Goal: Task Accomplishment & Management: Use online tool/utility

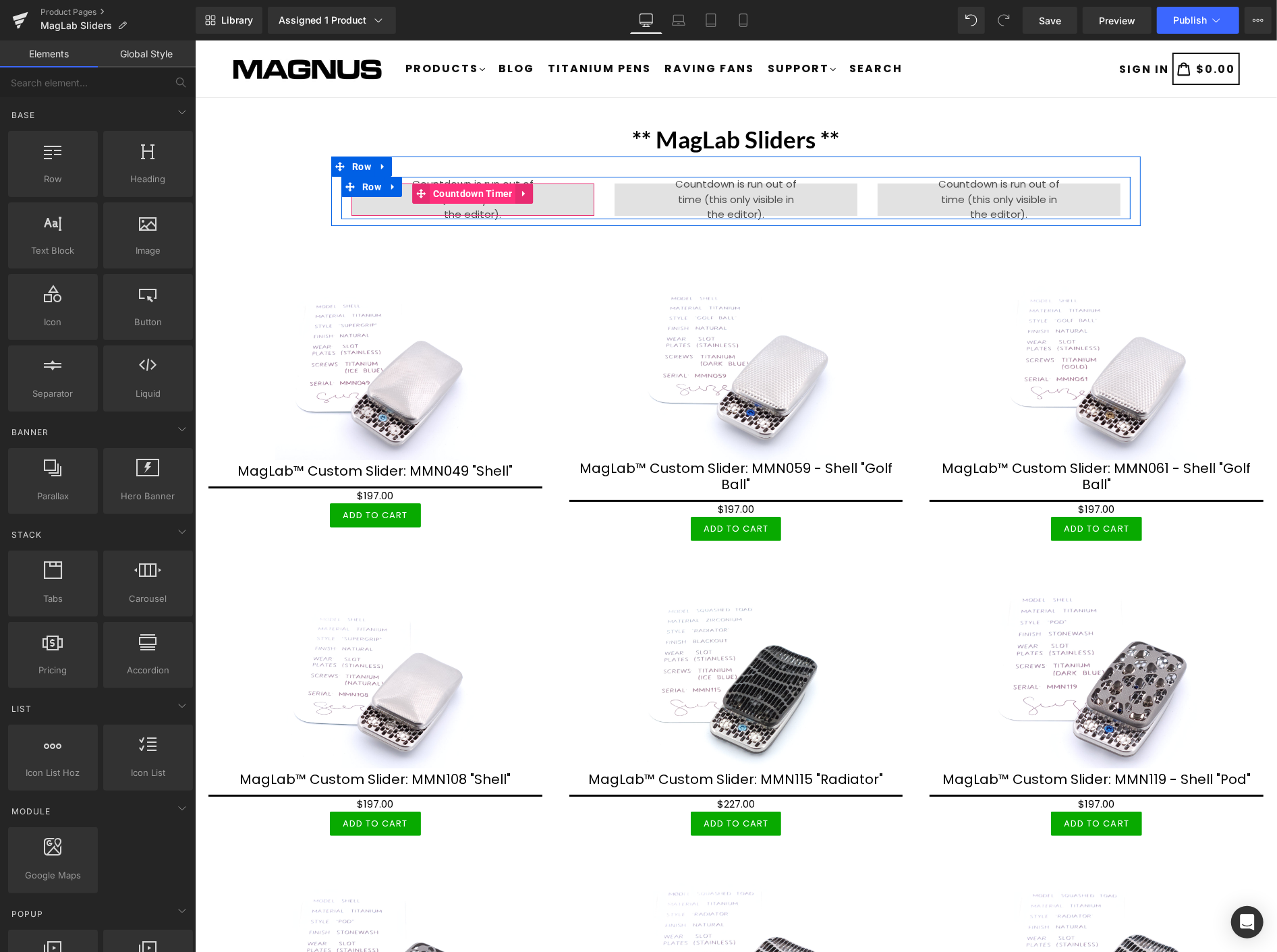
click at [451, 189] on span "Countdown Timer" at bounding box center [472, 193] width 87 height 20
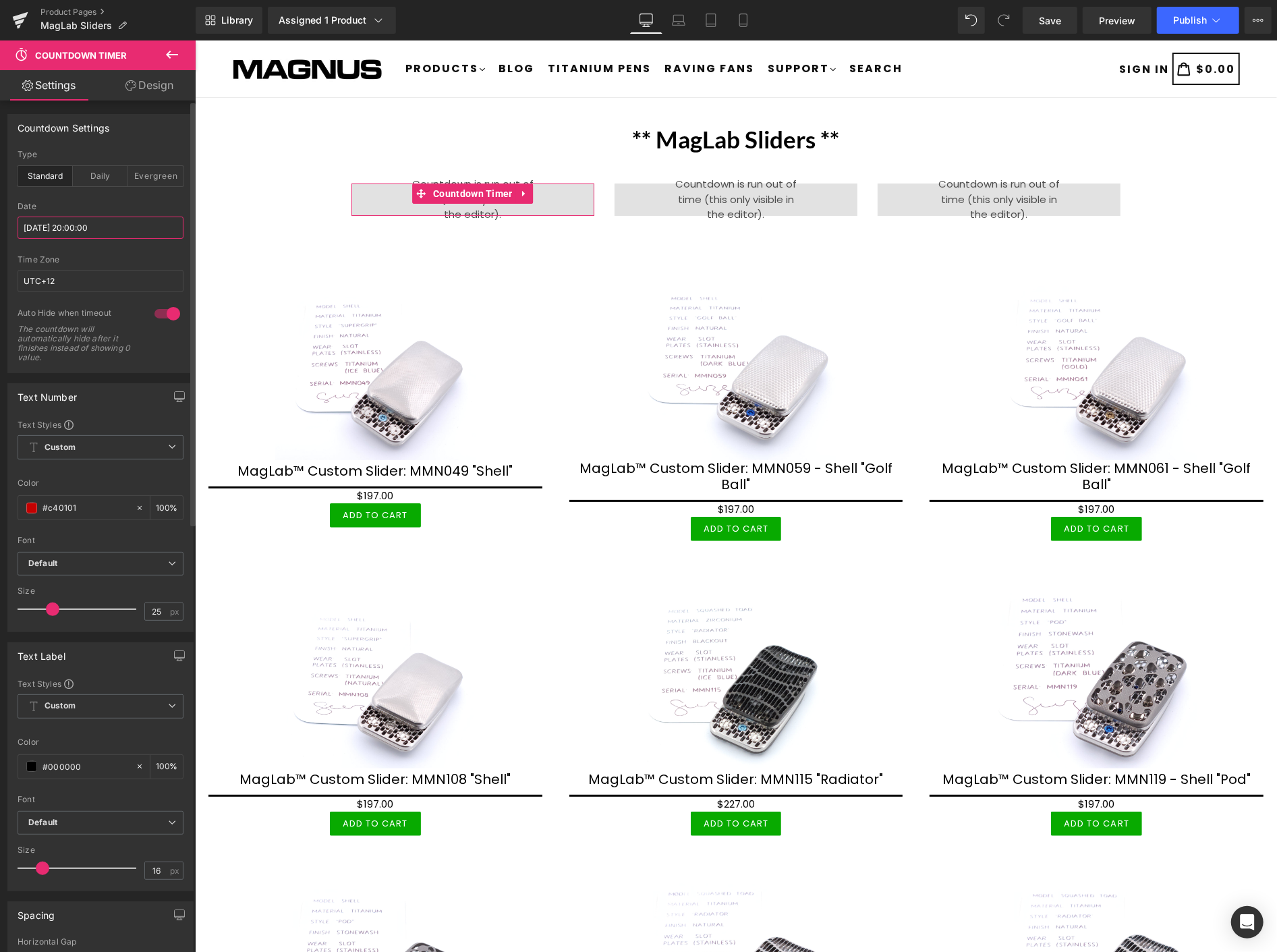
click at [115, 225] on input "[DATE] 20:00:00" at bounding box center [100, 228] width 166 height 22
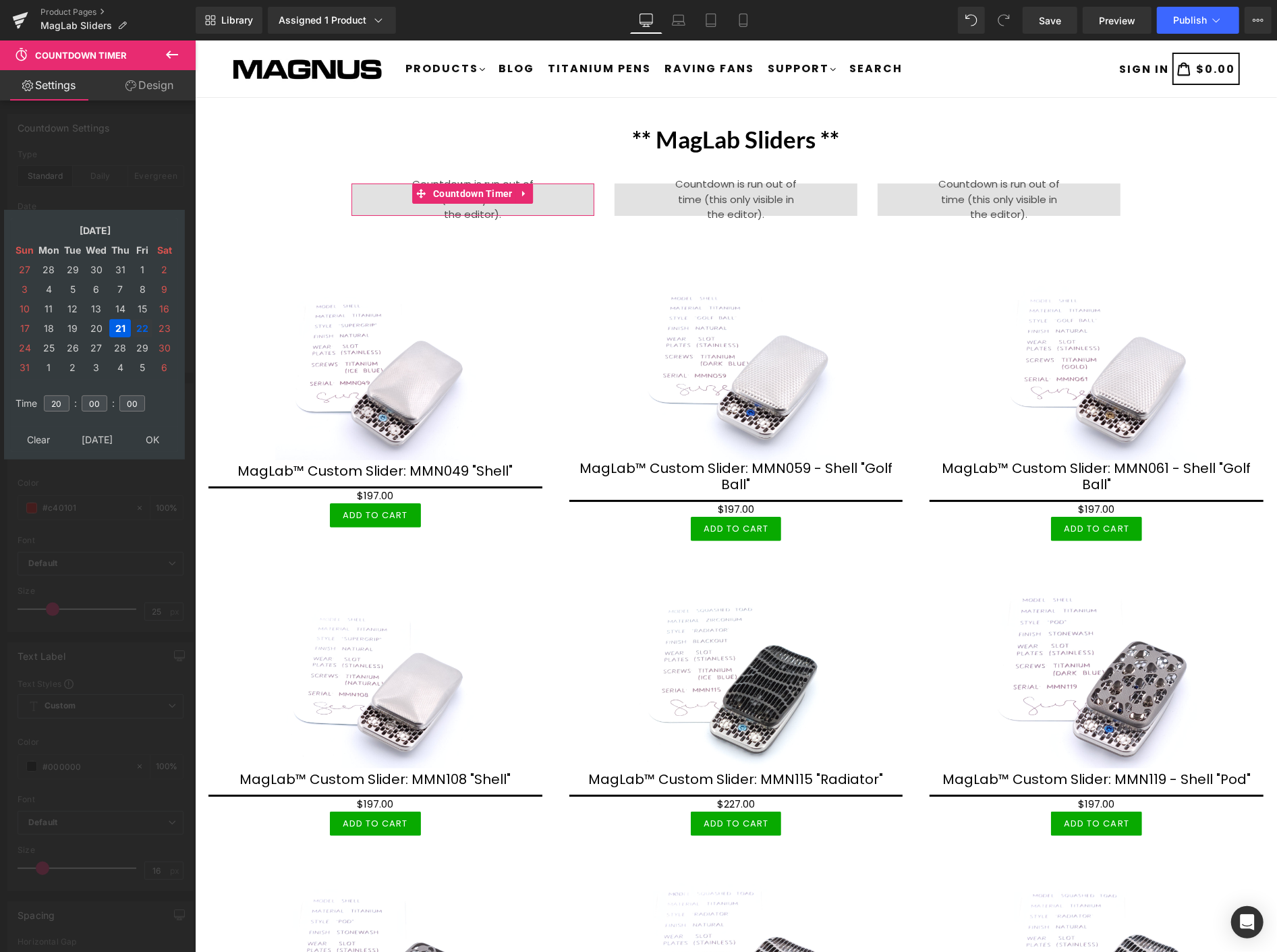
click at [139, 320] on td "22" at bounding box center [143, 328] width 20 height 18
click at [63, 396] on input "20" at bounding box center [57, 403] width 25 height 16
type input "2"
type input "09"
type input "[DATE] 09:00:00"
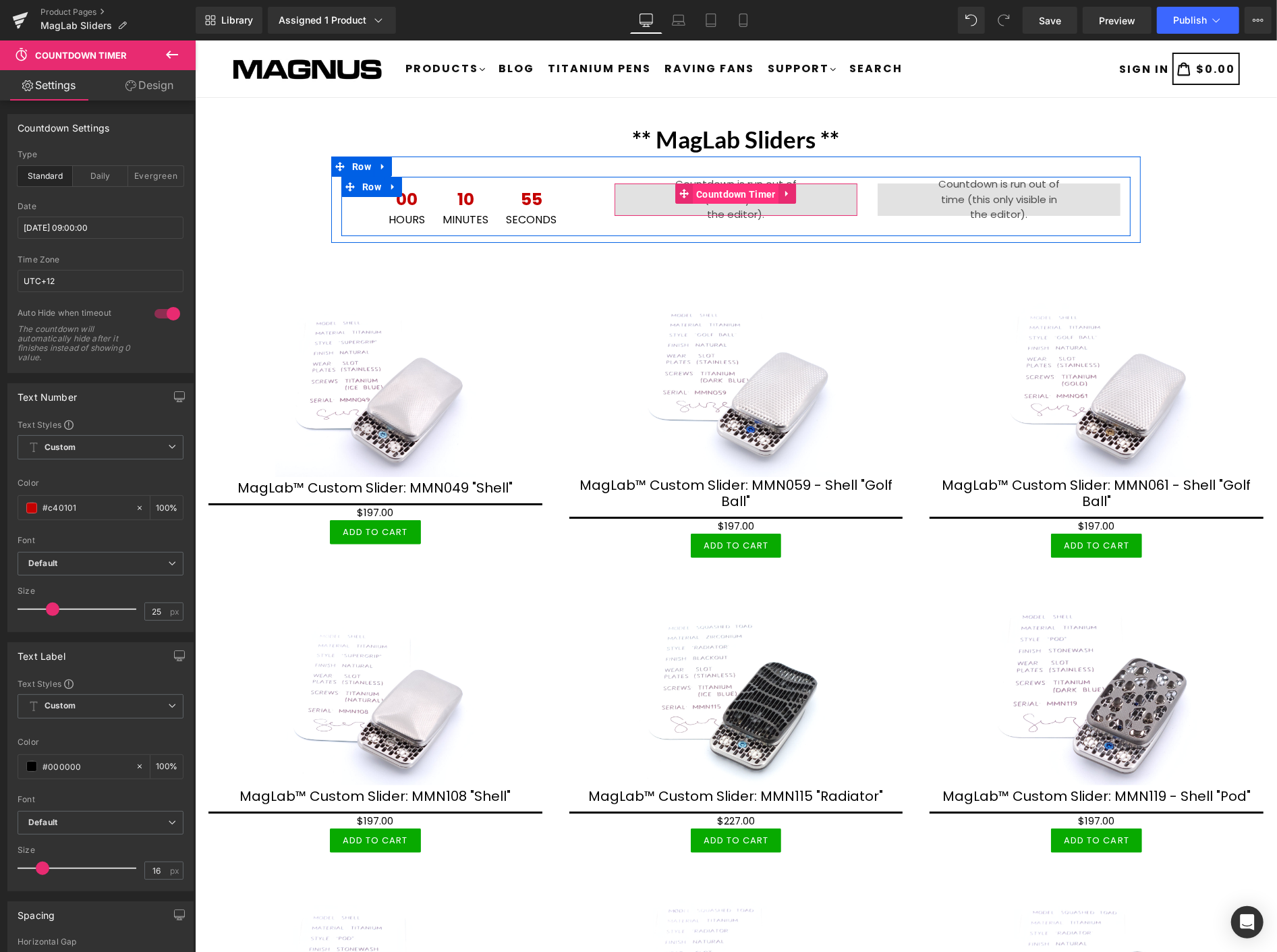
click at [734, 185] on span "Countdown Timer" at bounding box center [735, 194] width 87 height 20
click at [725, 187] on span "Countdown Timer" at bounding box center [735, 193] width 87 height 20
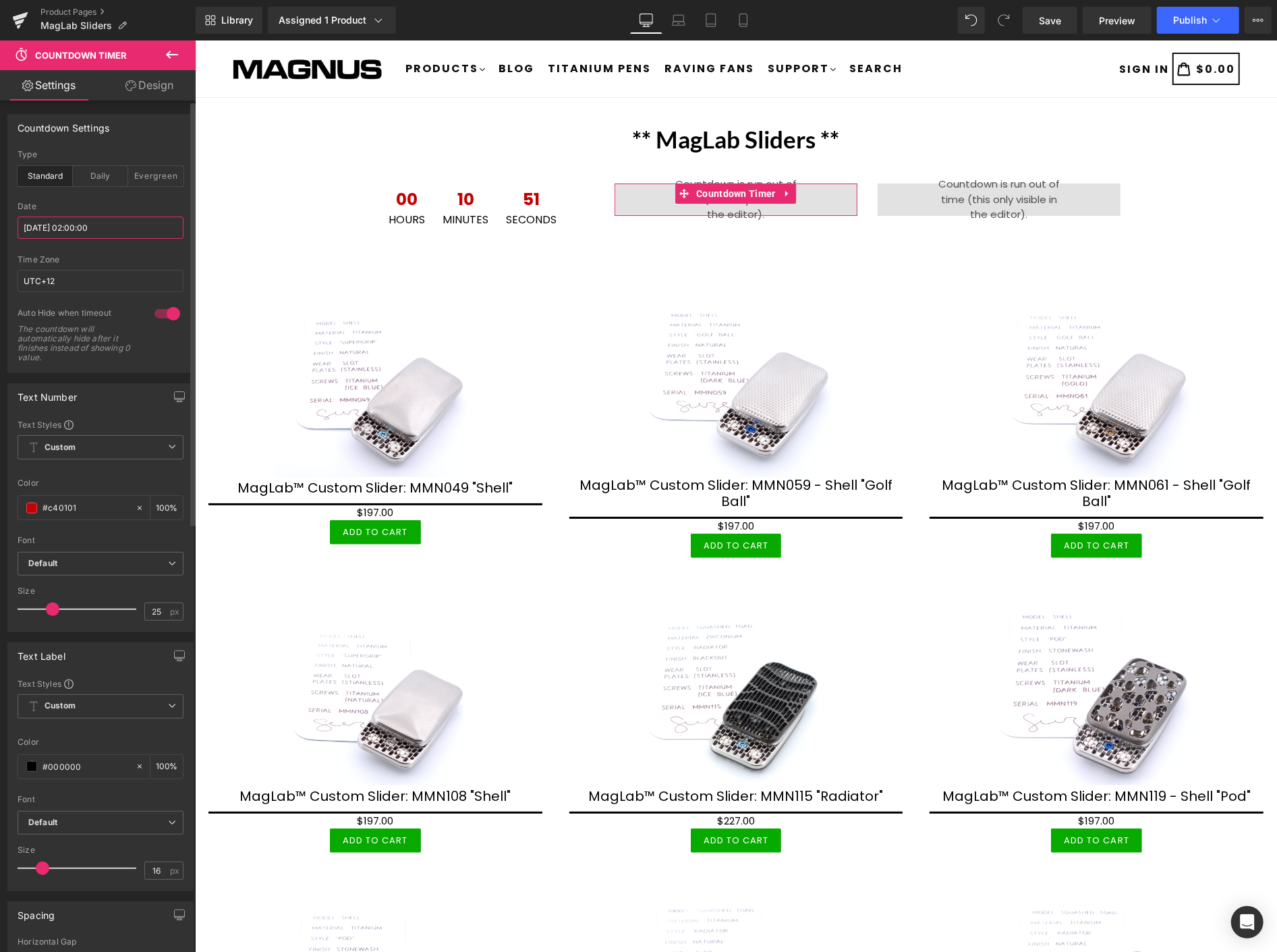
click at [110, 225] on input "[DATE] 02:00:00" at bounding box center [100, 228] width 166 height 22
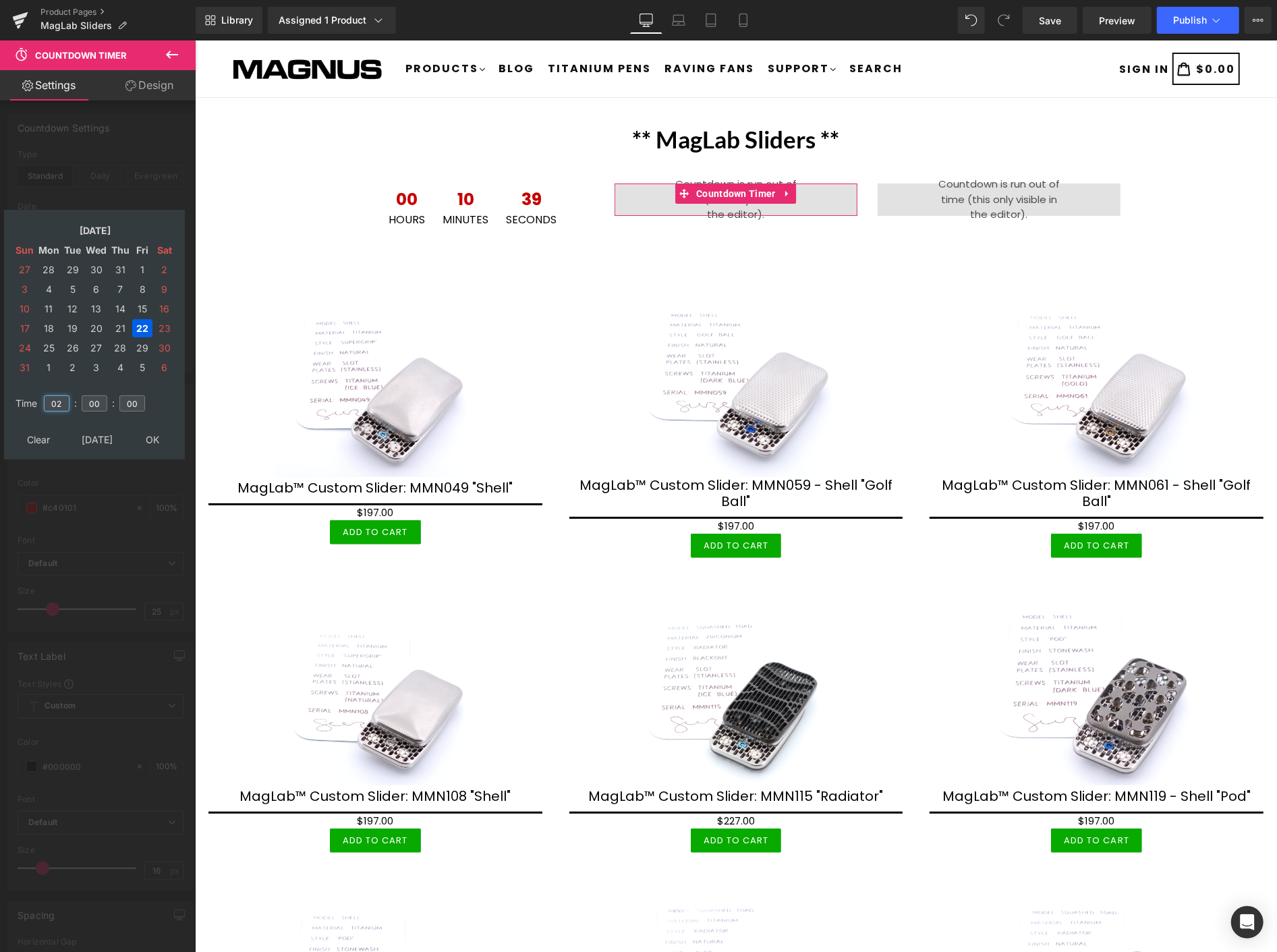
click at [62, 396] on input "02" at bounding box center [57, 403] width 25 height 16
type input "0"
type input "14"
type input "[DATE] 14:00:00"
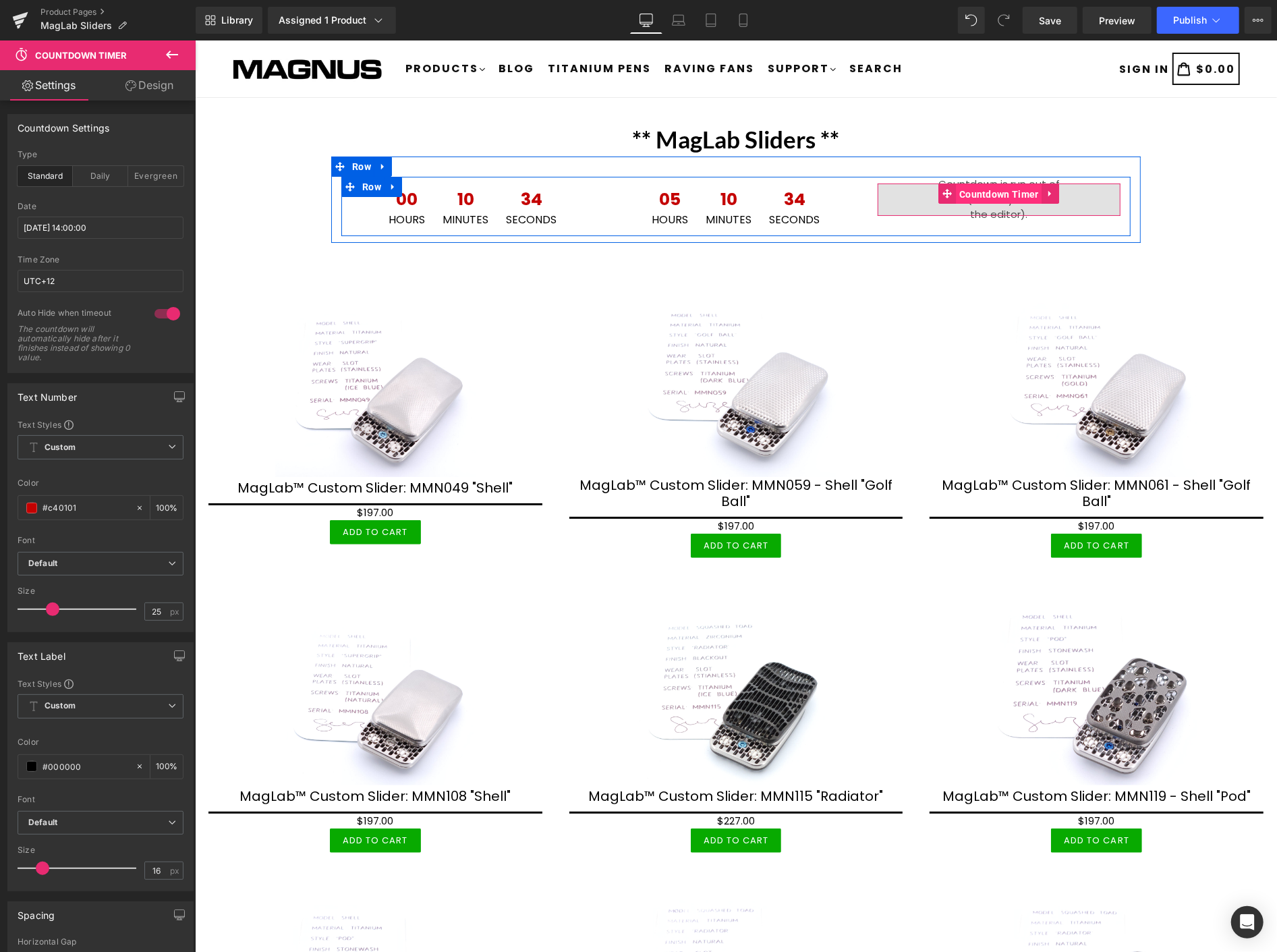
click at [970, 189] on span "Countdown Timer" at bounding box center [999, 194] width 87 height 20
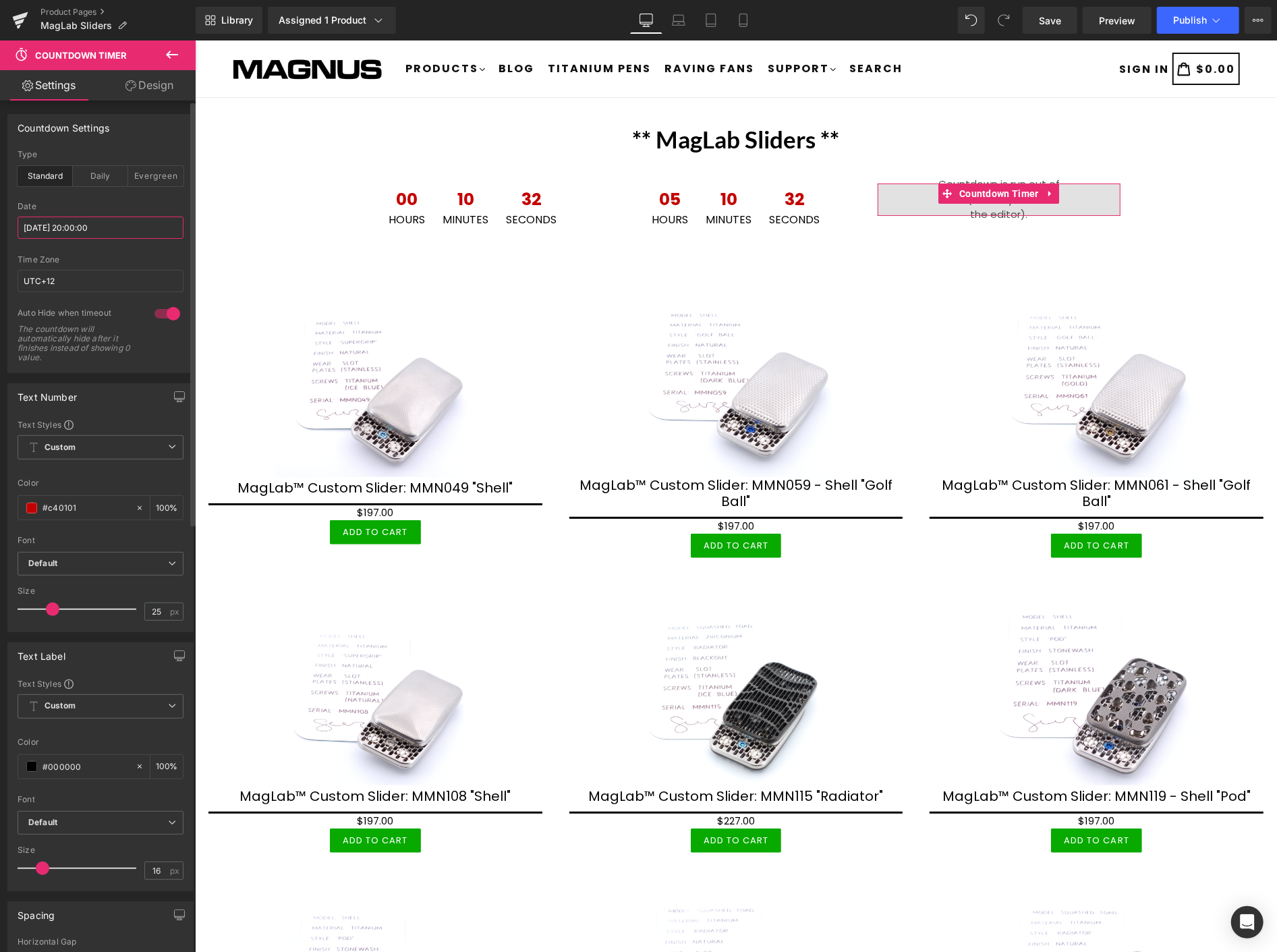
click at [98, 231] on input "[DATE] 20:00:00" at bounding box center [100, 228] width 166 height 22
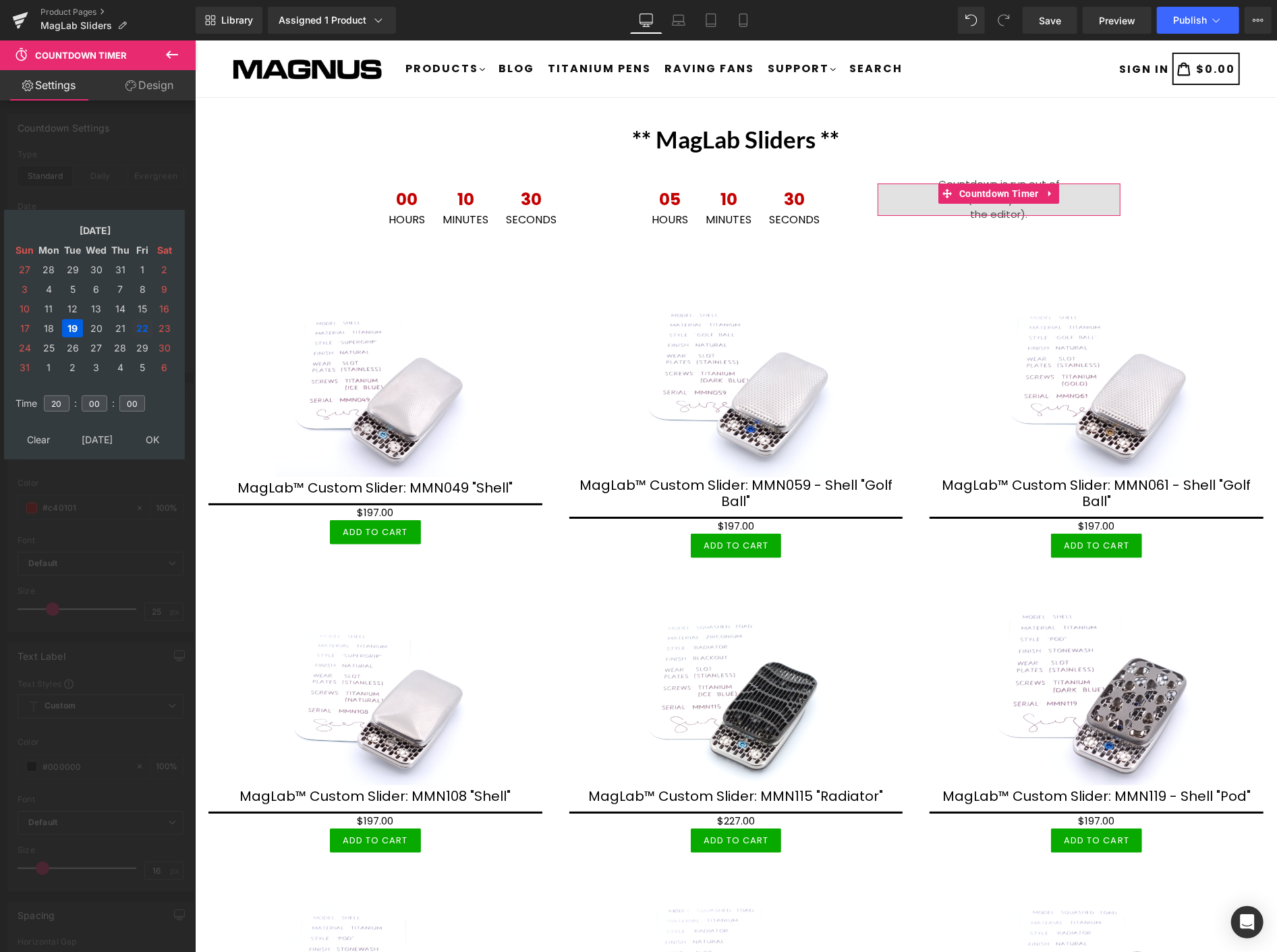
click at [139, 320] on td "22" at bounding box center [143, 328] width 20 height 18
type input "[DATE] 20:00:00"
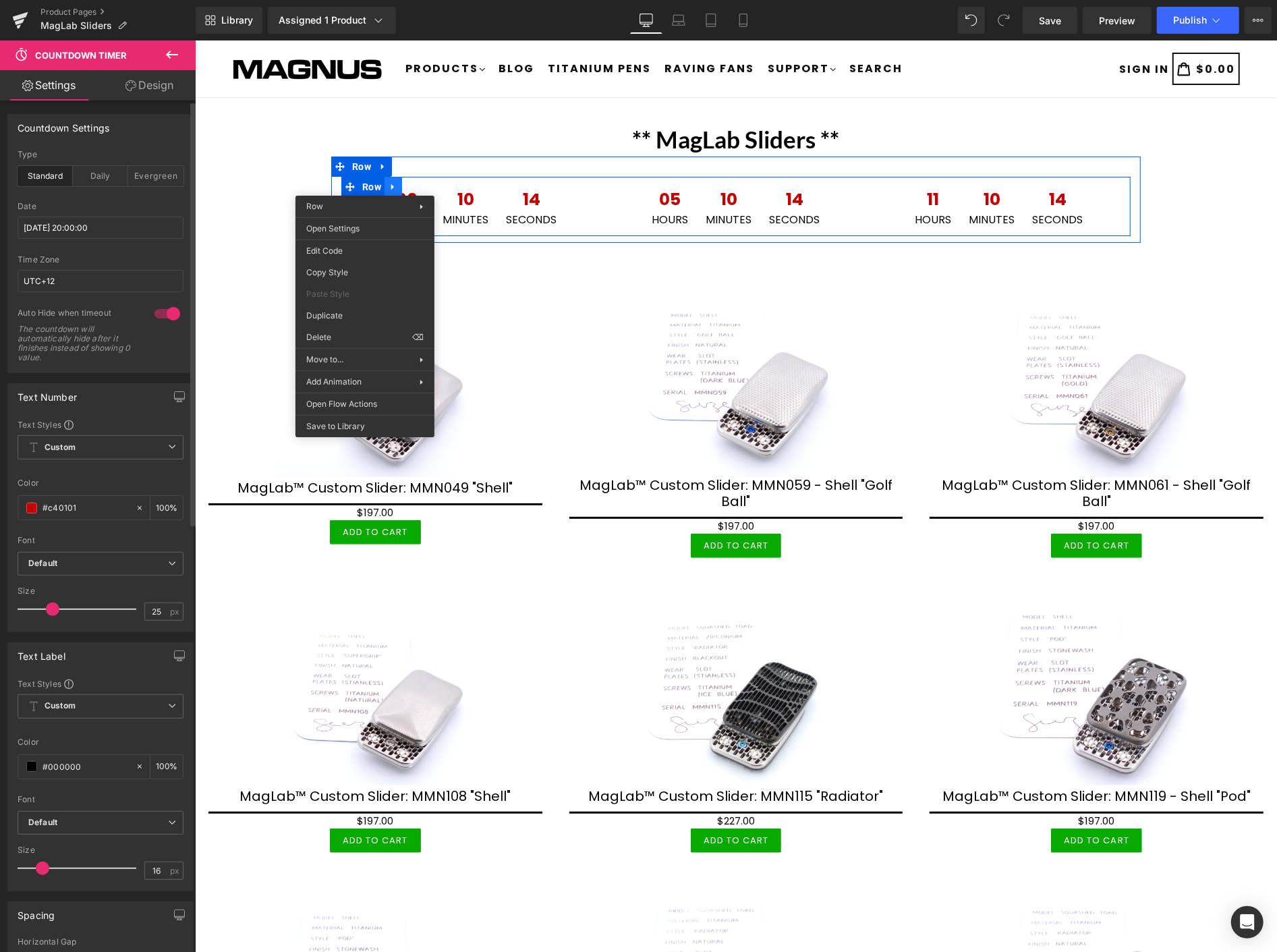
click at [388, 182] on icon at bounding box center [392, 187] width 9 height 10
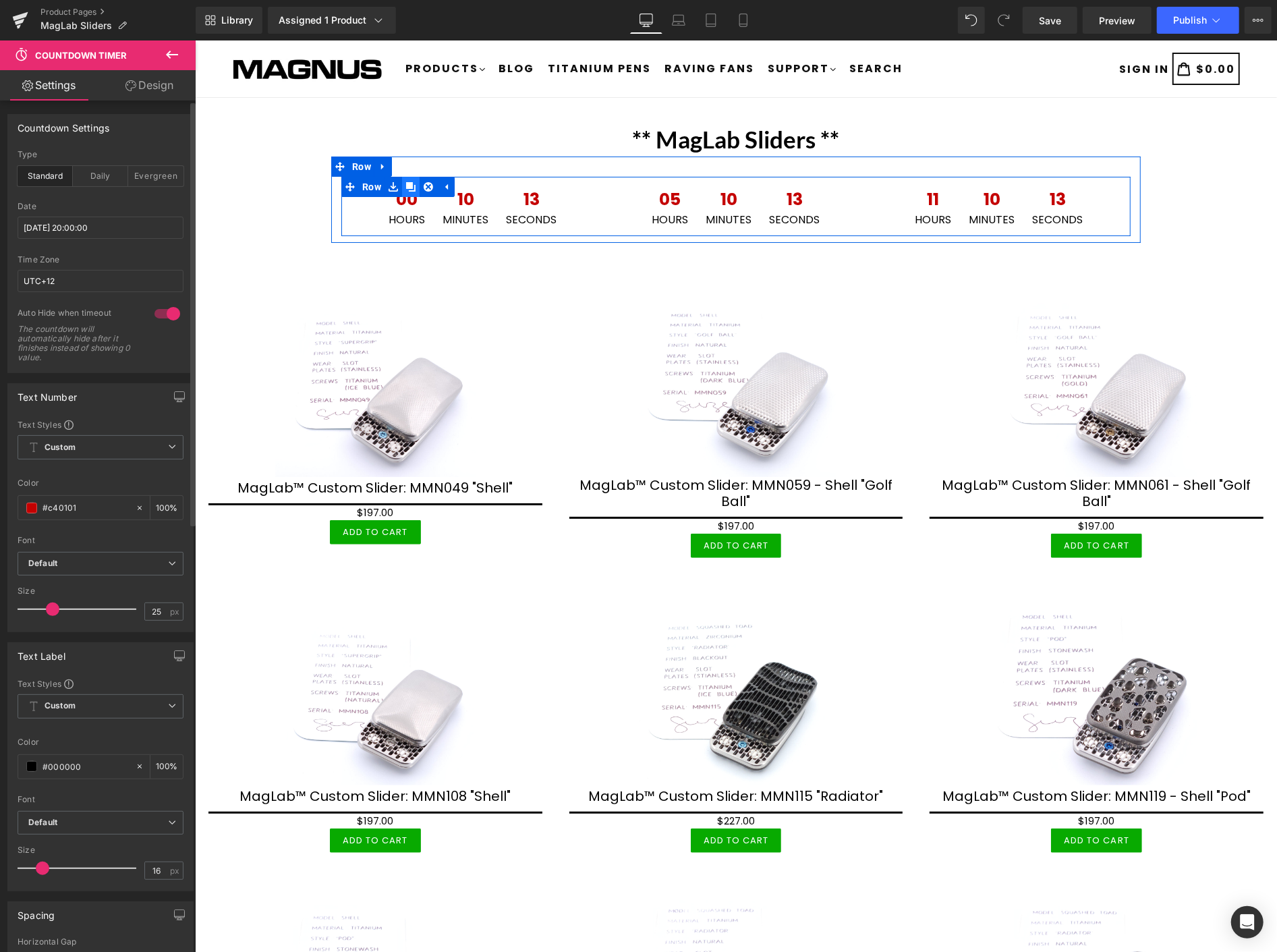
click at [402, 178] on link at bounding box center [410, 186] width 18 height 20
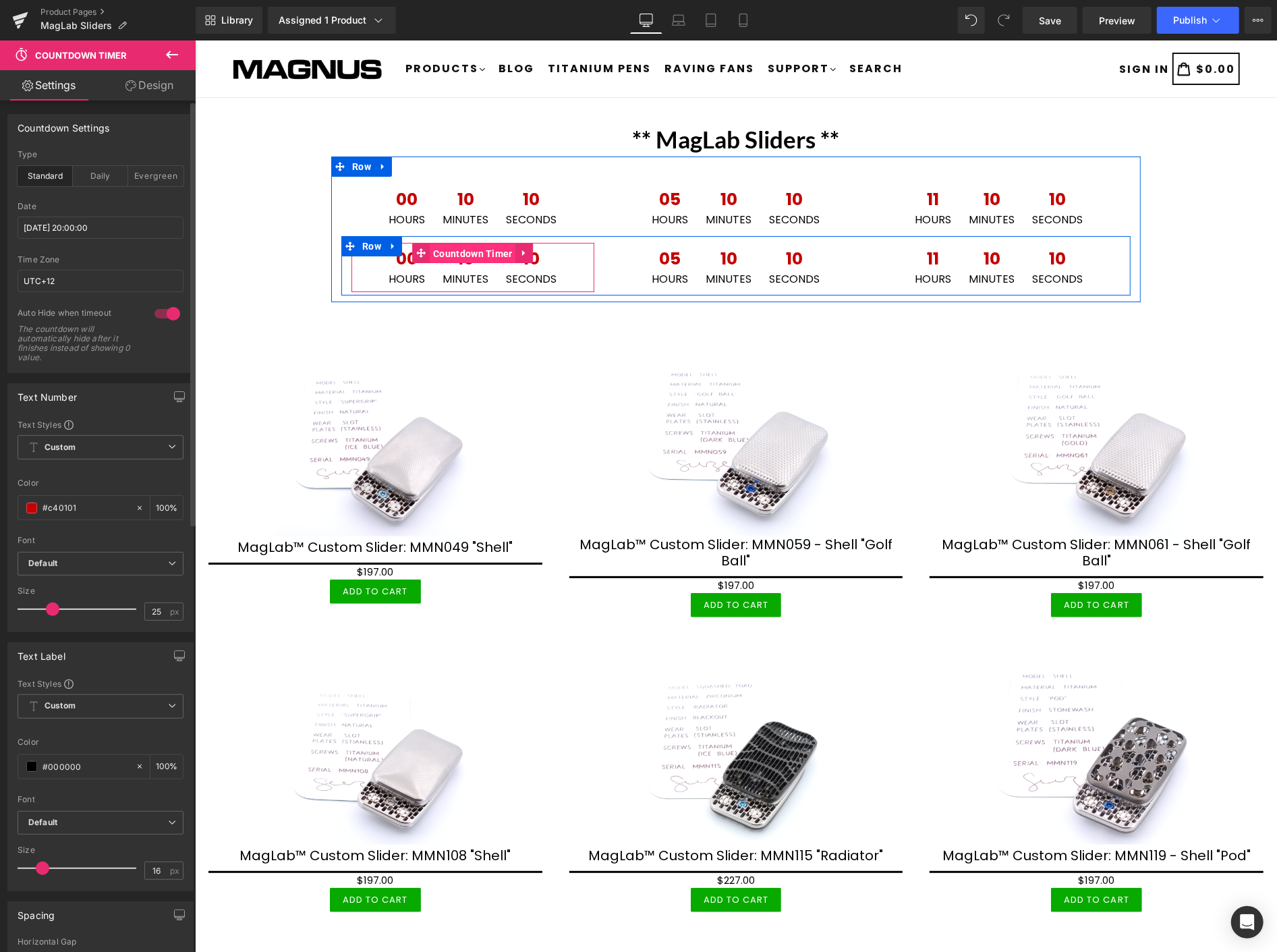
click at [458, 249] on span "Countdown Timer" at bounding box center [472, 253] width 87 height 20
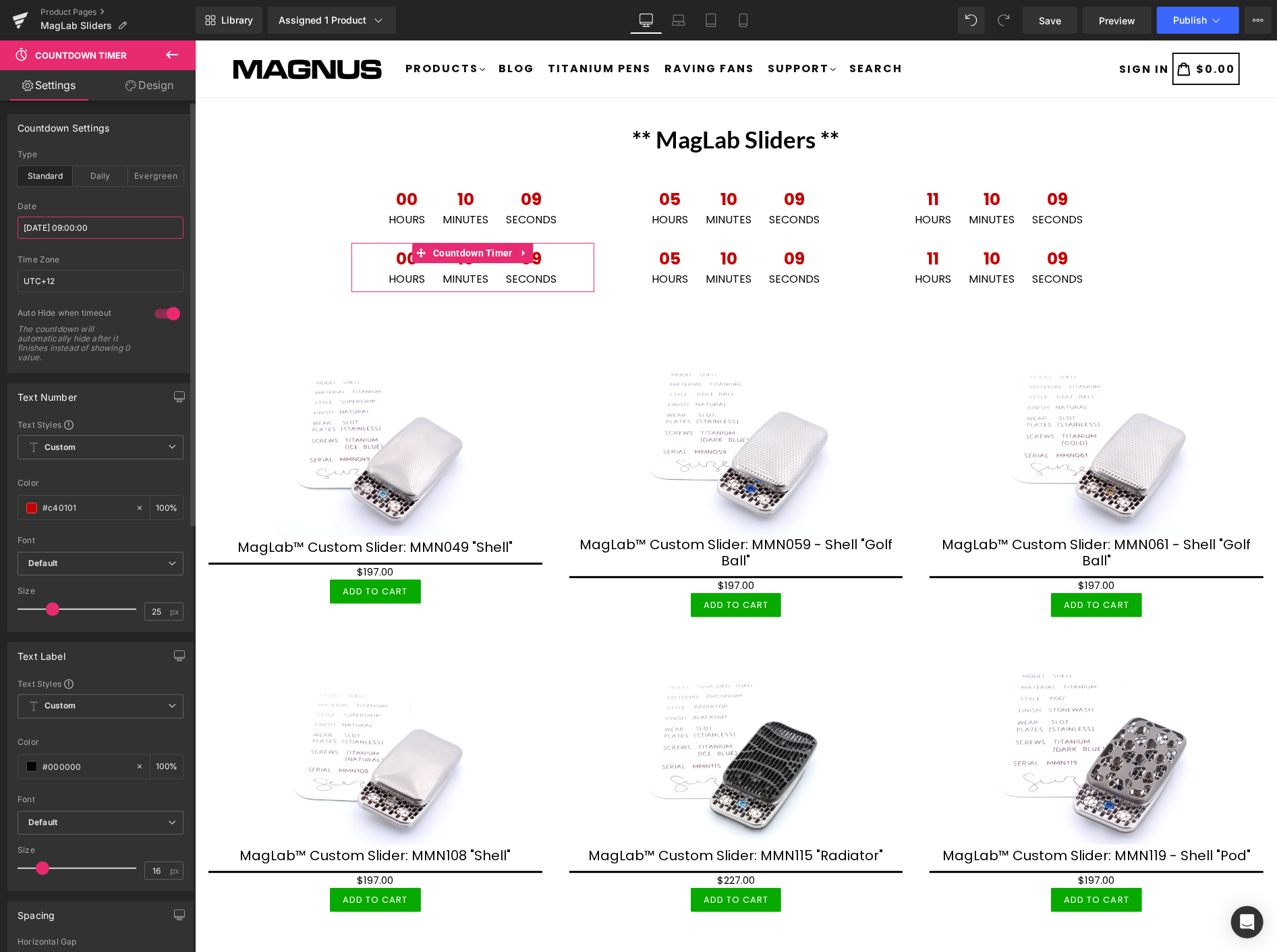
click at [118, 228] on input "[DATE] 09:00:00" at bounding box center [100, 228] width 166 height 22
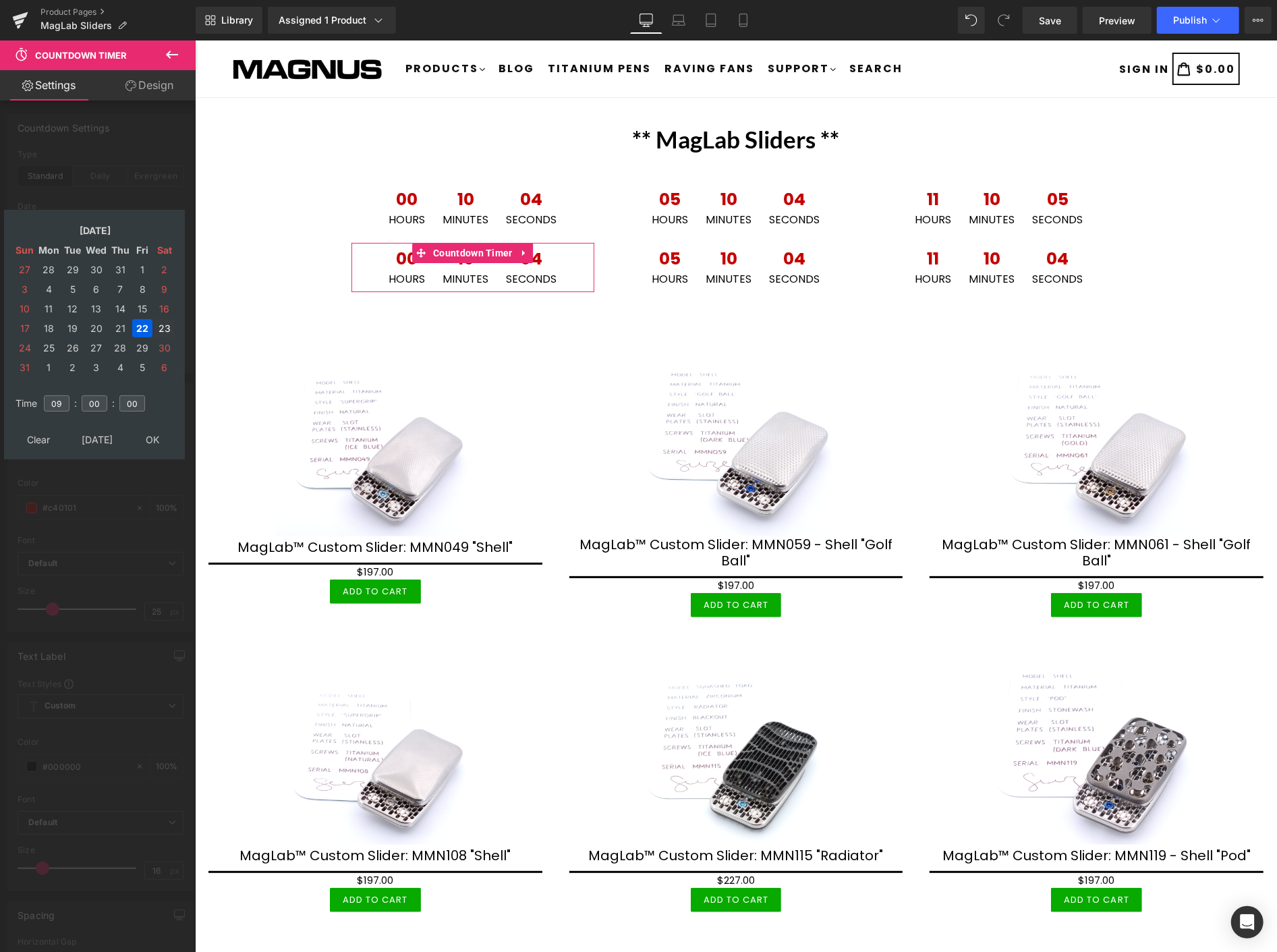
click at [159, 319] on td "23" at bounding box center [164, 328] width 21 height 18
click at [68, 396] on input "09" at bounding box center [57, 403] width 25 height 16
type input "02"
type input "[DATE] 02:00:00"
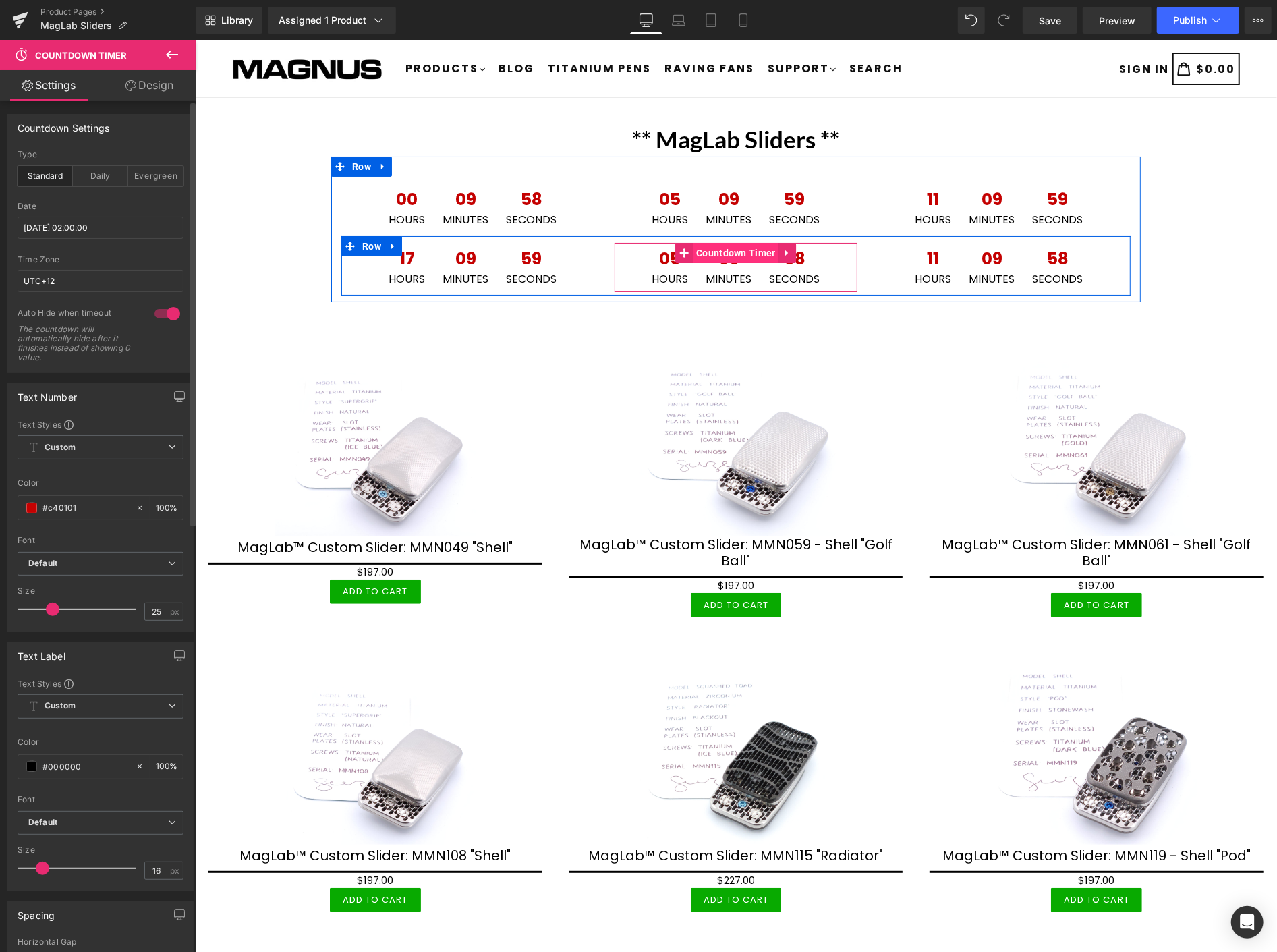
click at [731, 252] on span "Countdown Timer" at bounding box center [735, 252] width 87 height 20
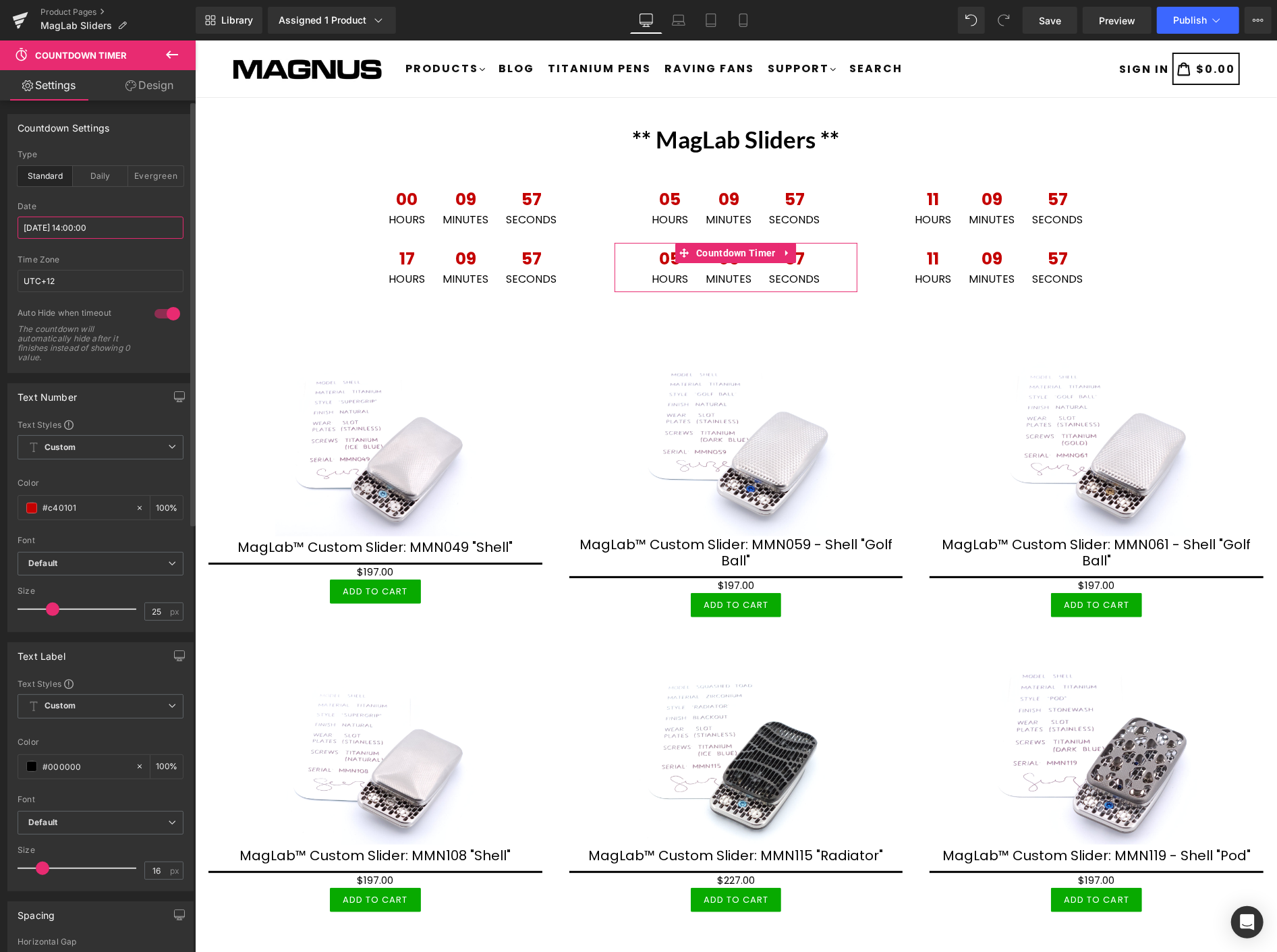
click at [112, 227] on input "[DATE] 14:00:00" at bounding box center [100, 228] width 166 height 22
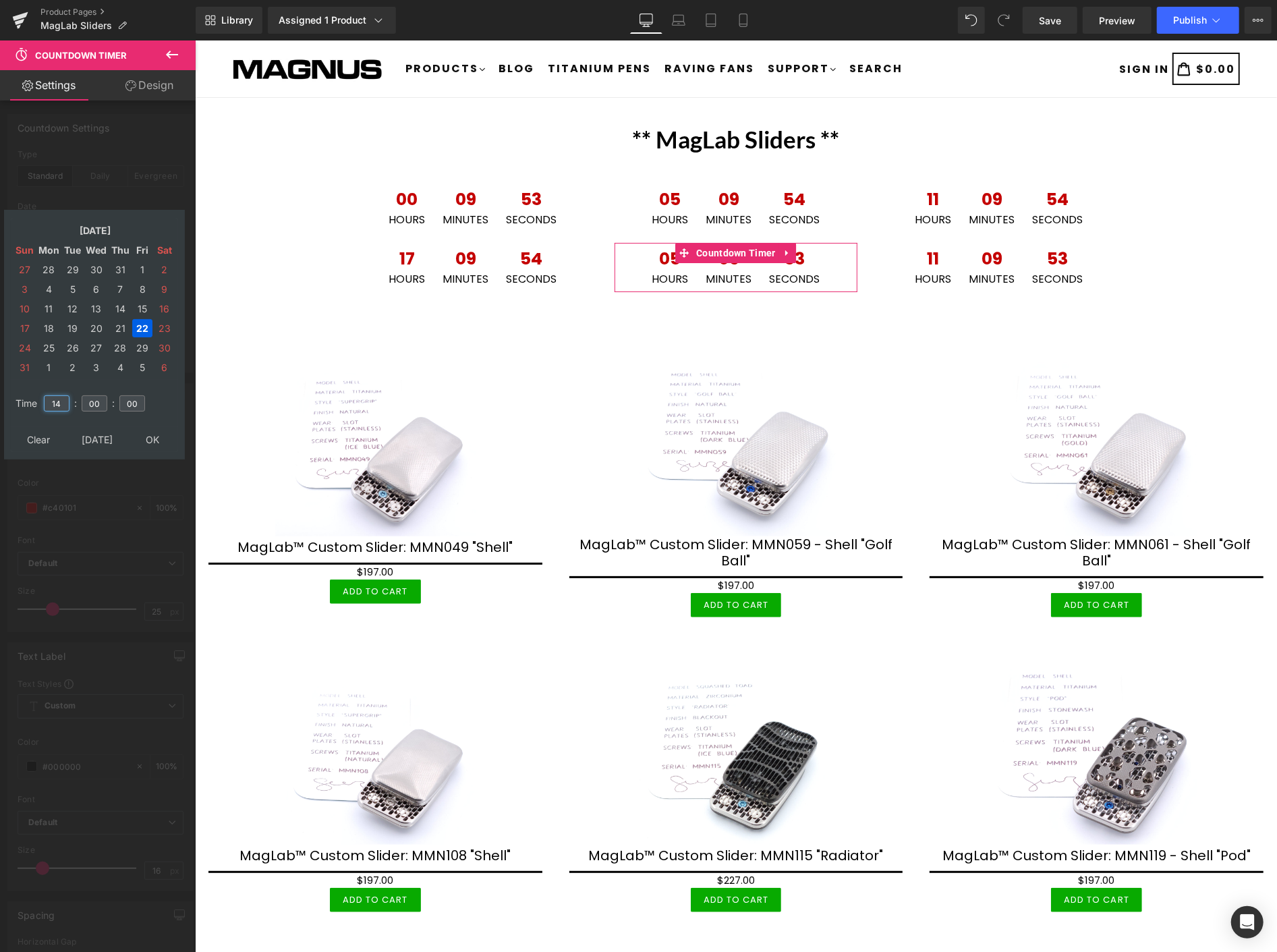
click at [65, 396] on input "14" at bounding box center [57, 403] width 25 height 16
type input "1"
type input "08"
click at [165, 319] on td "23" at bounding box center [164, 328] width 21 height 18
type input "[DATE] 08:00:00"
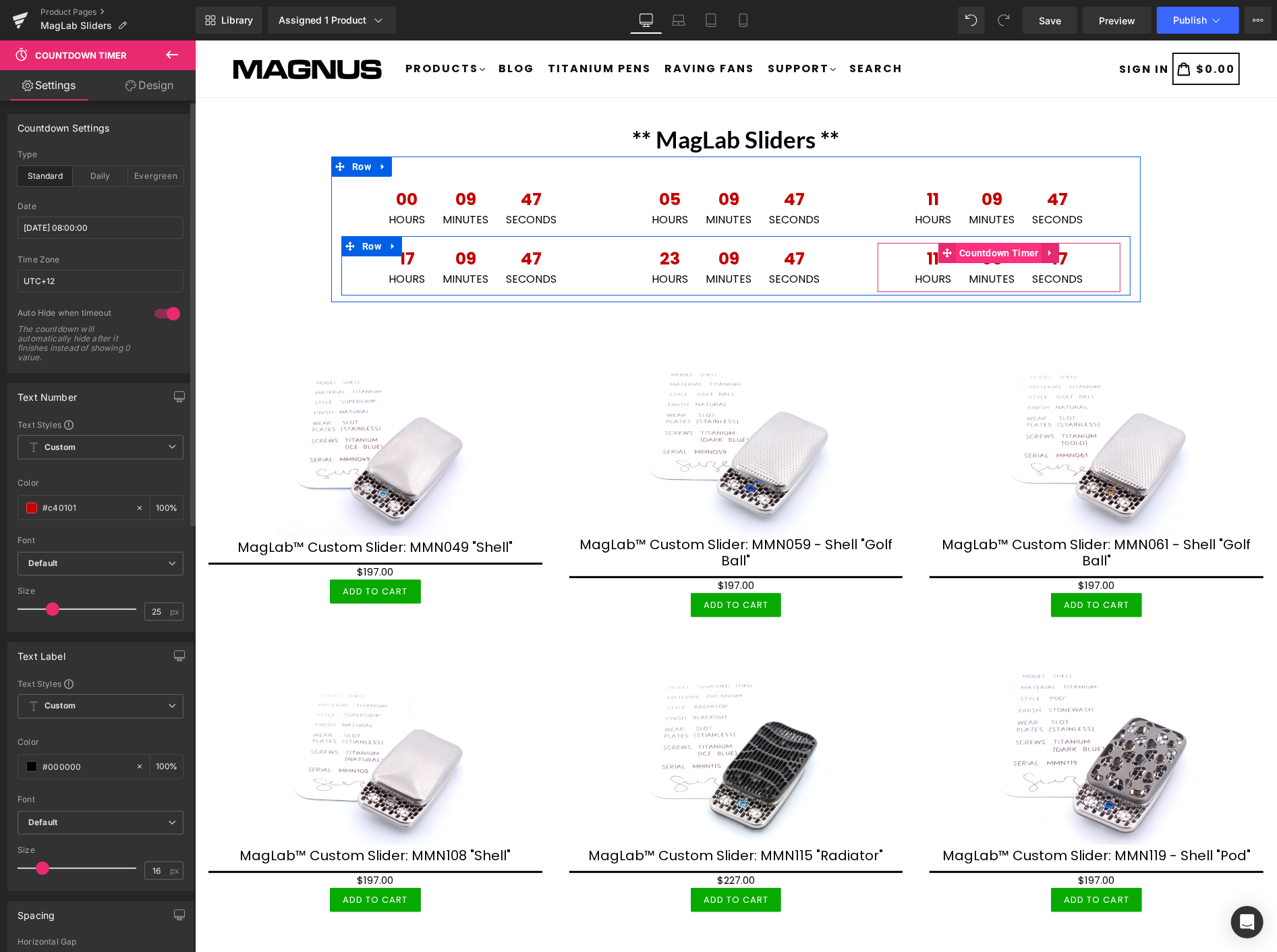
click at [997, 251] on span "Countdown Timer" at bounding box center [999, 252] width 87 height 20
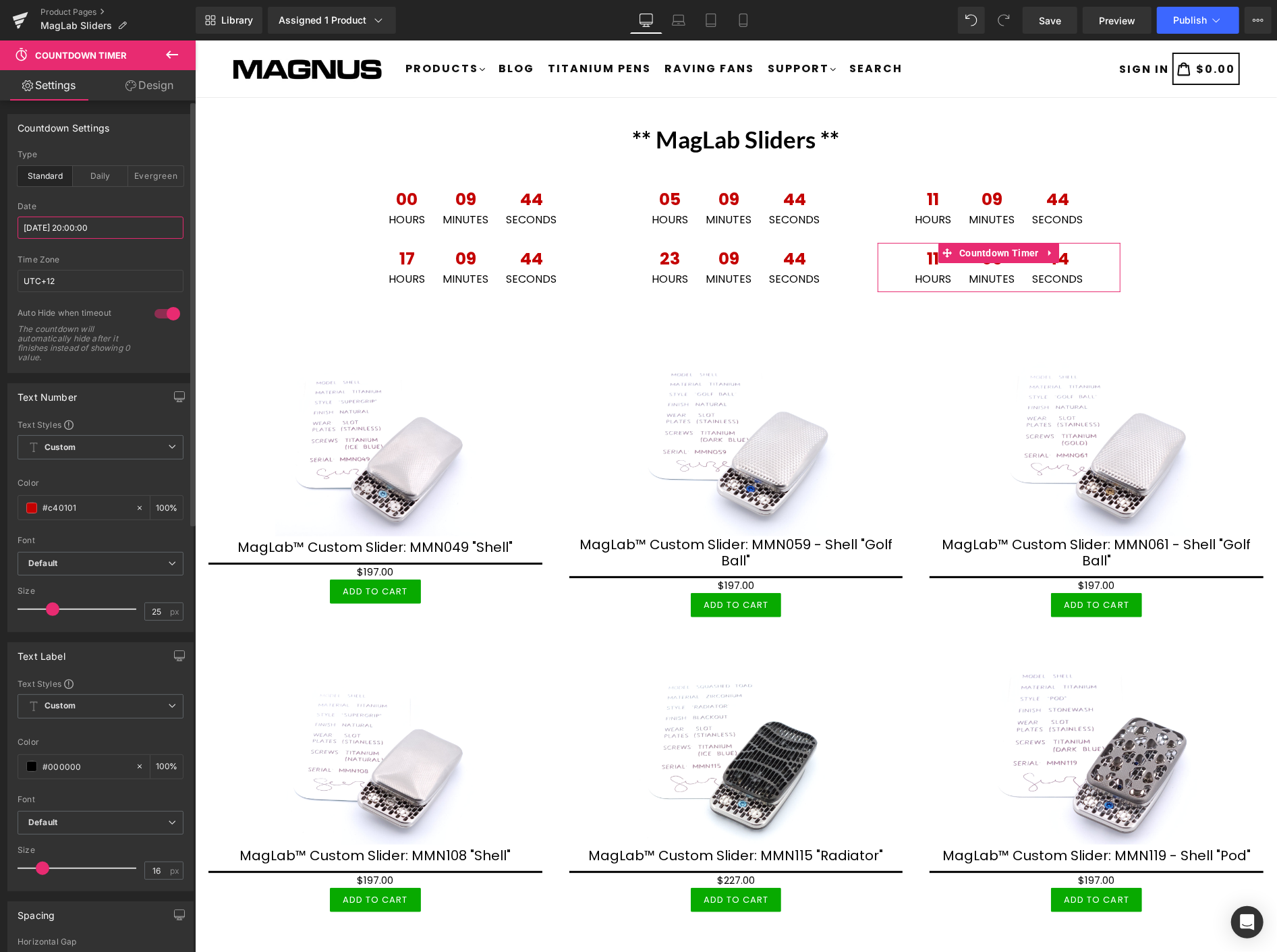
click at [127, 225] on input "[DATE] 20:00:00" at bounding box center [100, 228] width 166 height 22
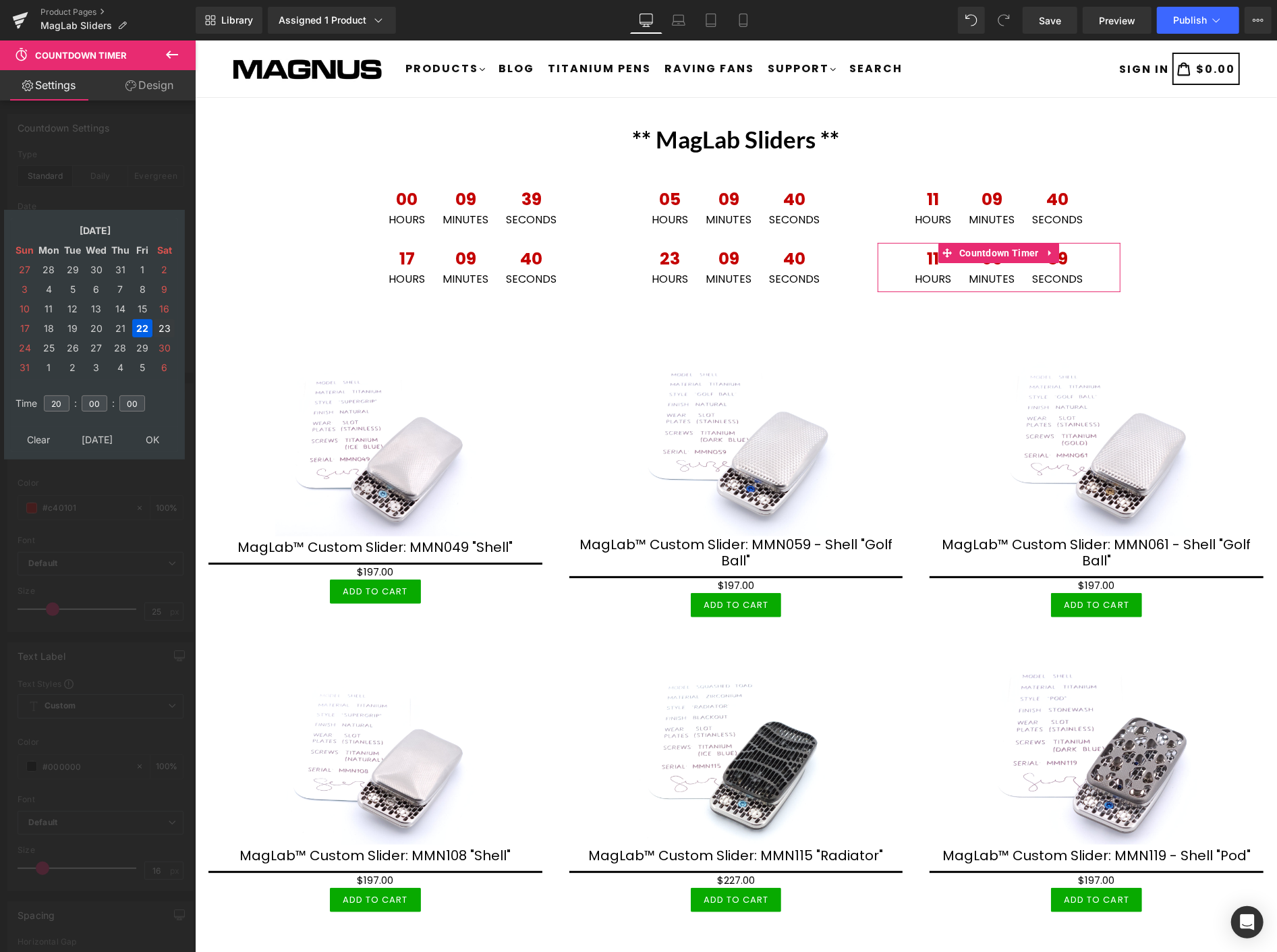
click at [162, 320] on td "23" at bounding box center [164, 328] width 21 height 18
click at [65, 396] on input "20" at bounding box center [57, 403] width 25 height 16
type input "2"
type input "14"
click at [164, 427] on table "Clear [DATE] OK" at bounding box center [94, 439] width 167 height 25
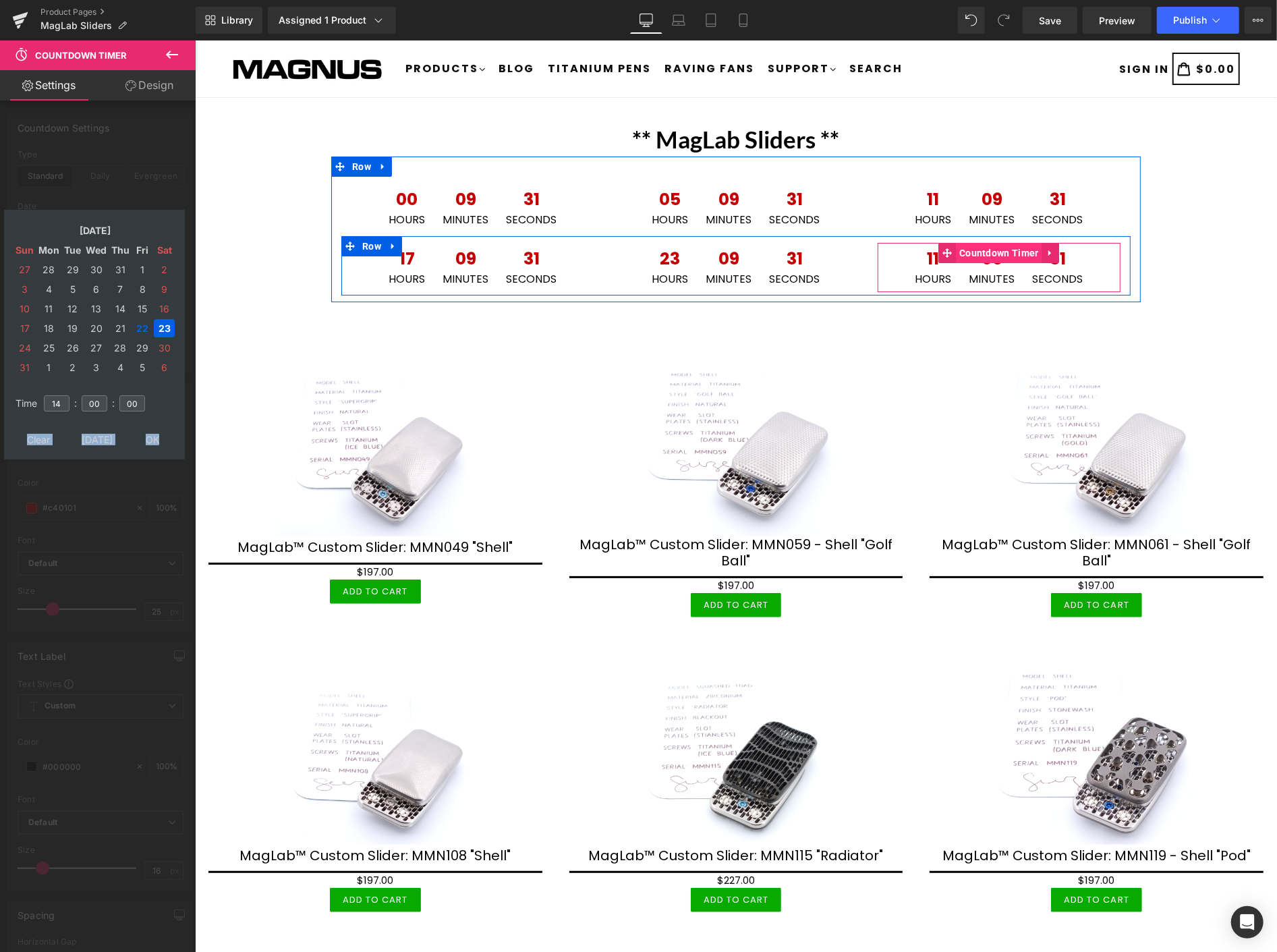
click at [990, 252] on span "Countdown Timer" at bounding box center [999, 252] width 87 height 20
click at [718, 254] on span "Countdown Timer" at bounding box center [735, 253] width 87 height 20
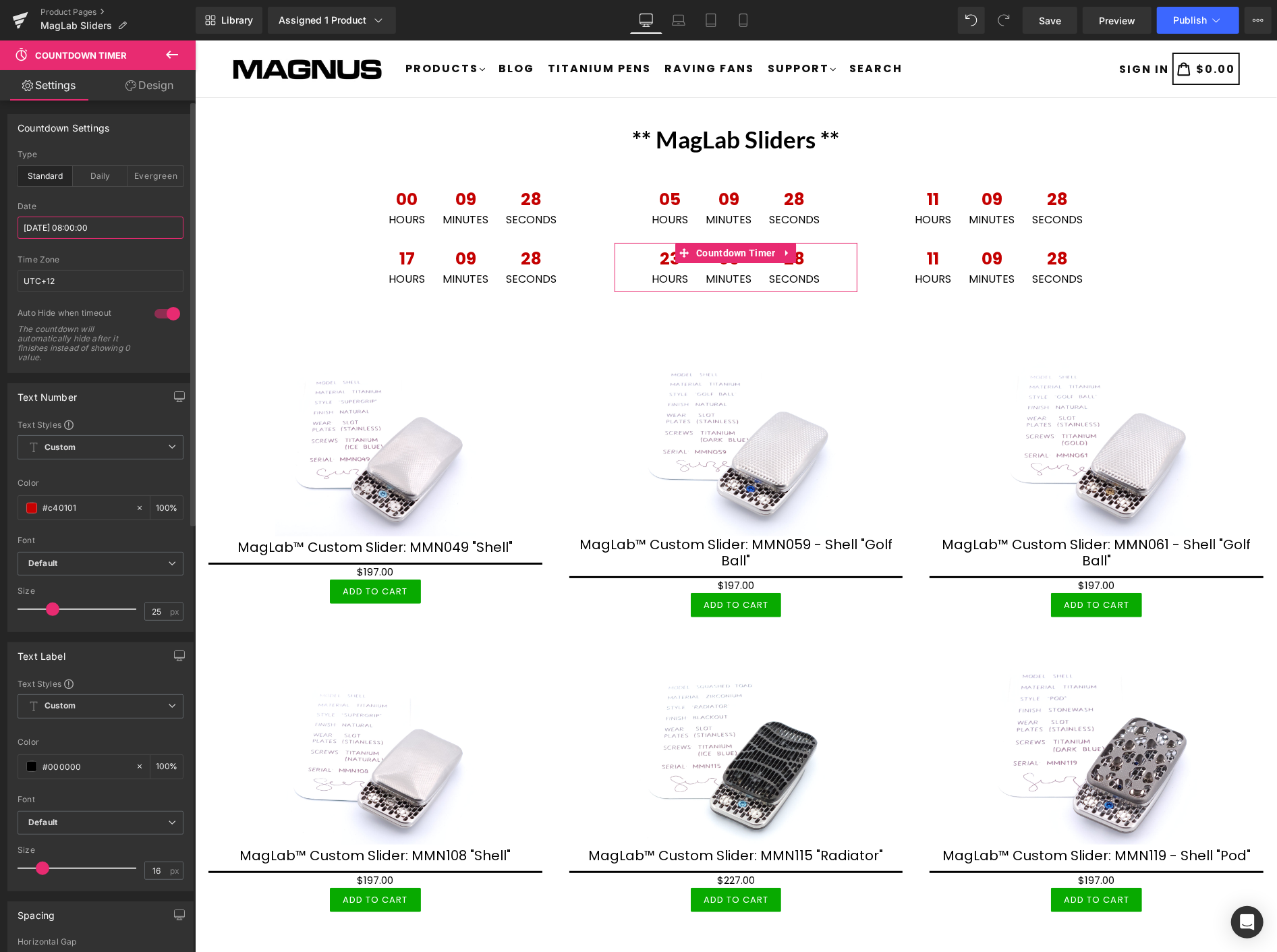
click at [133, 223] on input "[DATE] 08:00:00" at bounding box center [100, 228] width 166 height 22
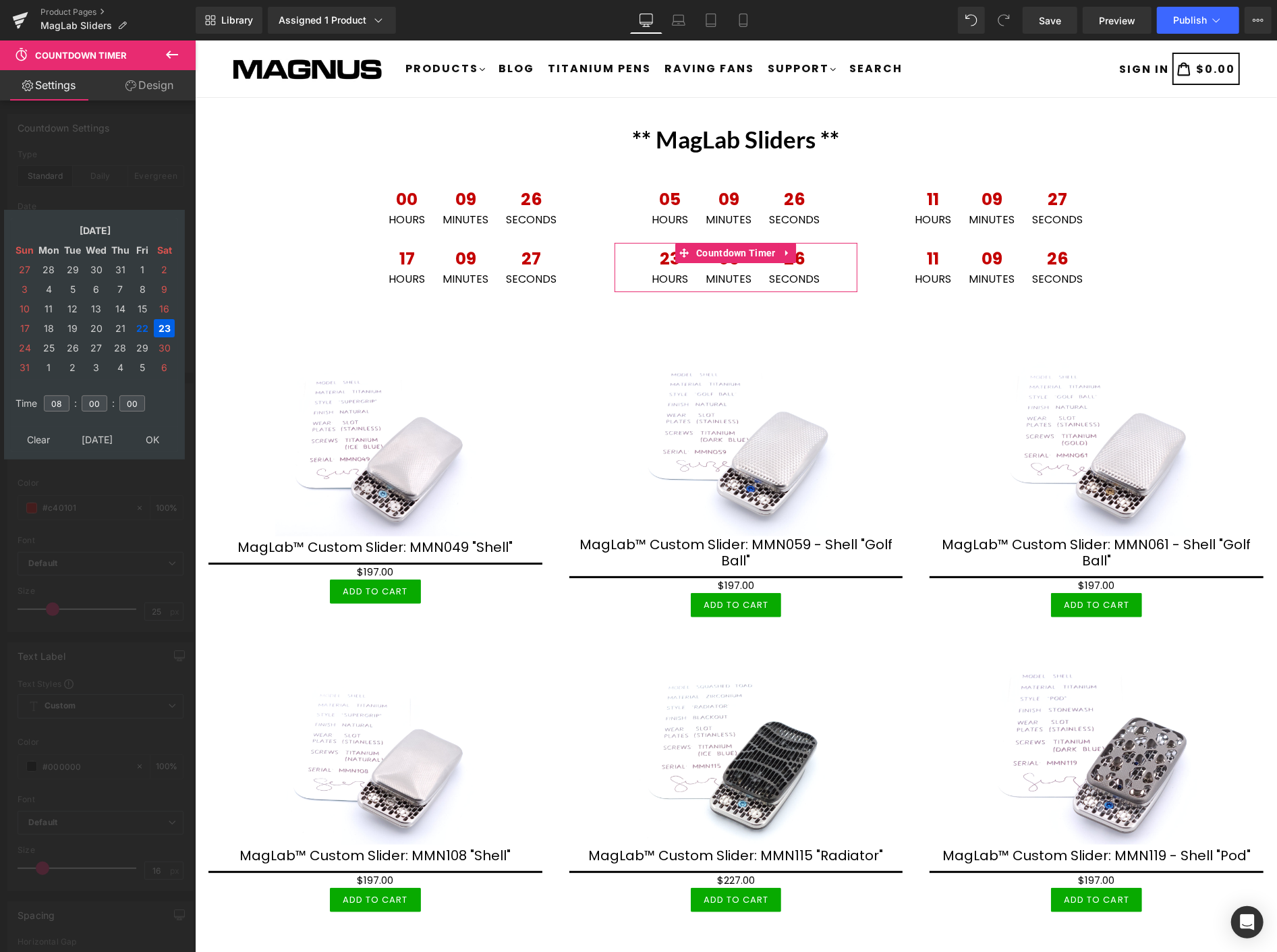
click at [166, 320] on td "23" at bounding box center [164, 328] width 21 height 18
click at [64, 396] on input "08" at bounding box center [57, 403] width 25 height 16
type input "0"
type input "02"
type input "[DATE] 02:00:00"
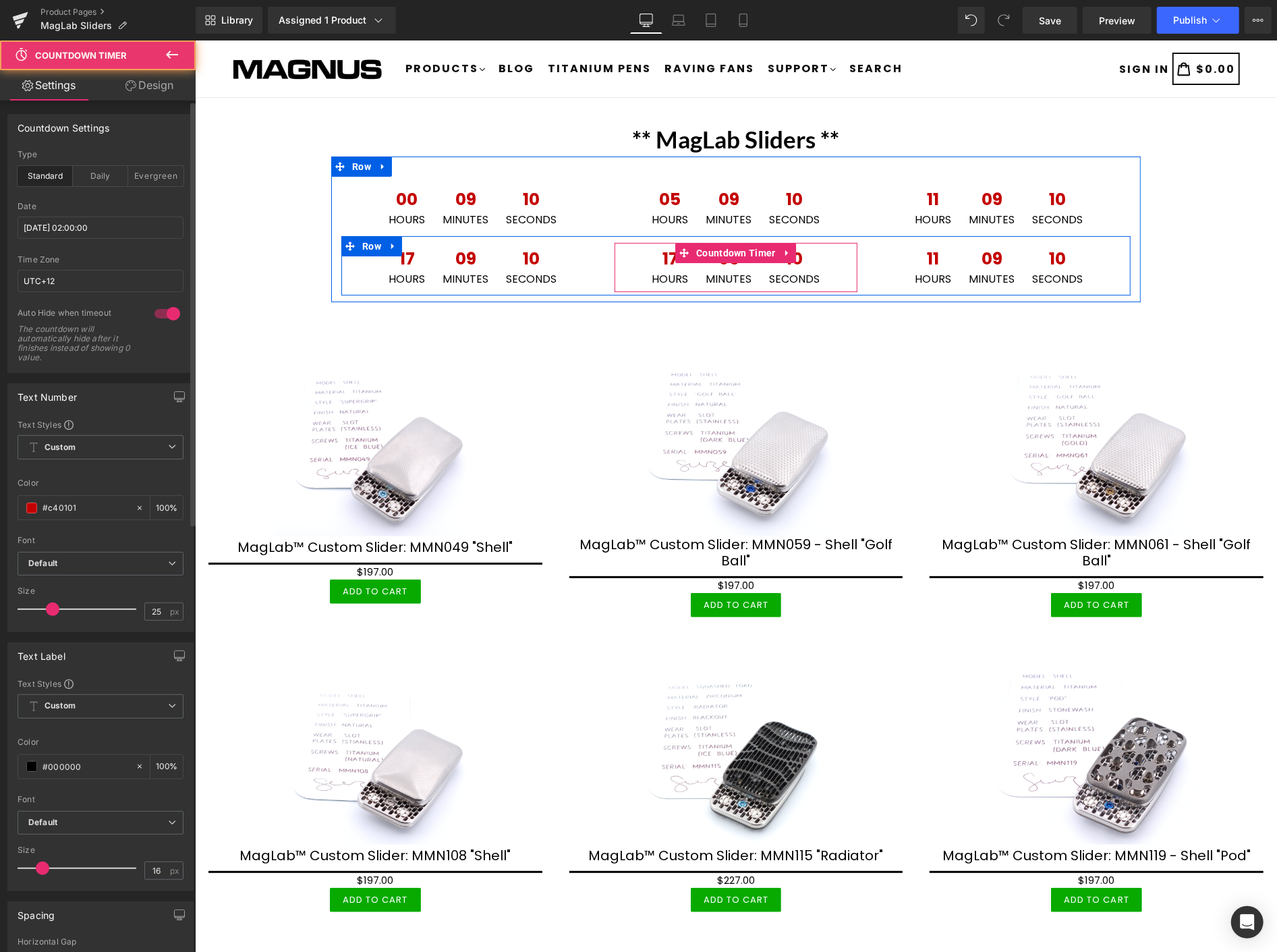
click at [667, 258] on span "17" at bounding box center [669, 262] width 37 height 24
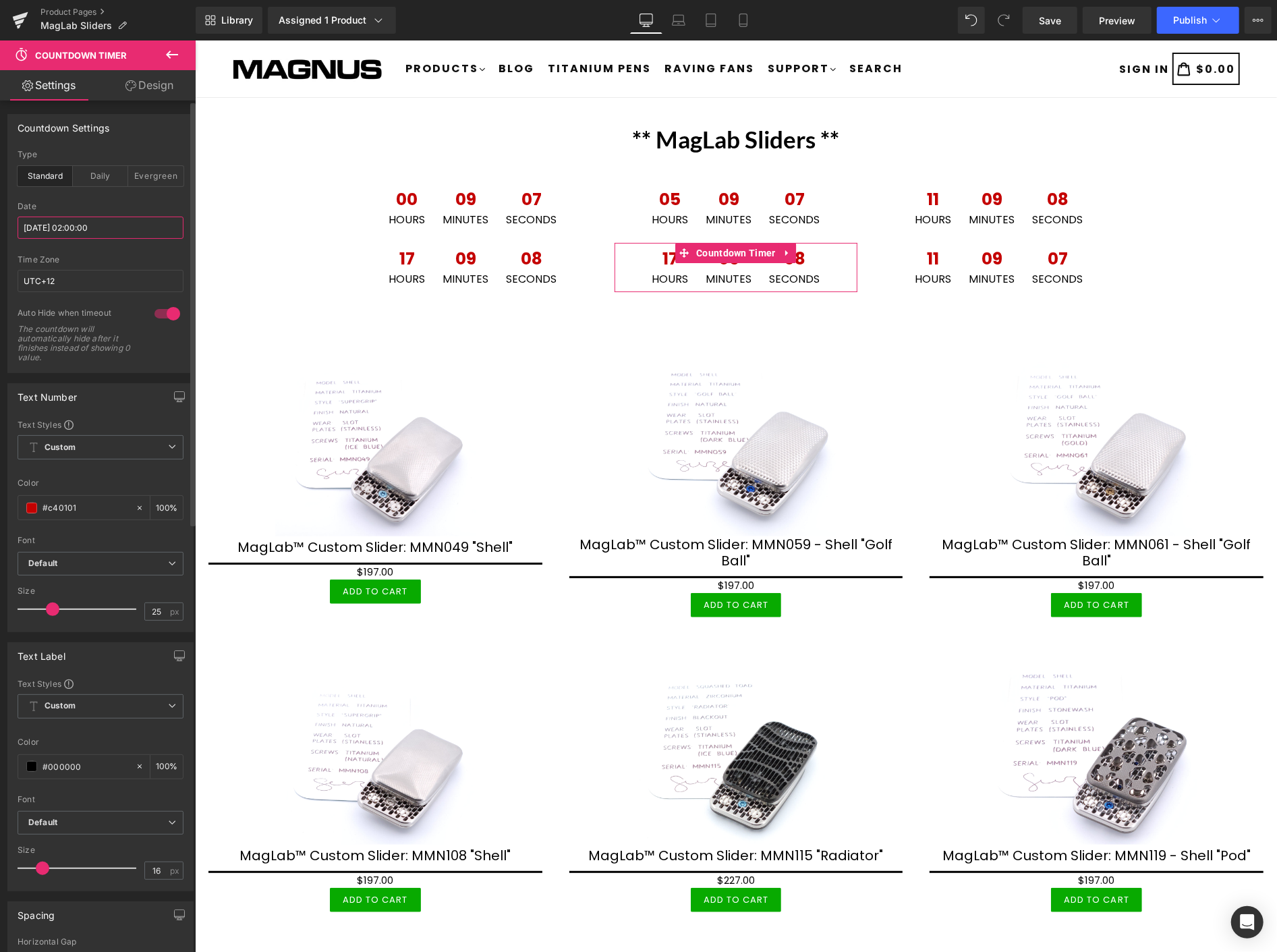
click at [138, 227] on input "[DATE] 02:00:00" at bounding box center [100, 228] width 166 height 22
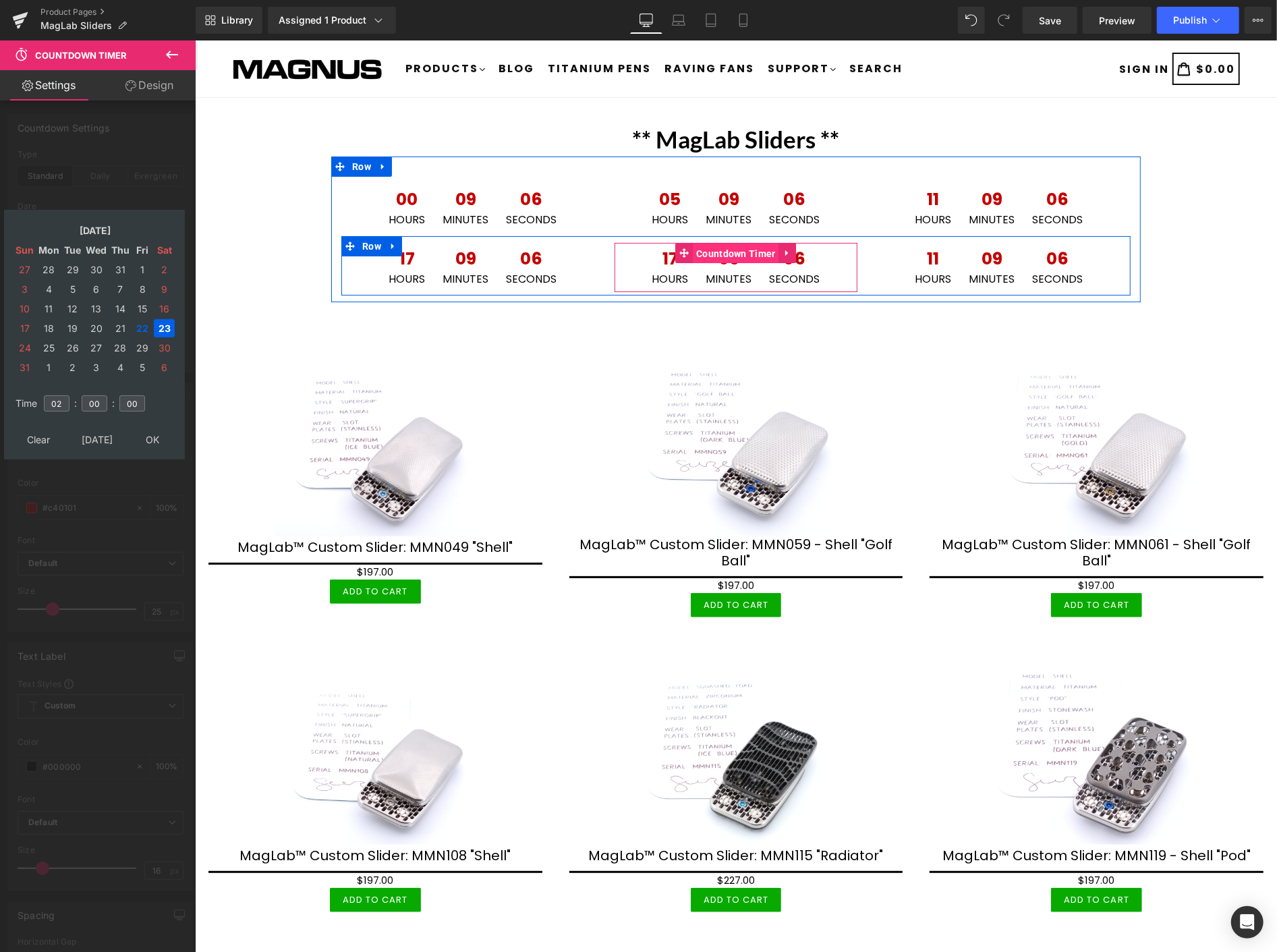
click at [706, 256] on span "Countdown Timer" at bounding box center [735, 253] width 87 height 20
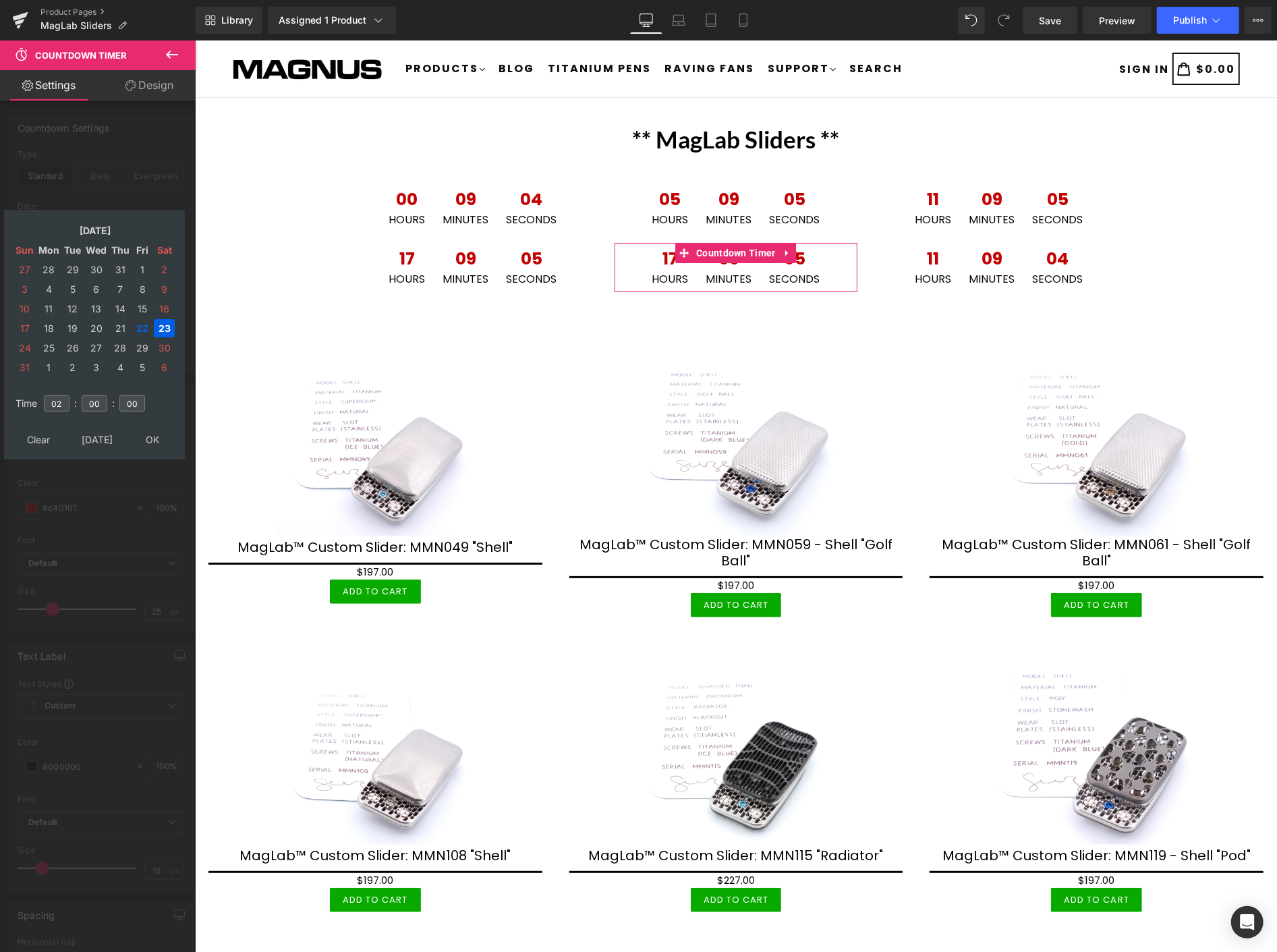
click at [164, 319] on td "23" at bounding box center [164, 328] width 21 height 18
click at [65, 396] on input "02" at bounding box center [57, 403] width 25 height 16
type input "0"
type input "08"
type input "[DATE] 08:00:00"
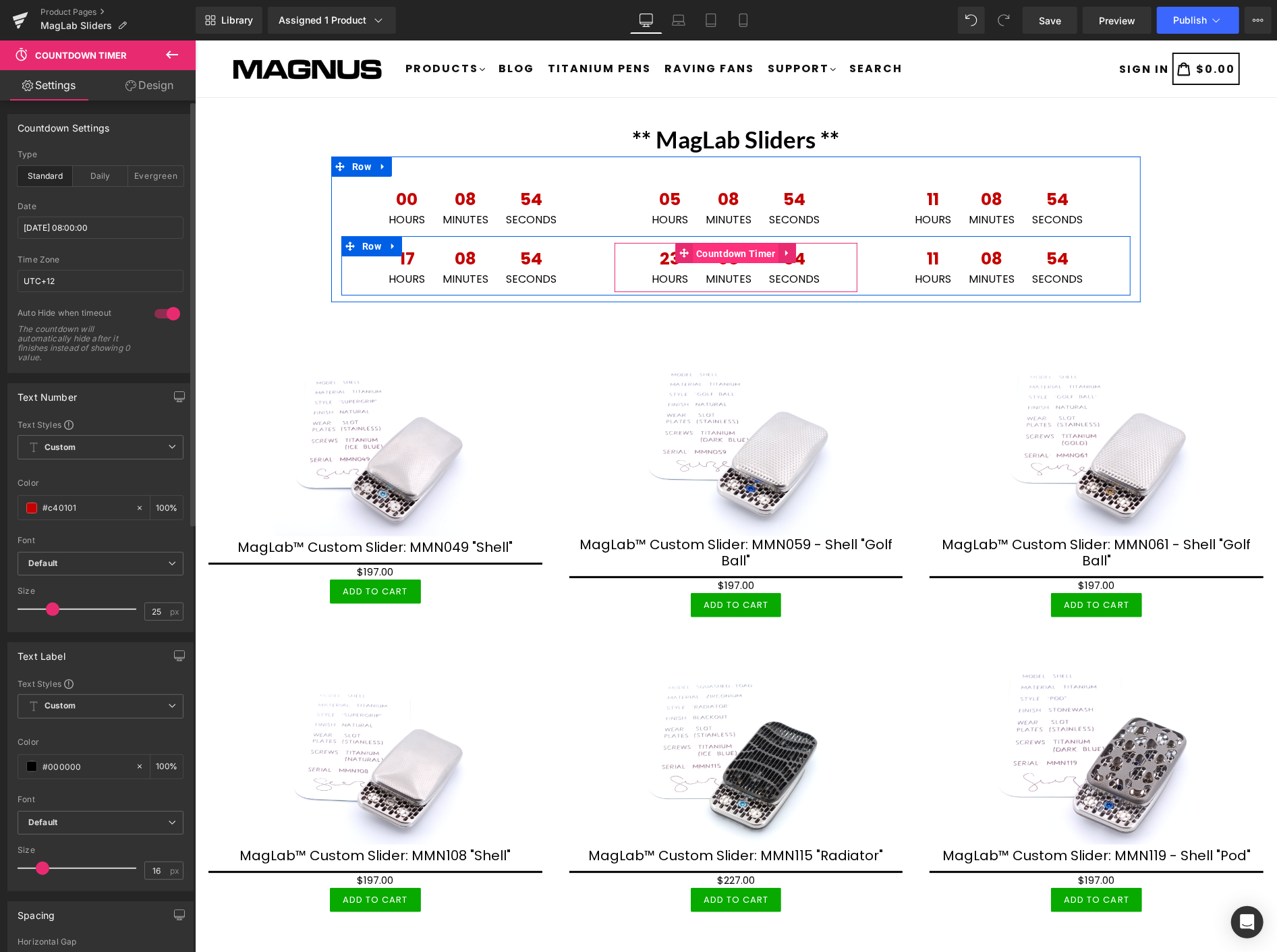
click at [722, 250] on span "Countdown Timer" at bounding box center [735, 253] width 87 height 20
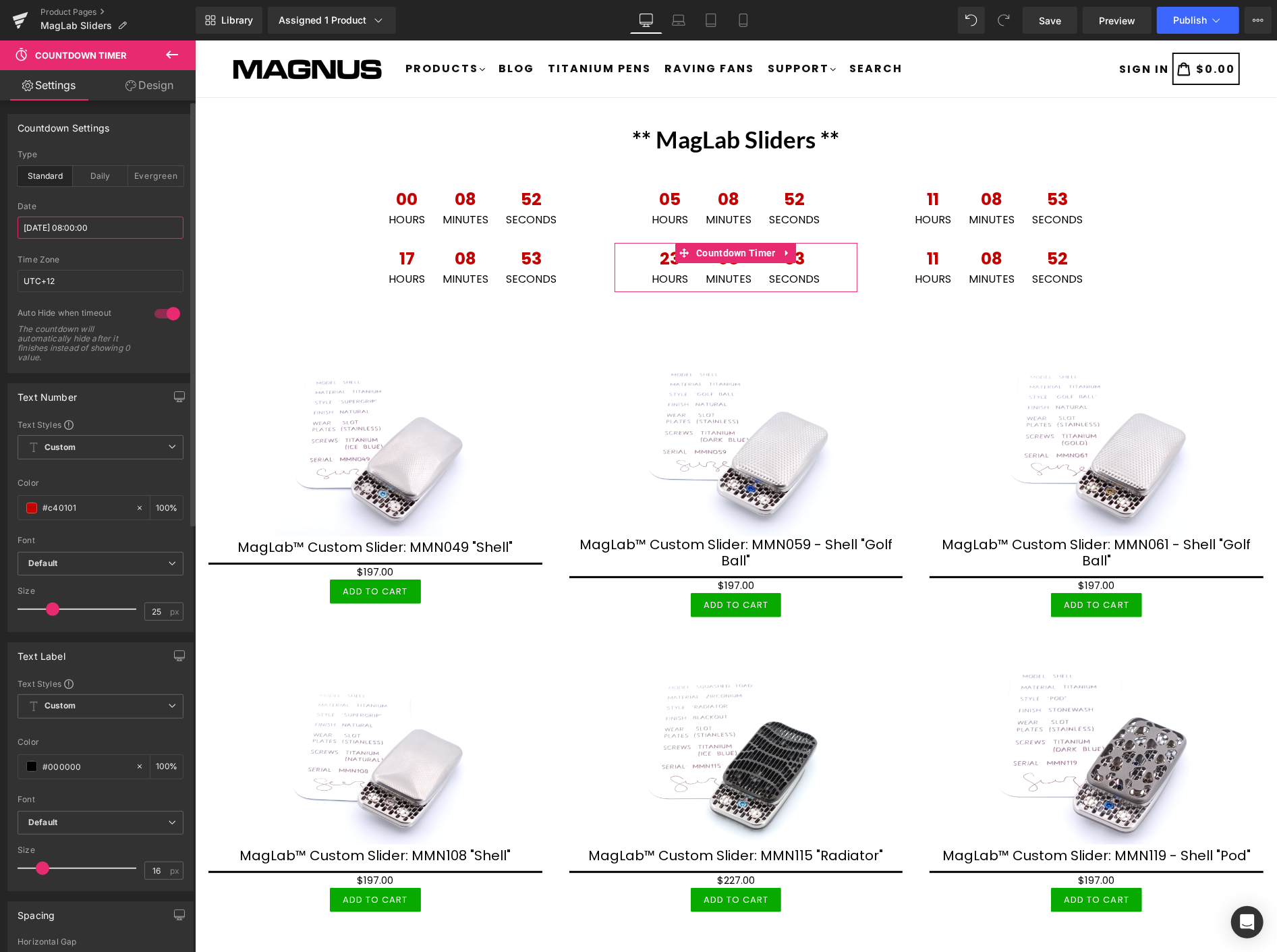
click at [138, 226] on input "[DATE] 08:00:00" at bounding box center [100, 228] width 166 height 22
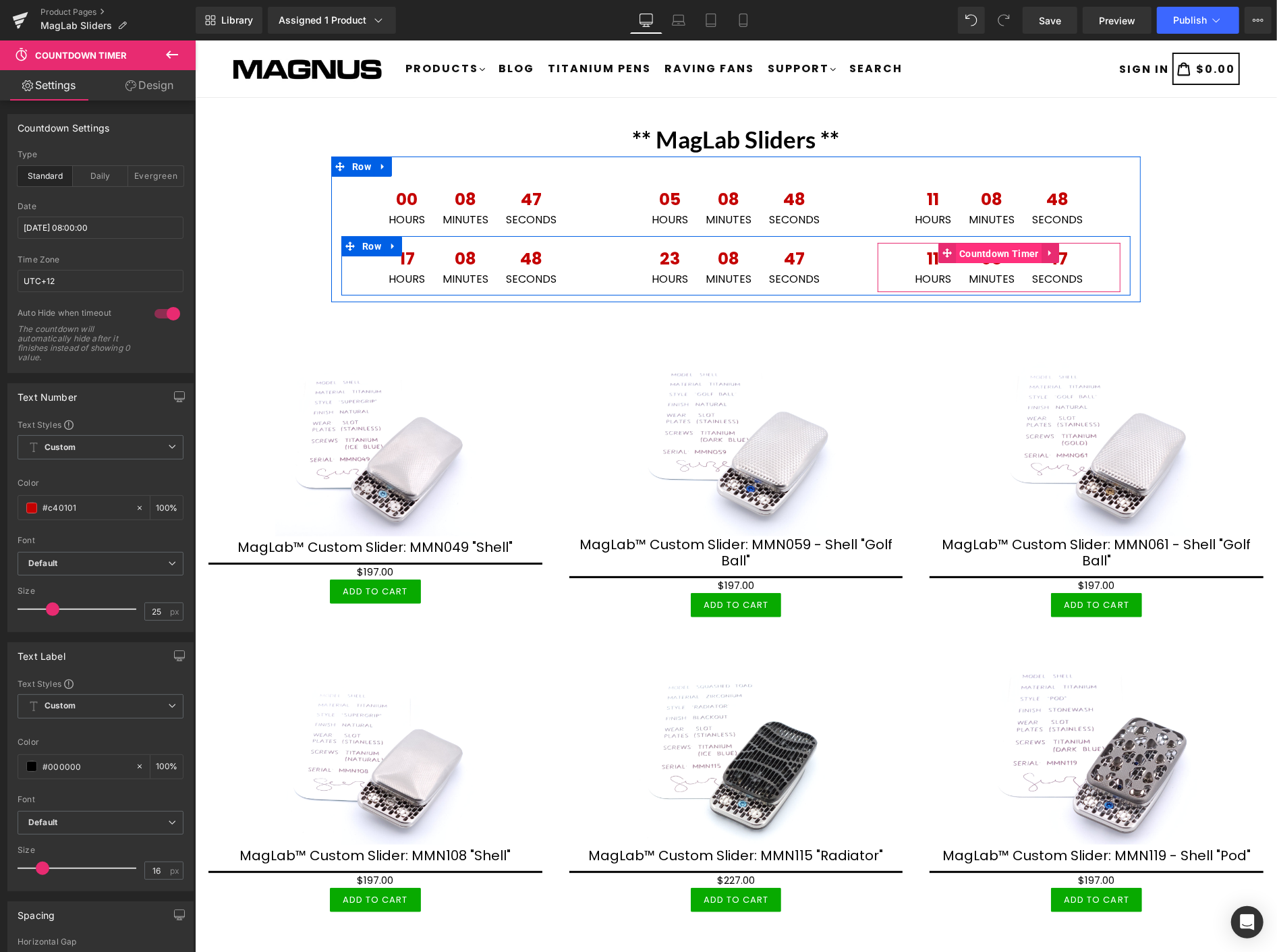
click at [976, 252] on span "Countdown Timer" at bounding box center [999, 253] width 87 height 20
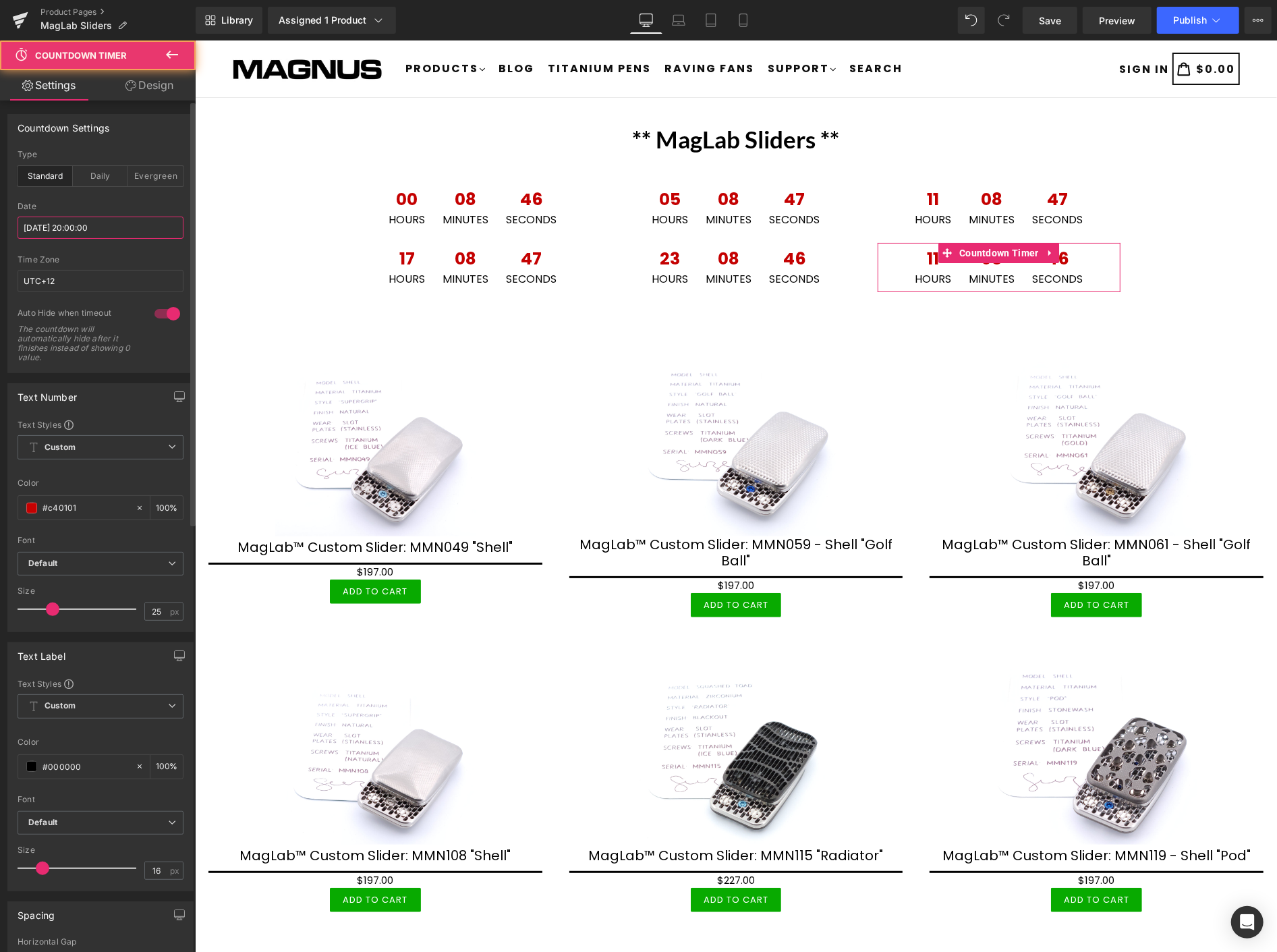
click at [115, 228] on input "[DATE] 20:00:00" at bounding box center [100, 228] width 166 height 22
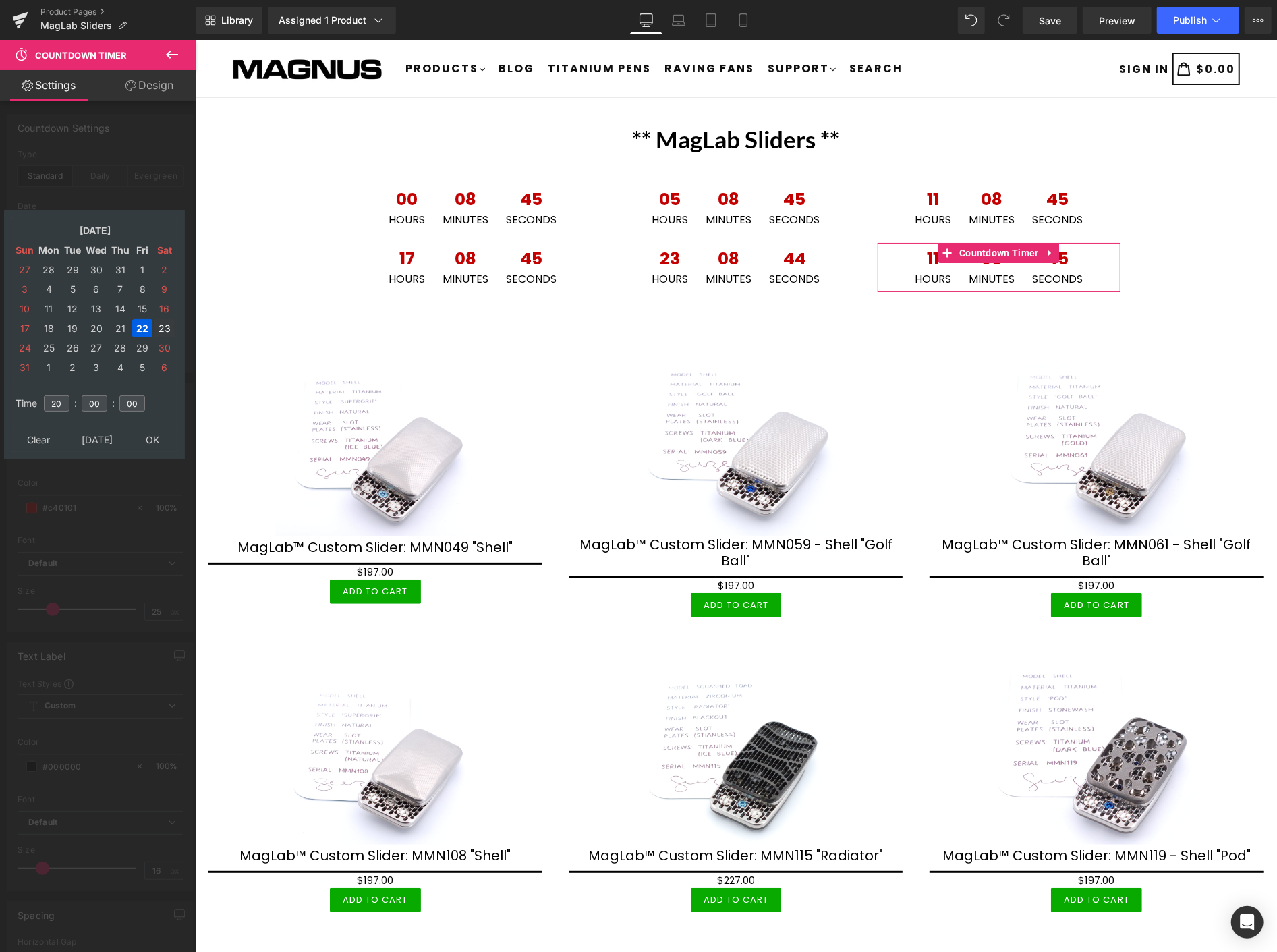
click at [162, 320] on td "23" at bounding box center [164, 328] width 21 height 18
click at [65, 397] on input "20" at bounding box center [57, 403] width 25 height 16
type input "2"
type input "20"
type input "[DATE] 20:00:00"
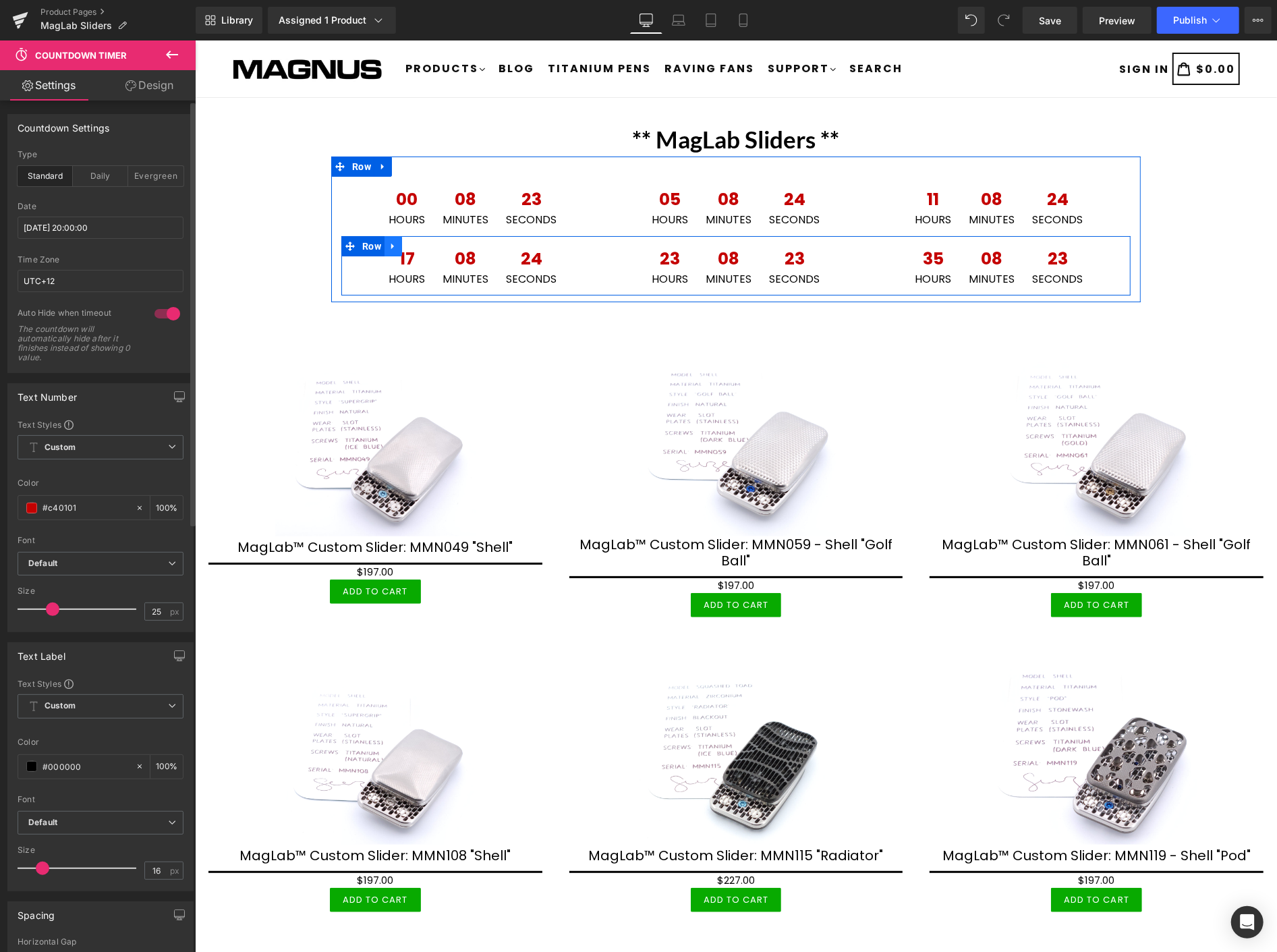
click at [388, 242] on icon at bounding box center [392, 246] width 9 height 10
click at [405, 241] on icon at bounding box center [409, 245] width 9 height 9
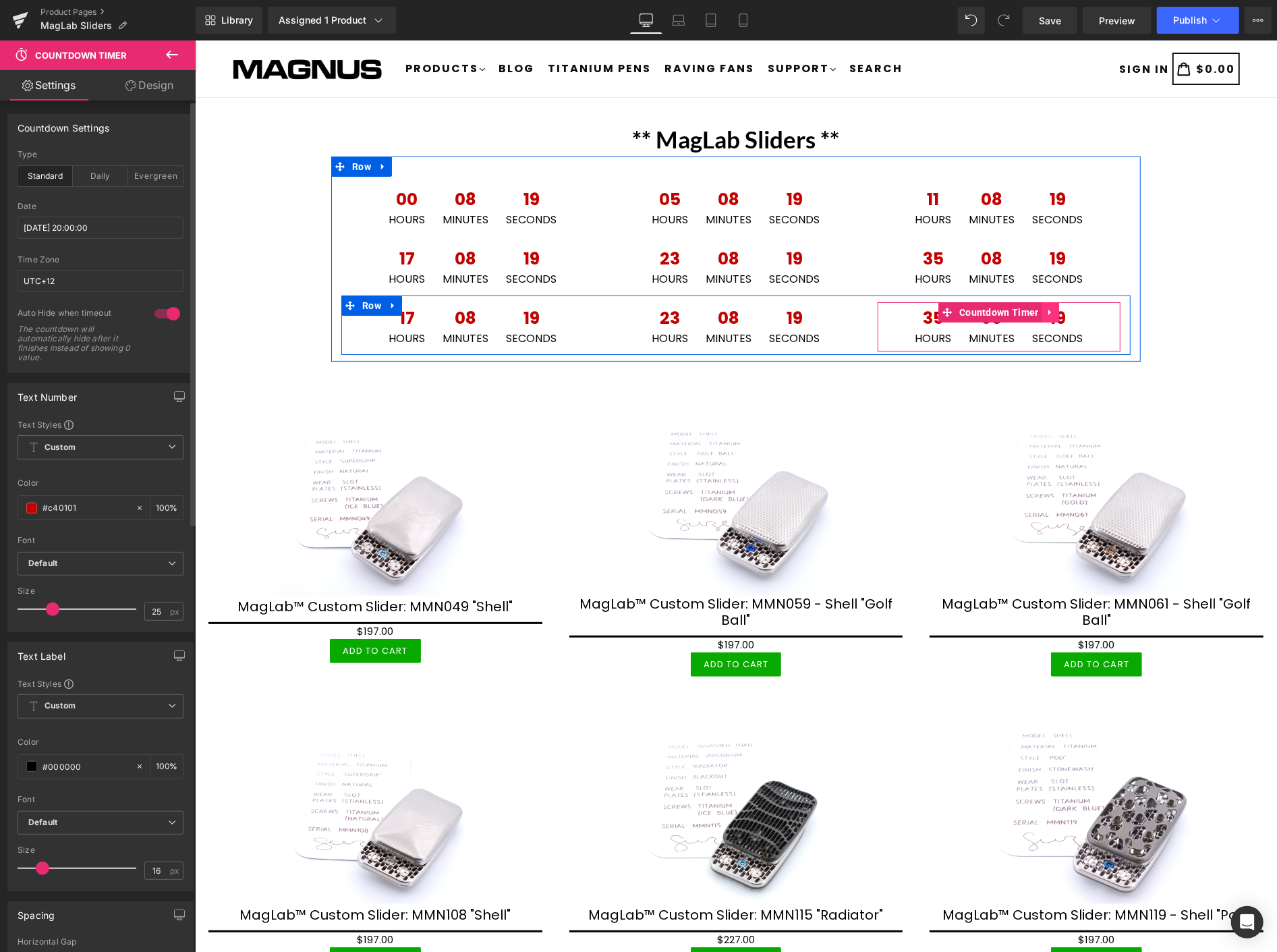
click at [1045, 310] on icon at bounding box center [1049, 312] width 9 height 10
click at [1055, 310] on icon at bounding box center [1059, 311] width 9 height 9
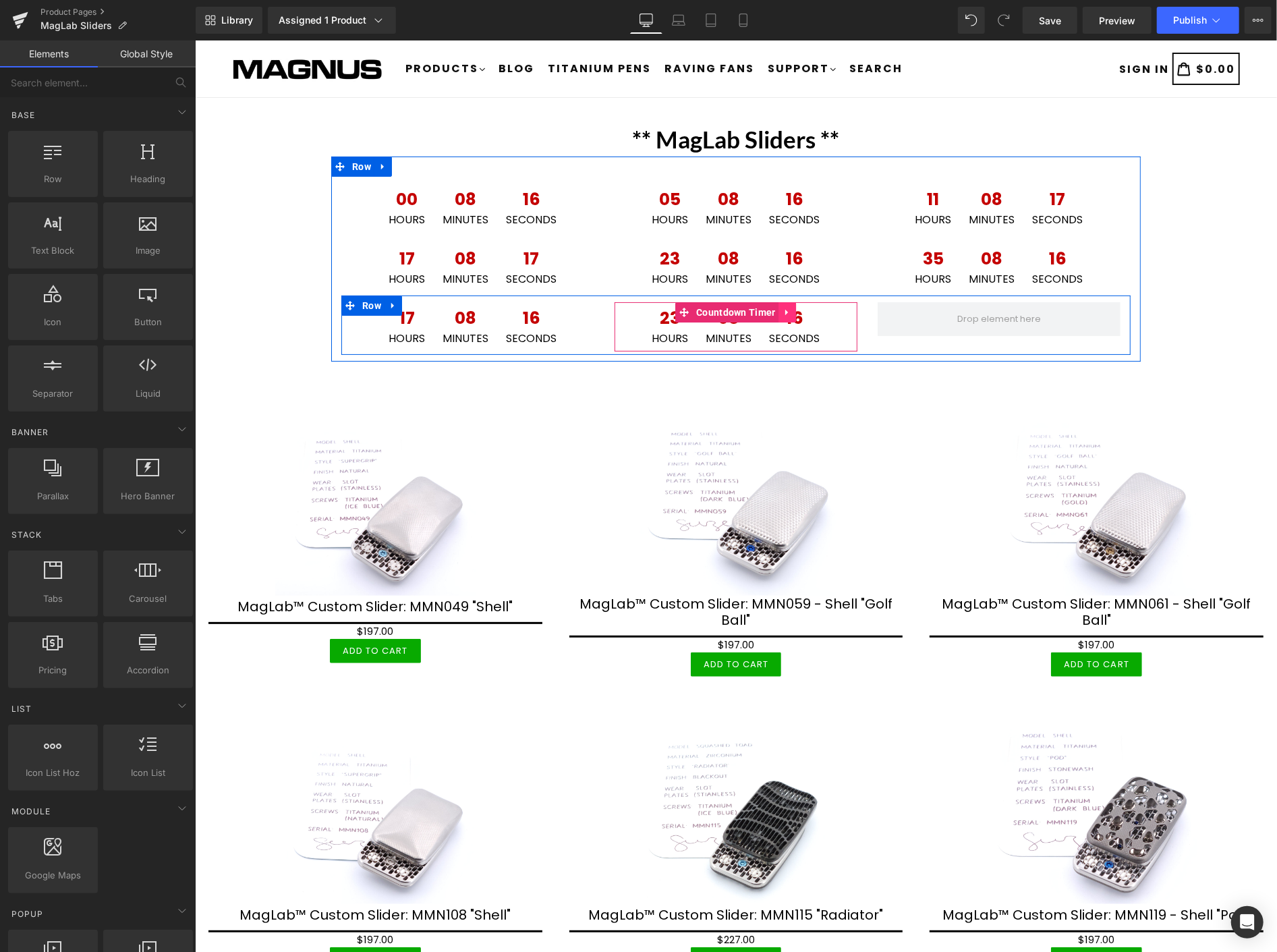
click at [779, 310] on link at bounding box center [787, 312] width 18 height 20
click at [791, 307] on icon at bounding box center [796, 311] width 9 height 9
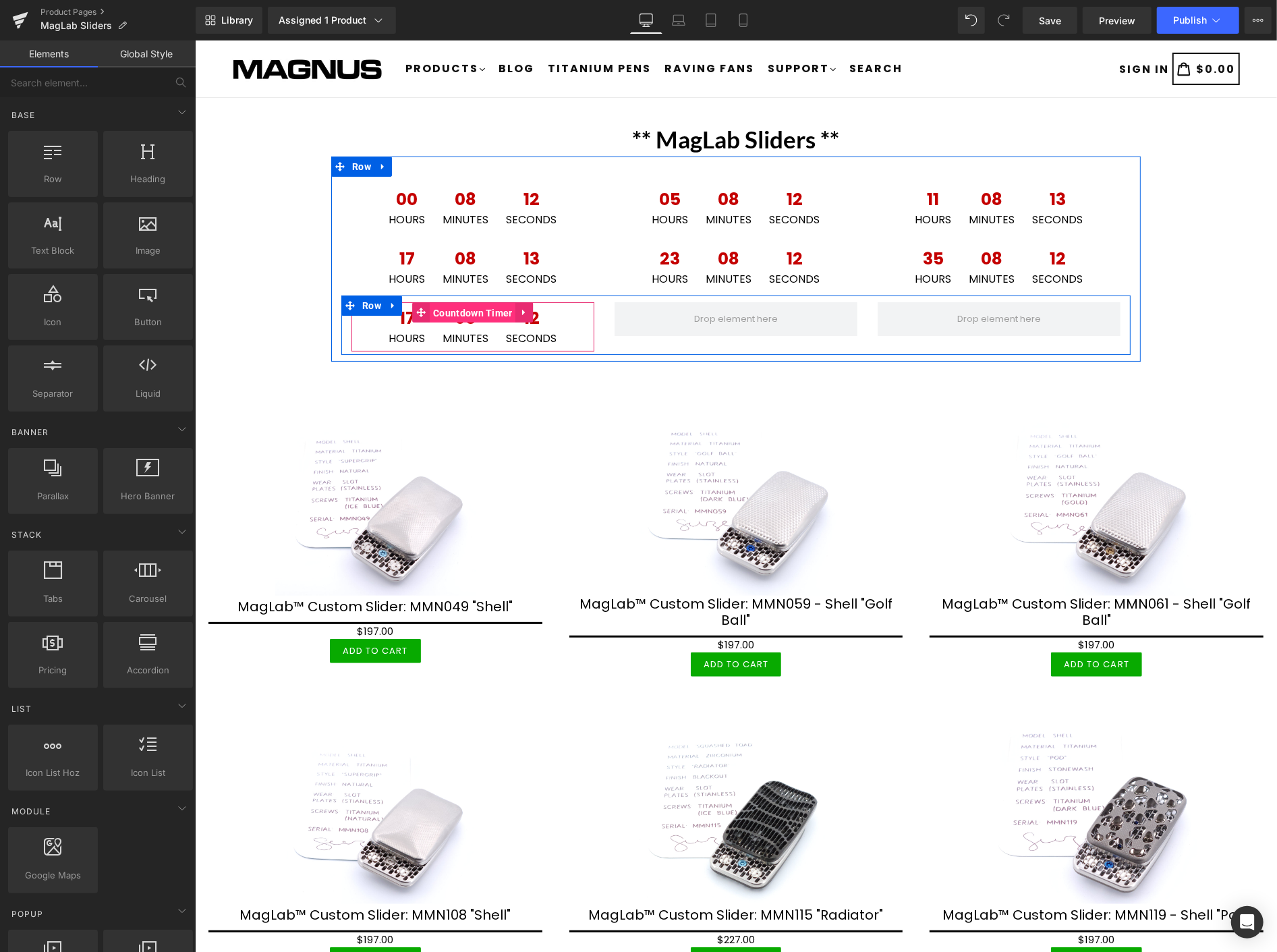
click at [447, 307] on span "Countdown Timer" at bounding box center [472, 313] width 87 height 20
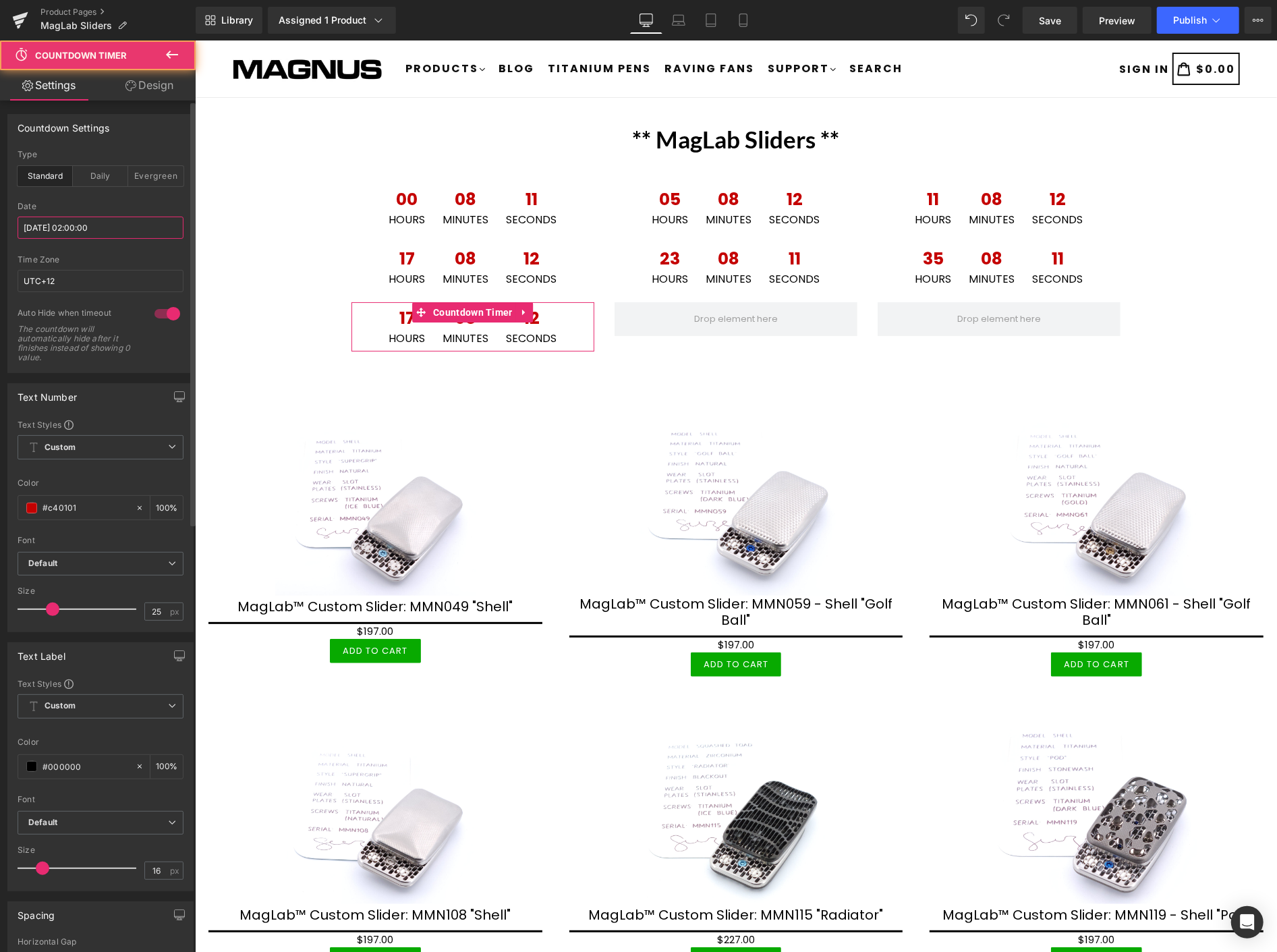
click at [92, 230] on input "[DATE] 02:00:00" at bounding box center [100, 228] width 166 height 22
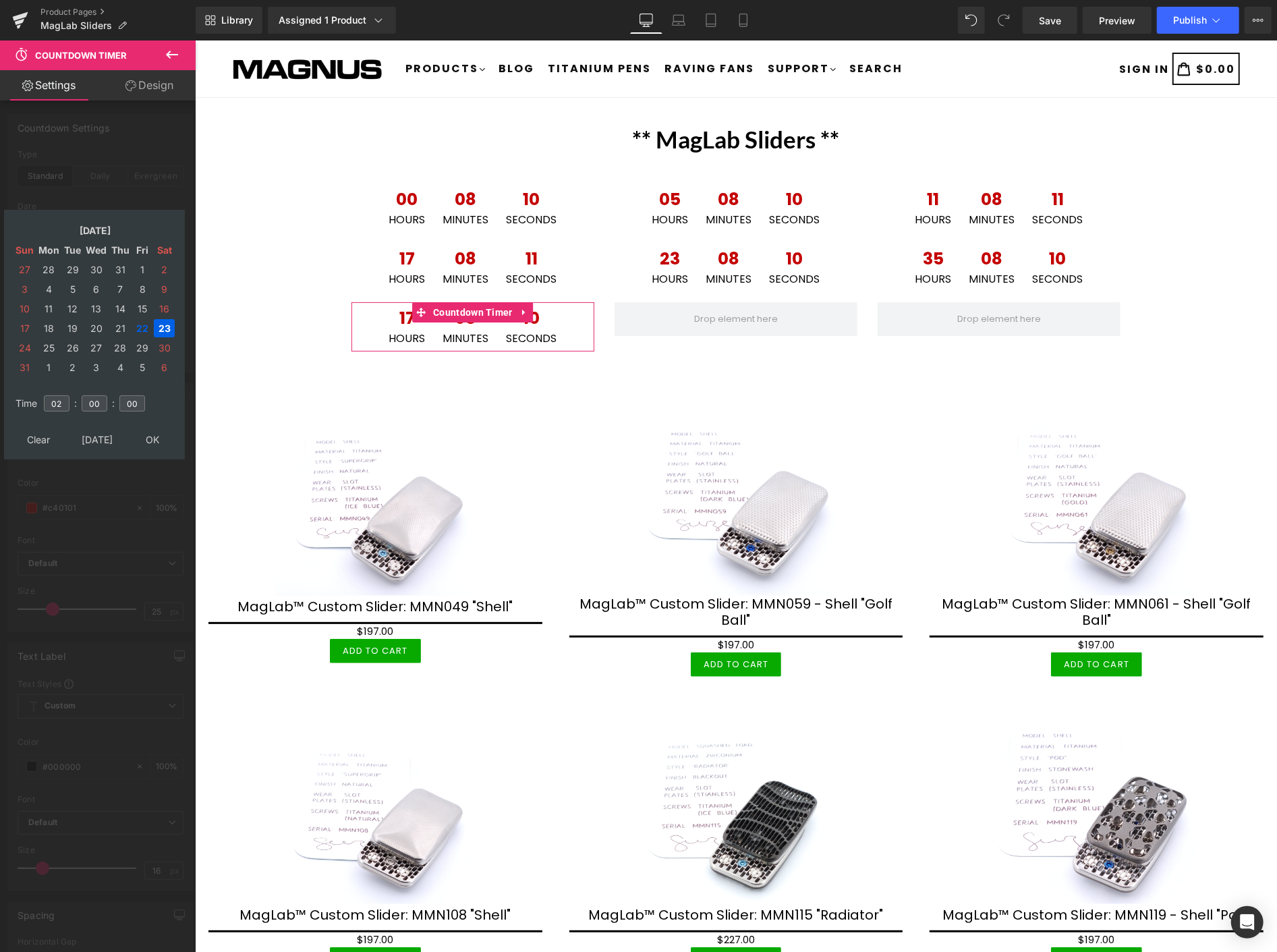
click at [164, 321] on td "23" at bounding box center [164, 328] width 21 height 18
click at [64, 396] on input "02" at bounding box center [57, 403] width 25 height 16
type input "0"
type input "20"
type input "[DATE] 20:00:00"
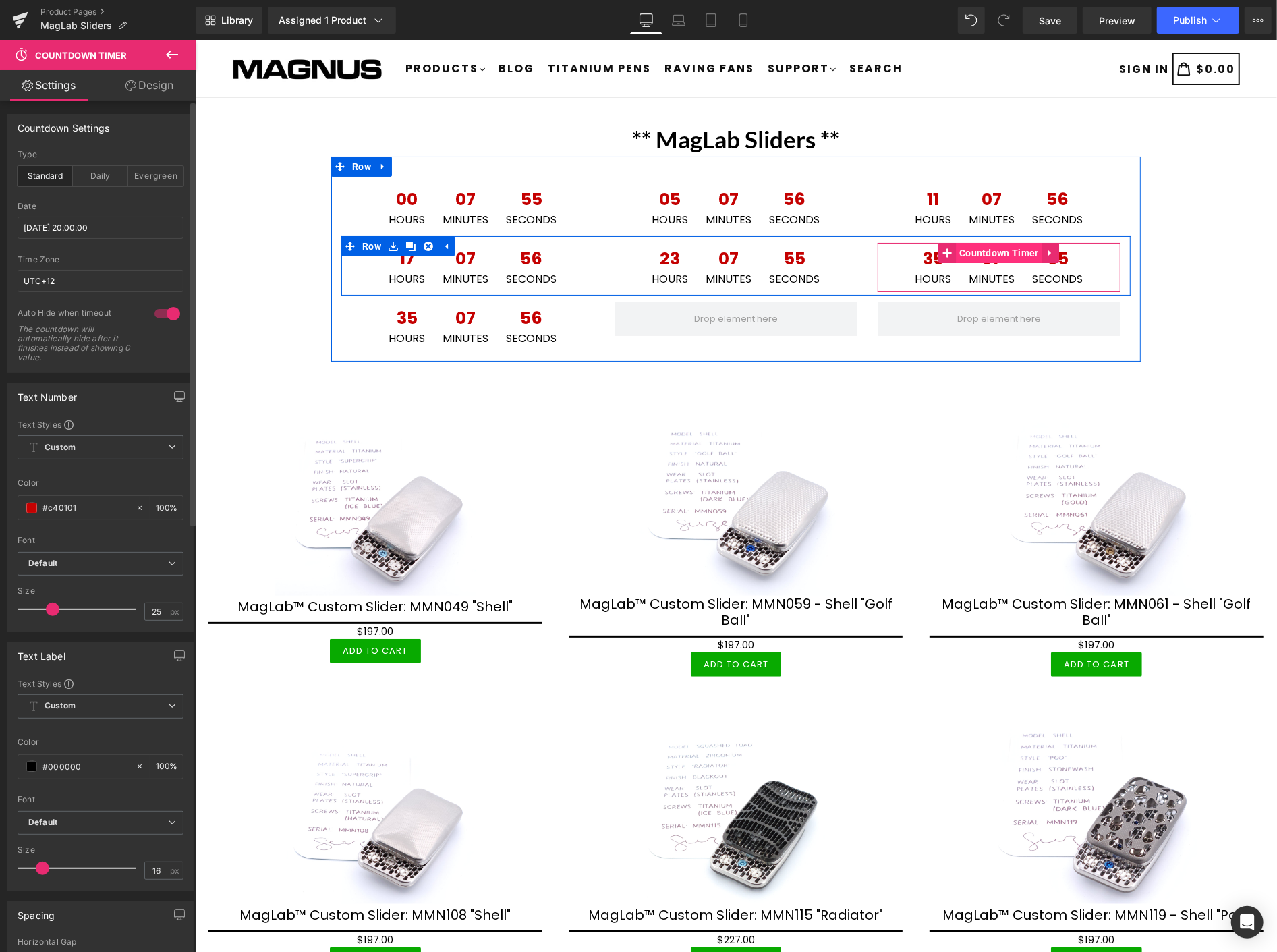
click at [992, 251] on span "Countdown Timer" at bounding box center [999, 252] width 87 height 20
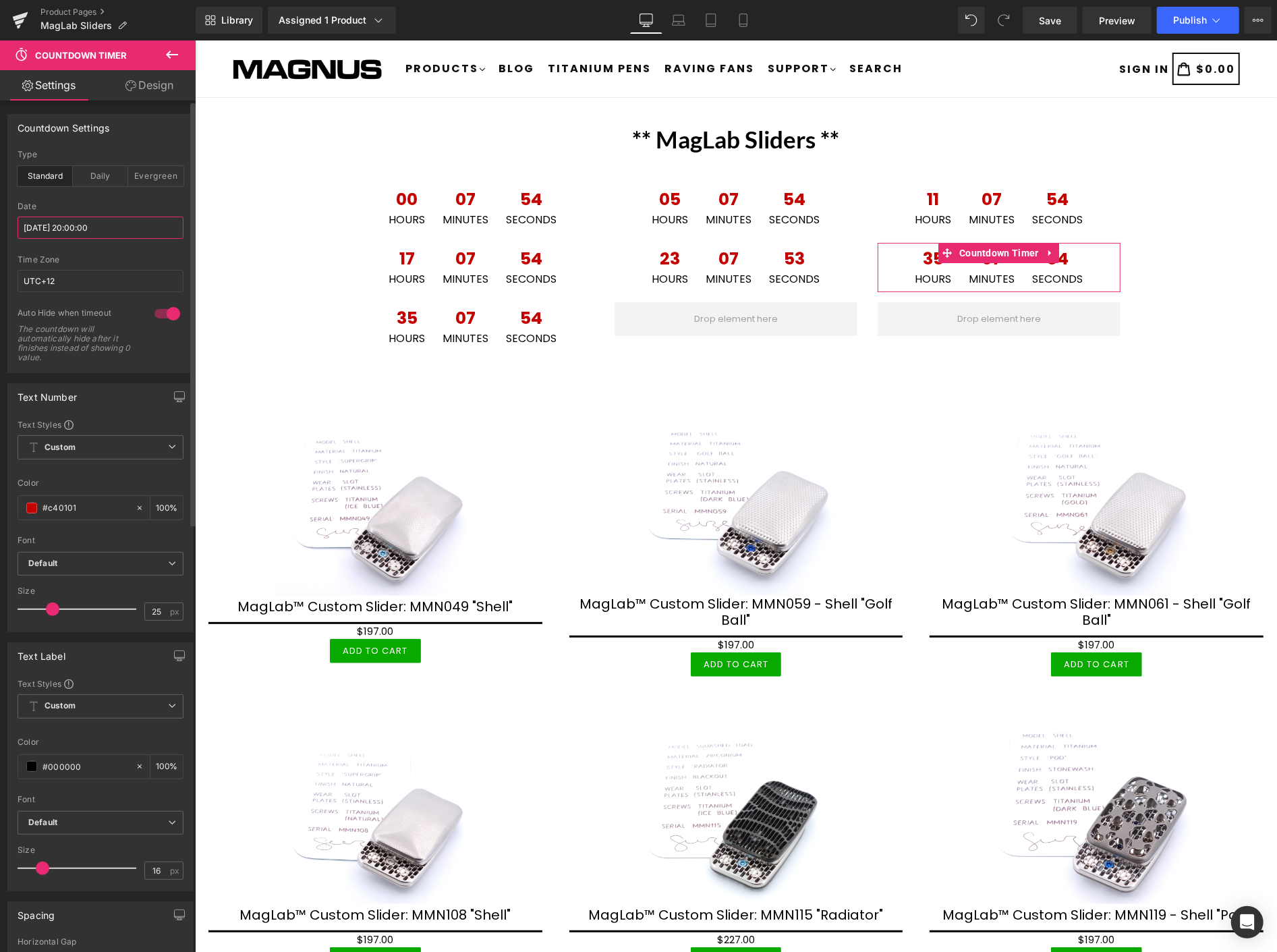
click at [147, 231] on input "[DATE] 20:00:00" at bounding box center [100, 228] width 166 height 22
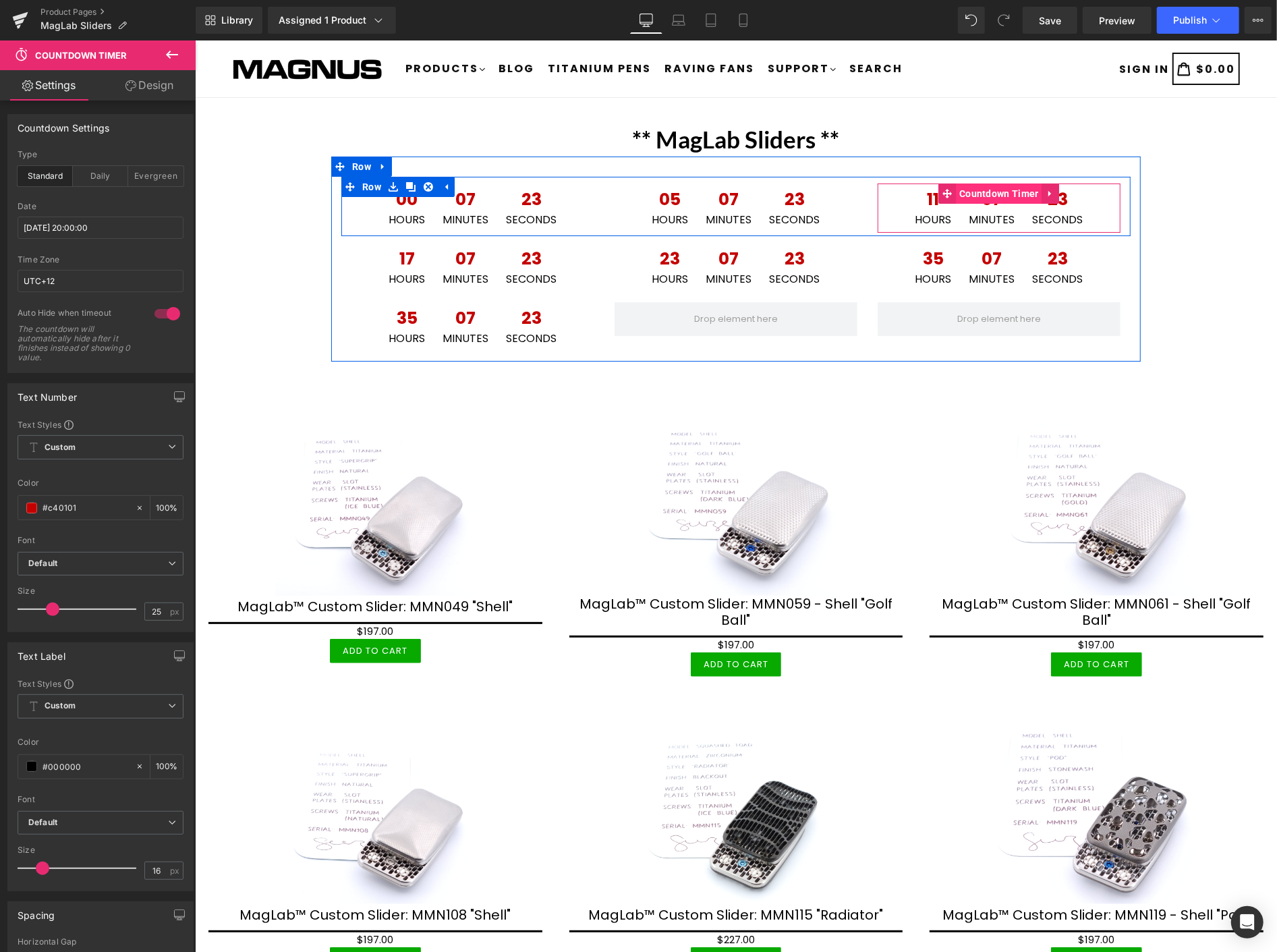
click at [993, 191] on span "Countdown Timer" at bounding box center [999, 193] width 87 height 20
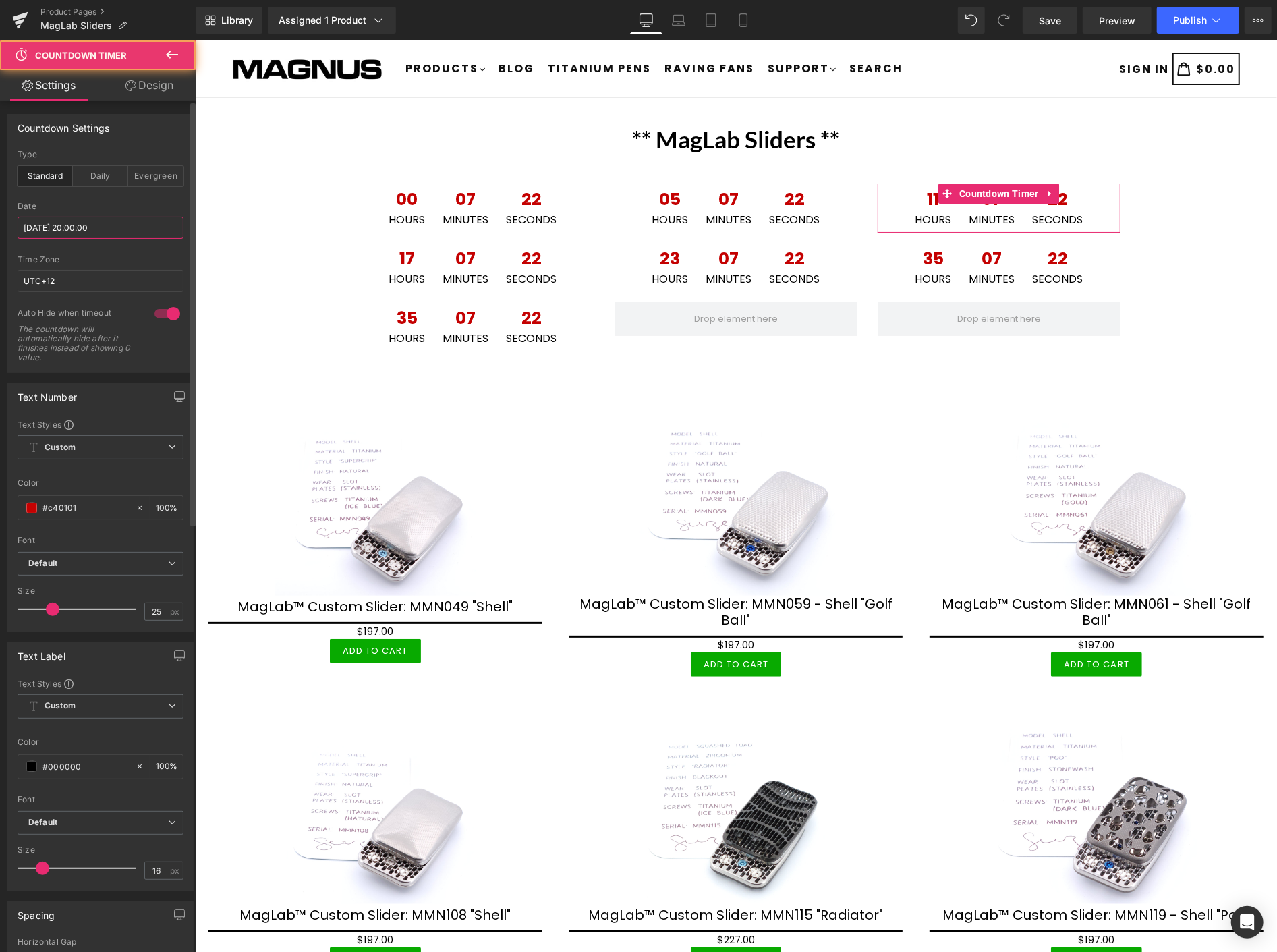
click at [156, 225] on input "[DATE] 20:00:00" at bounding box center [100, 228] width 166 height 22
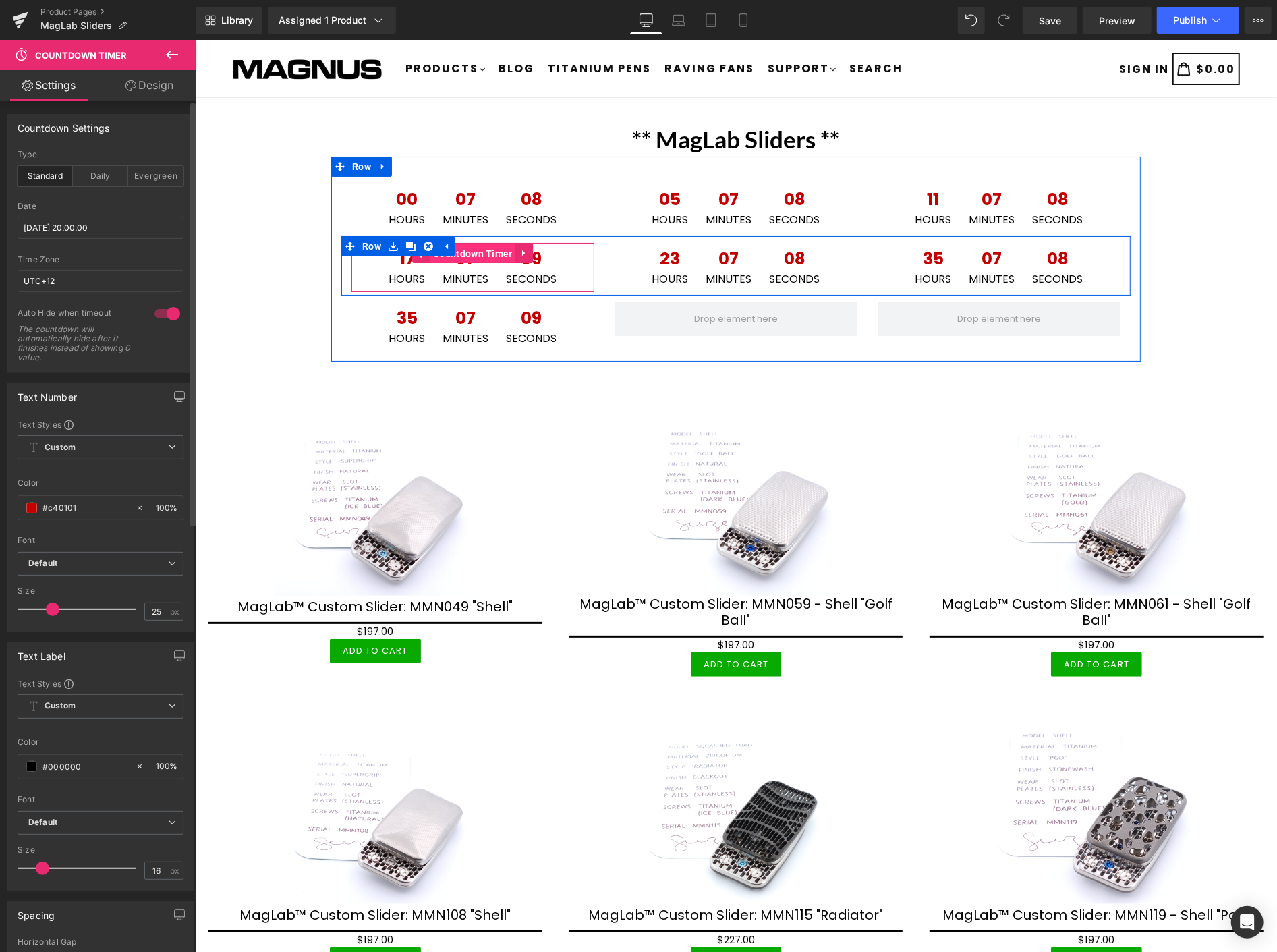
click at [473, 253] on span "Countdown Timer" at bounding box center [472, 253] width 87 height 20
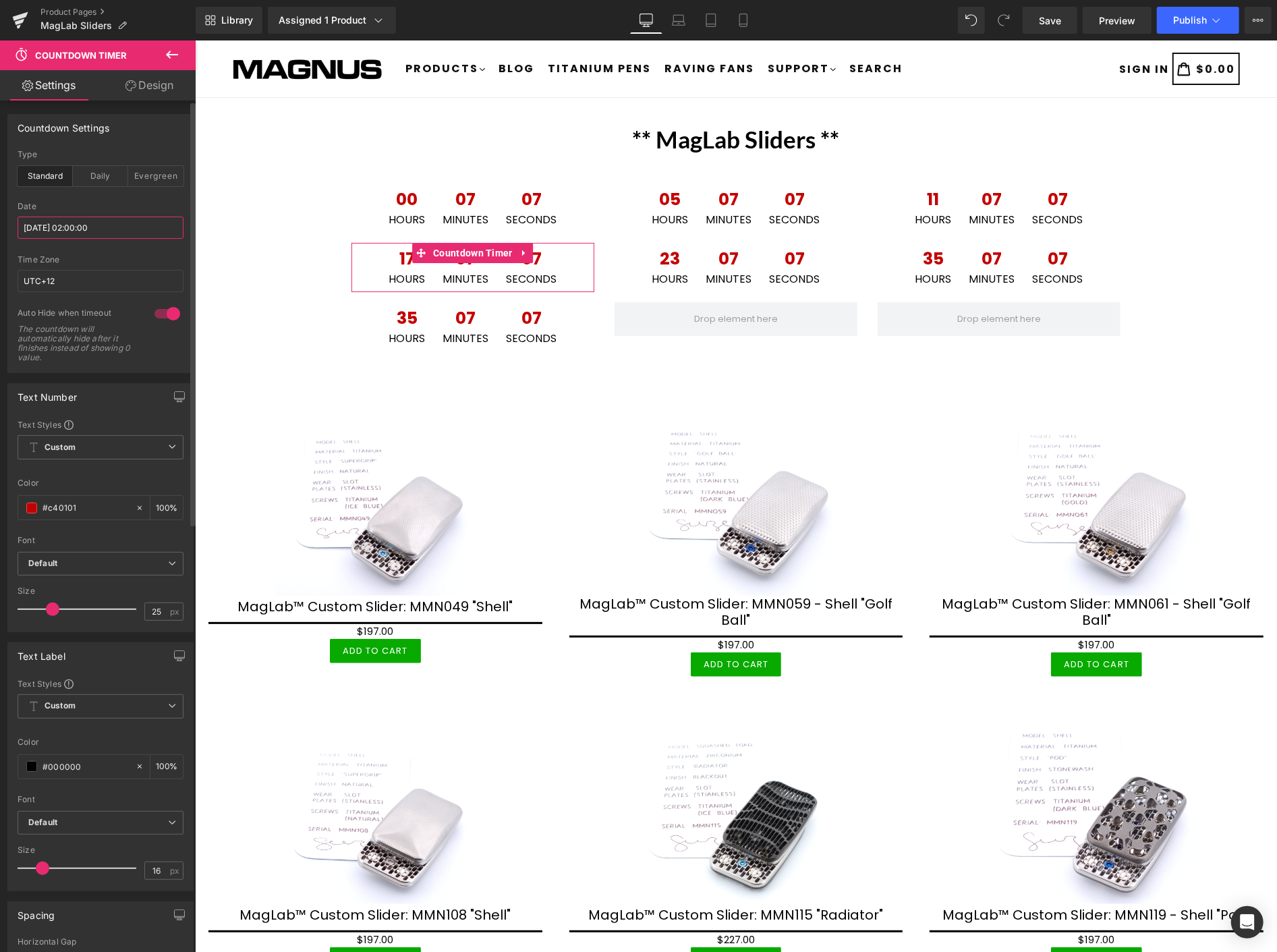
click at [138, 223] on input "[DATE] 02:00:00" at bounding box center [100, 228] width 166 height 22
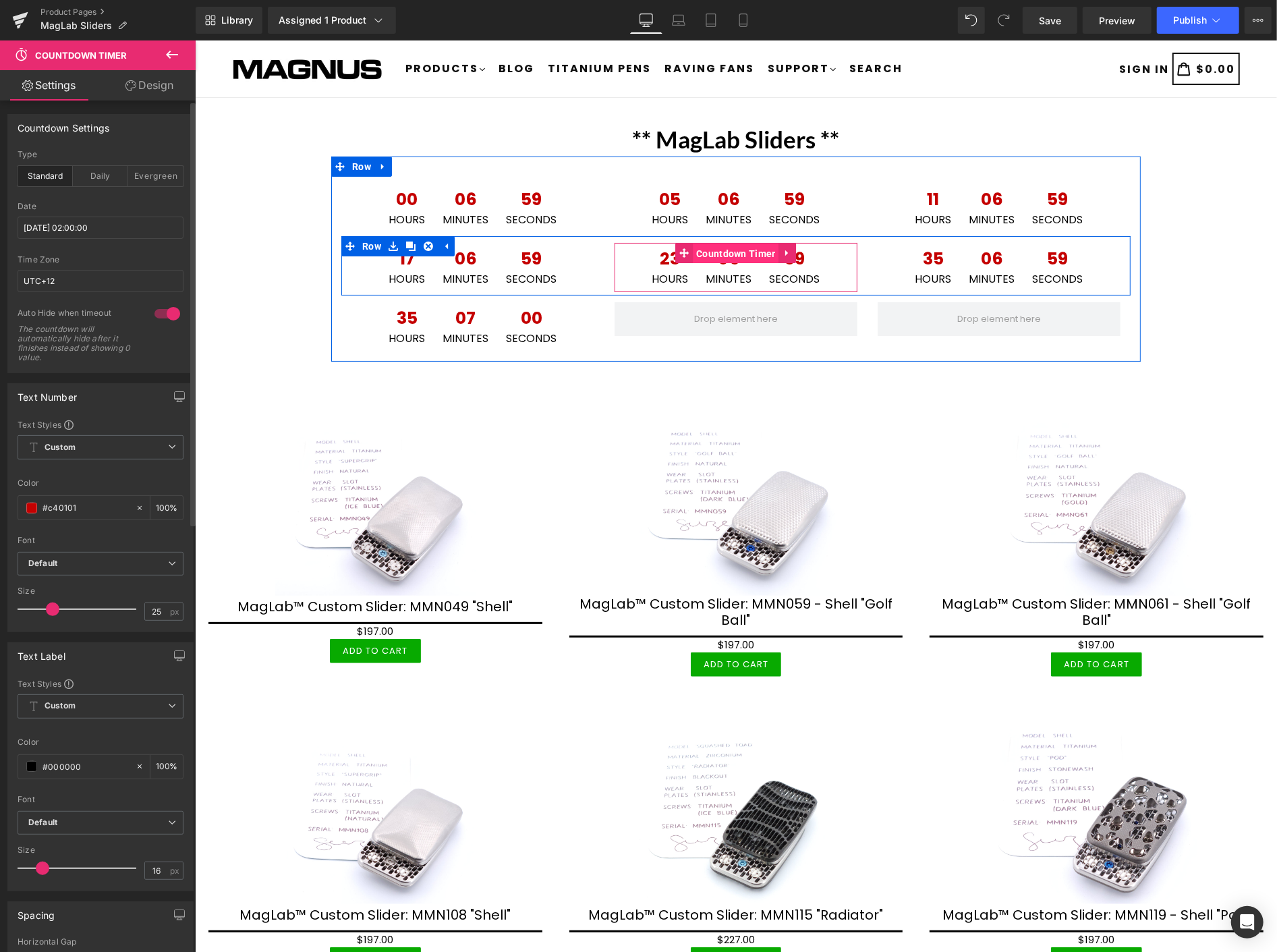
click at [730, 251] on span "Countdown Timer" at bounding box center [735, 253] width 87 height 20
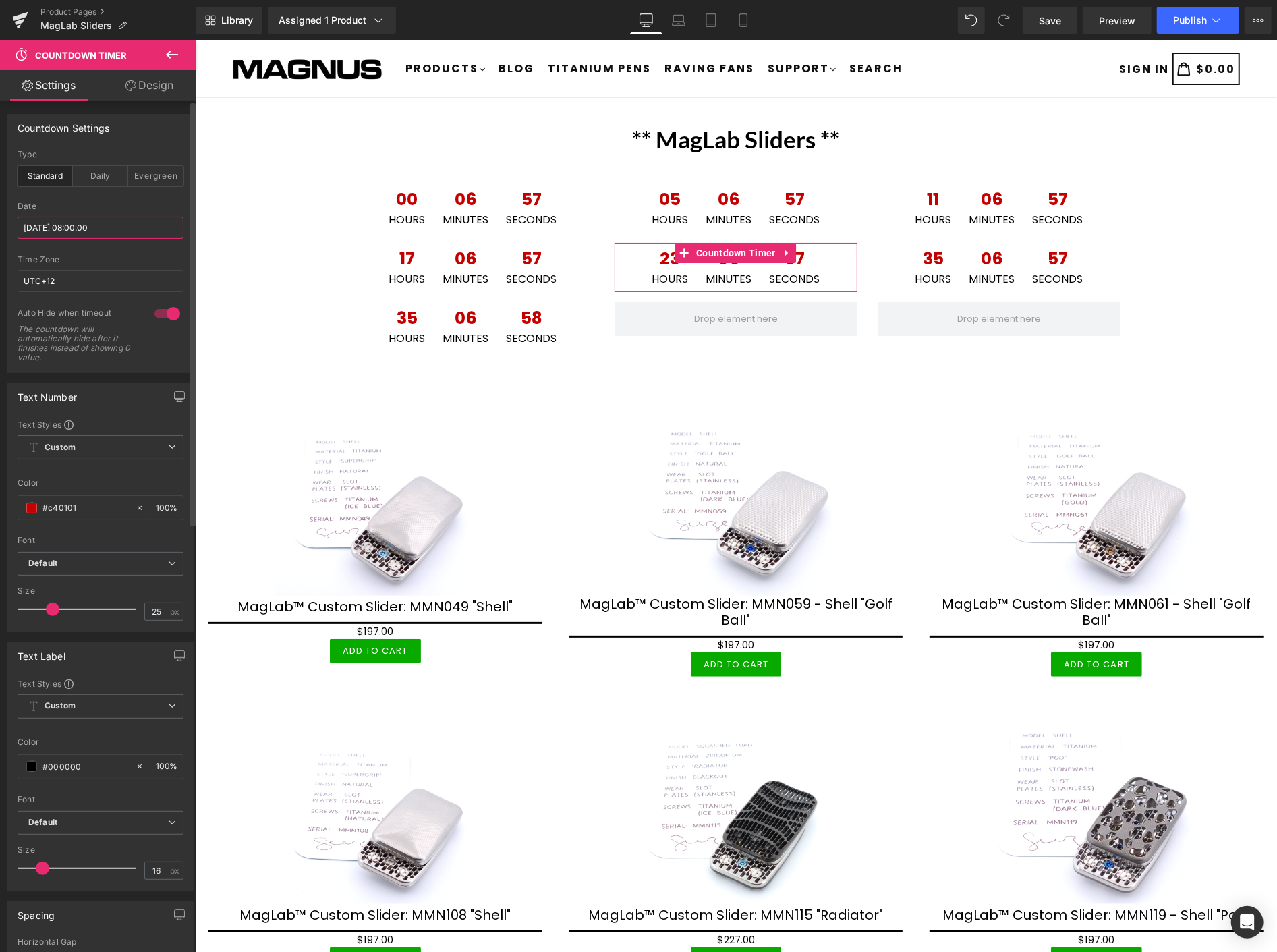
click at [138, 227] on input "[DATE] 08:00:00" at bounding box center [100, 228] width 166 height 22
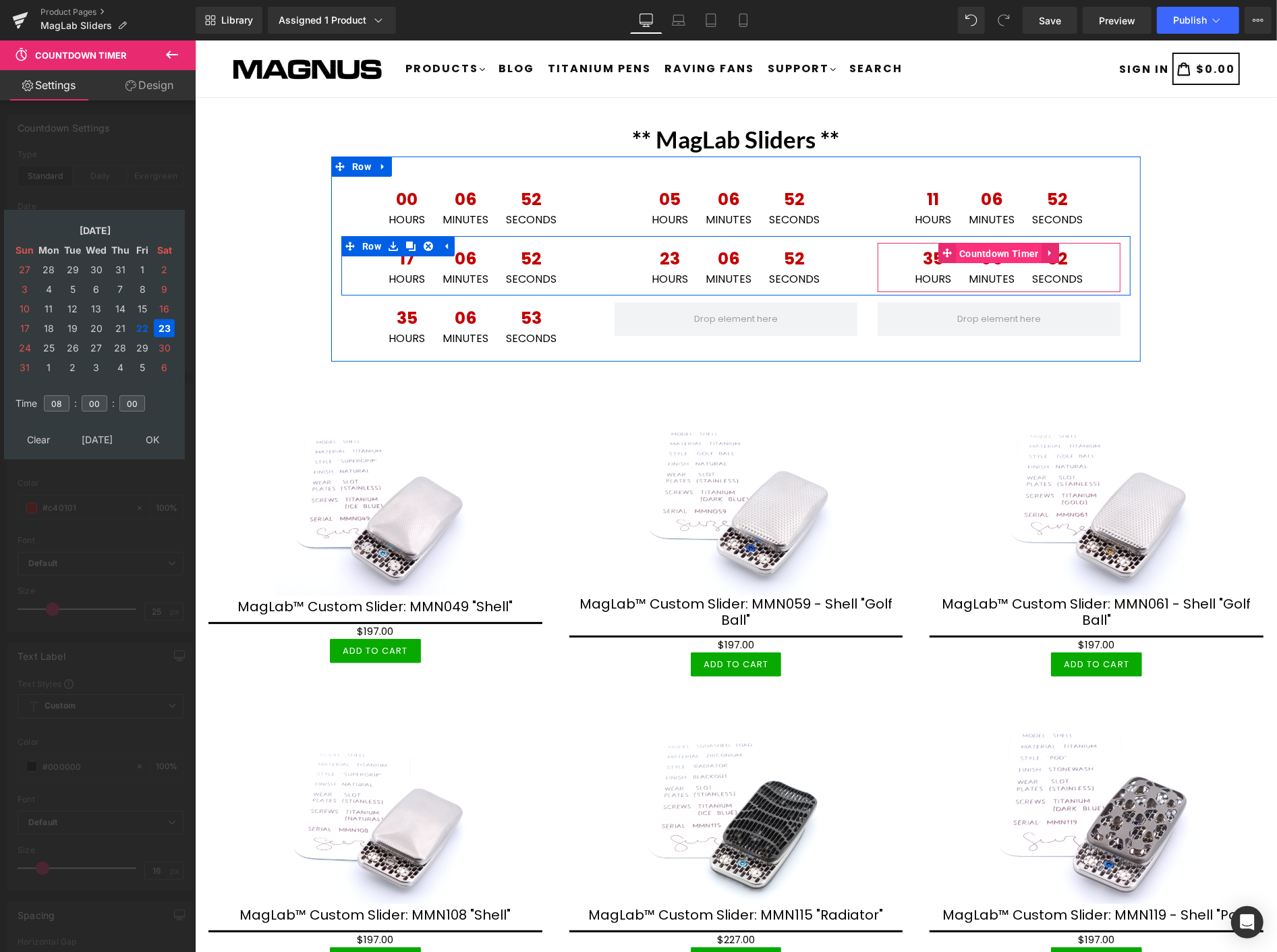
click at [983, 247] on span "Countdown Timer" at bounding box center [999, 253] width 87 height 20
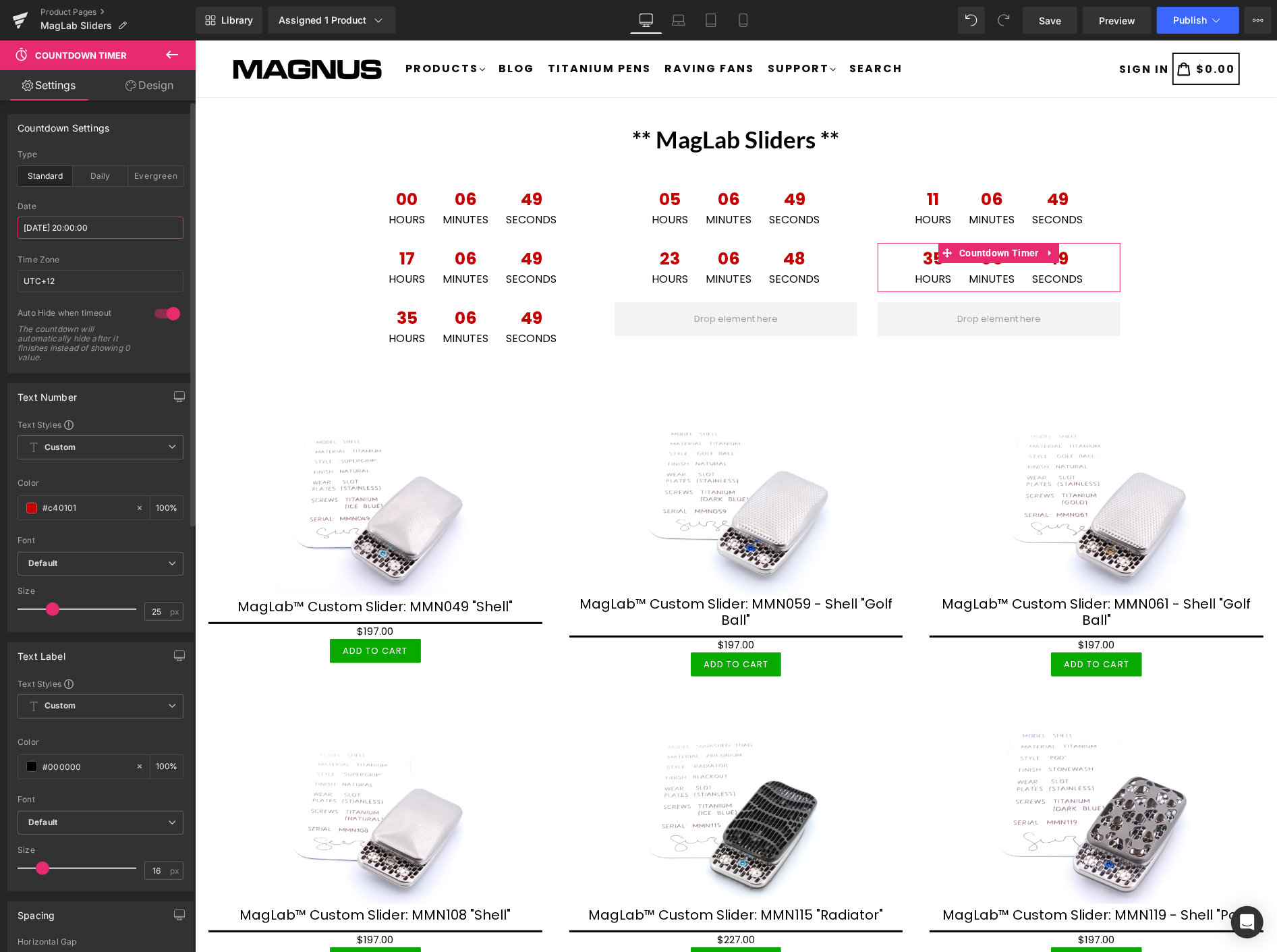
click at [127, 224] on input "[DATE] 20:00:00" at bounding box center [100, 228] width 166 height 22
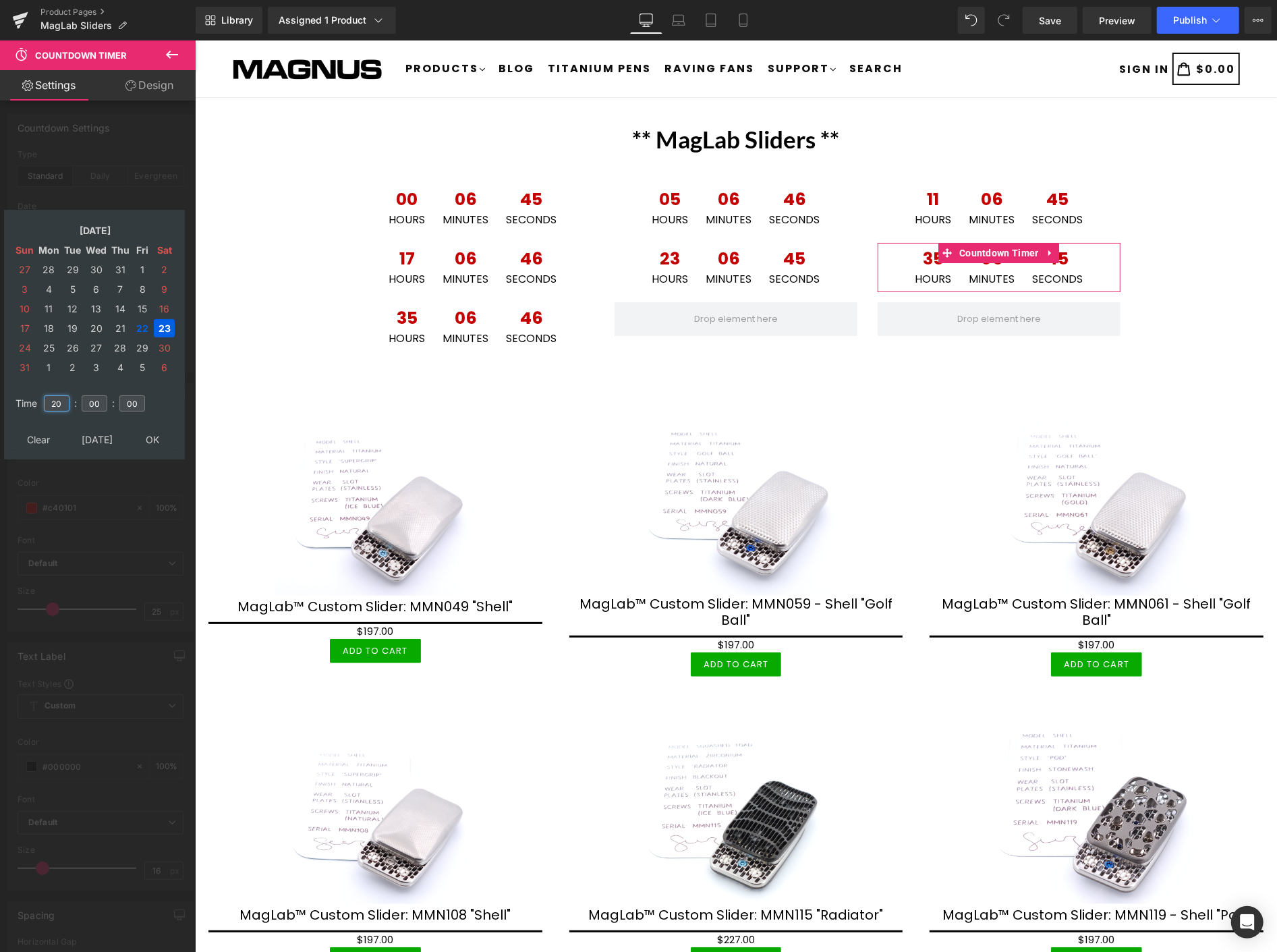
click at [63, 396] on input "20" at bounding box center [57, 403] width 25 height 16
type input "2"
type input "14"
type input "[DATE] 14:00:00"
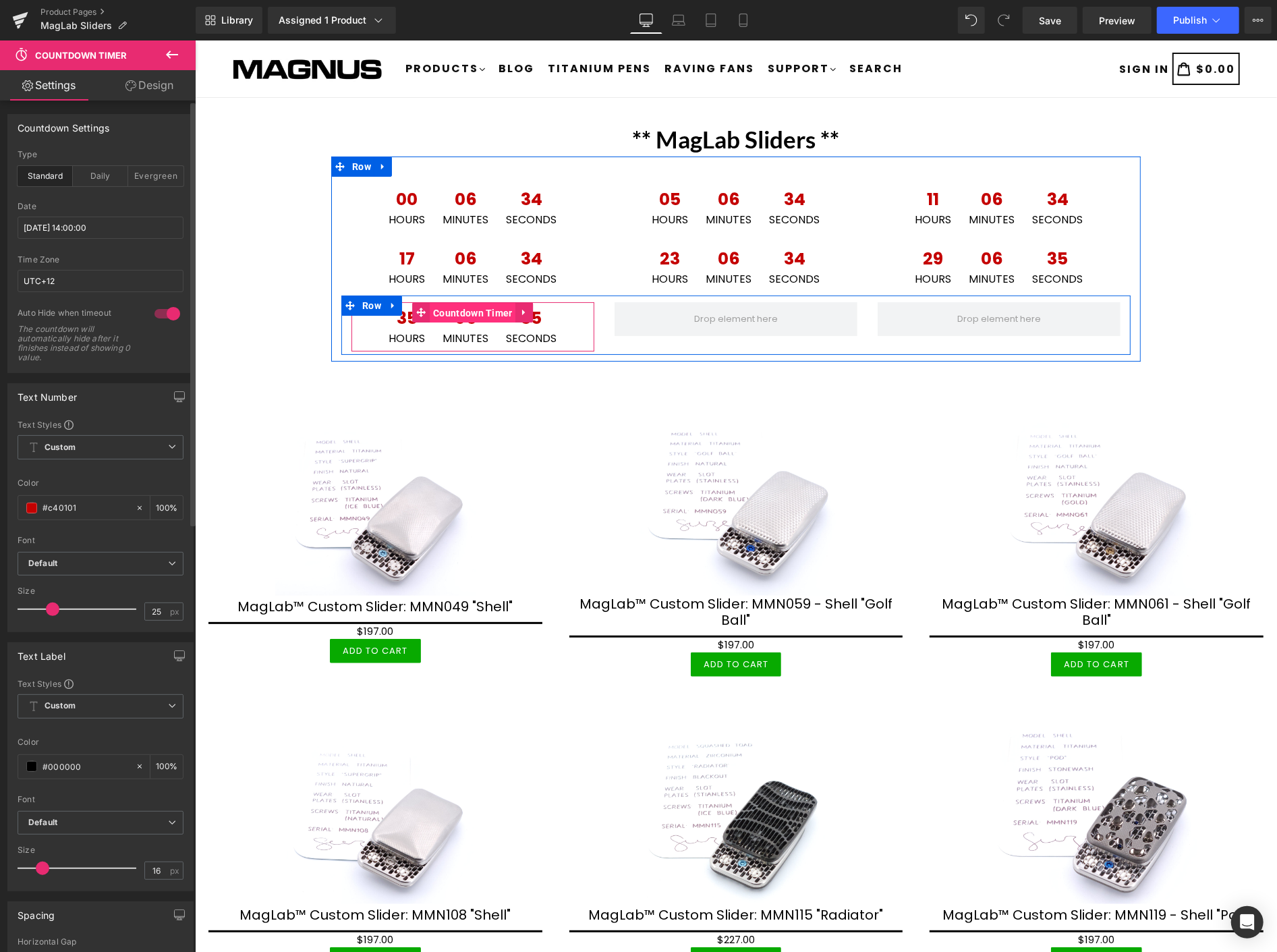
click at [442, 308] on span "Countdown Timer" at bounding box center [472, 313] width 87 height 20
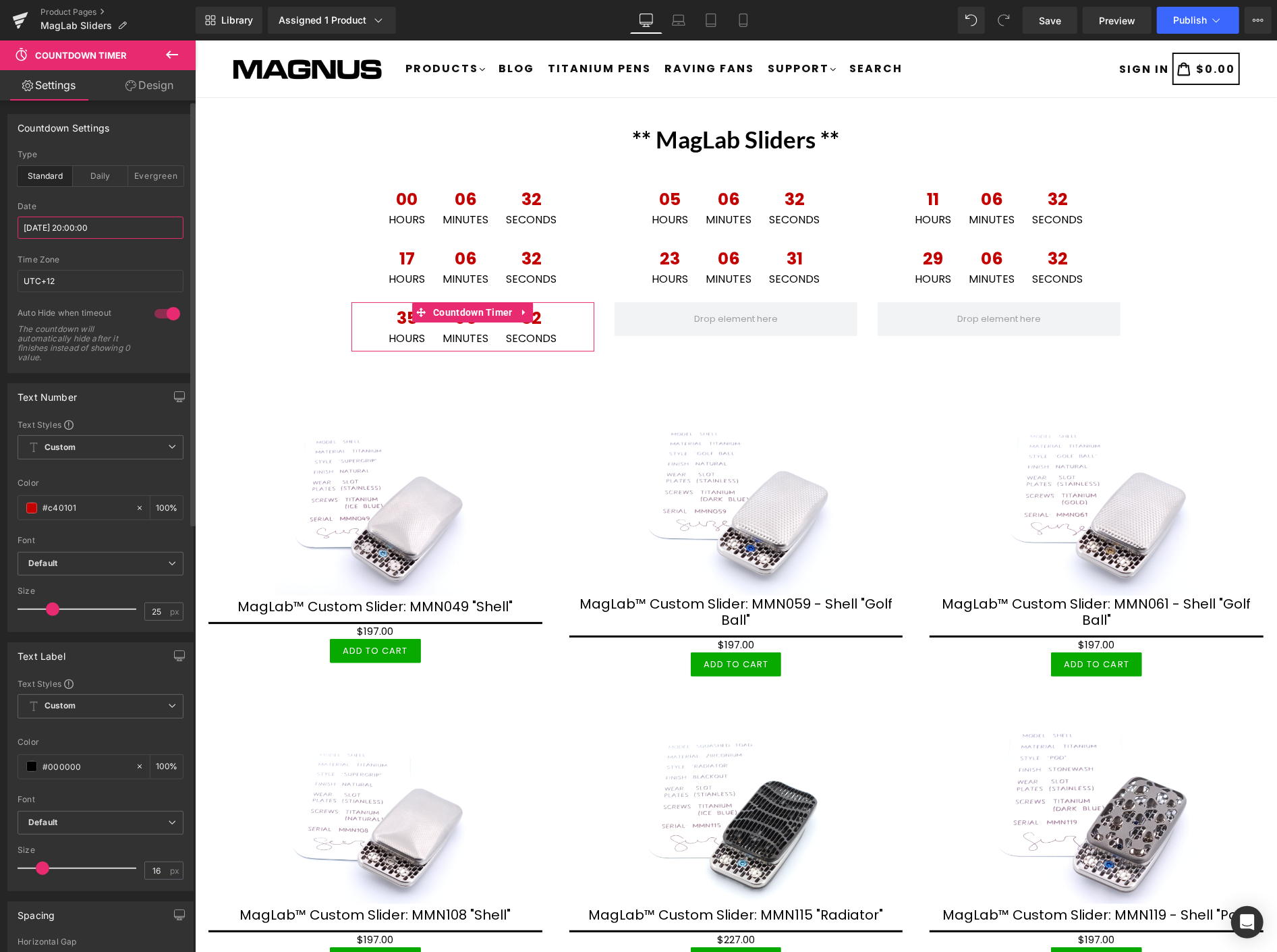
click at [151, 225] on input "[DATE] 20:00:00" at bounding box center [100, 228] width 166 height 22
click at [1192, 14] on button "Publish" at bounding box center [1197, 20] width 82 height 27
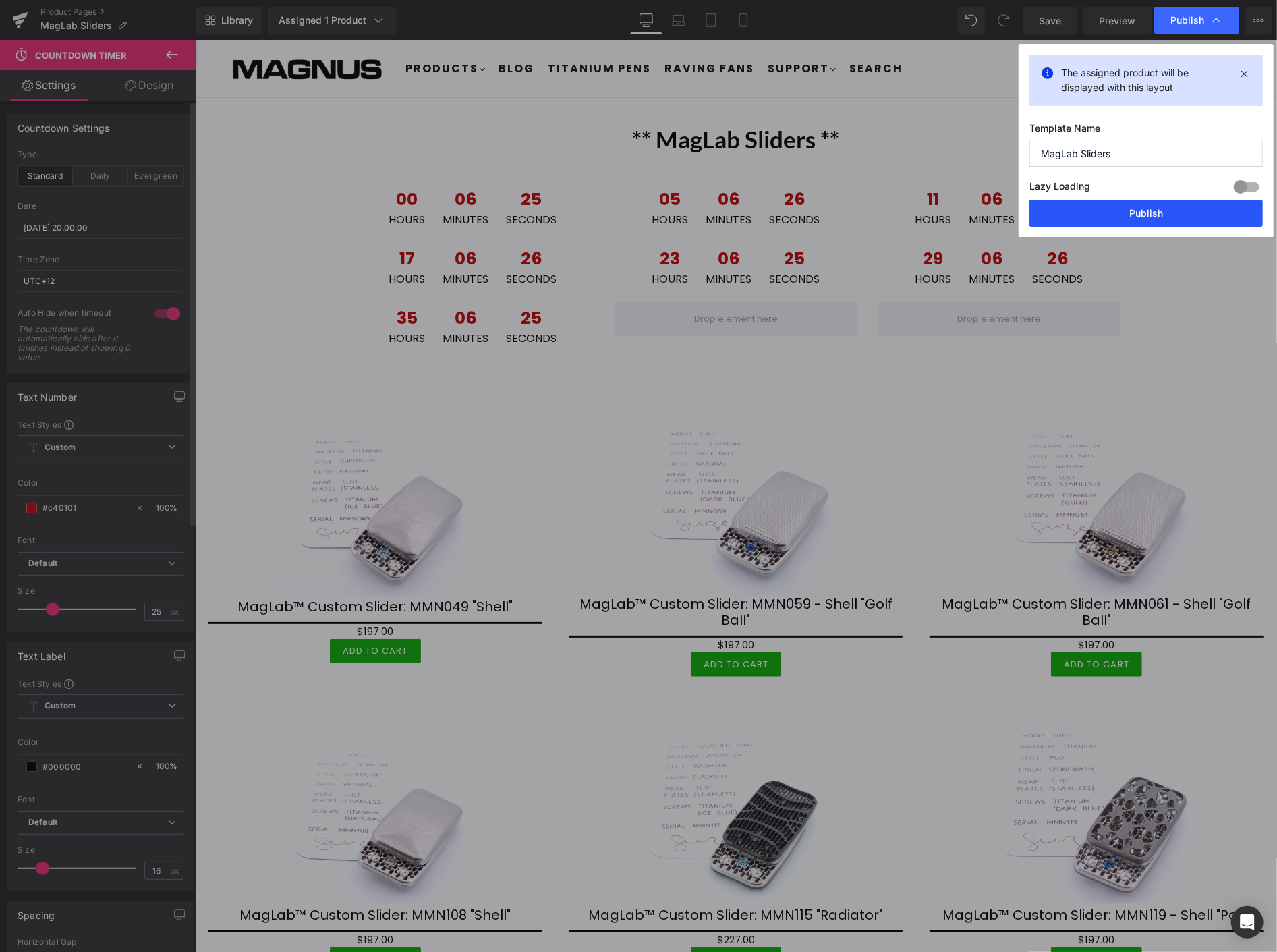
click at [1194, 207] on button "Publish" at bounding box center [1145, 213] width 233 height 27
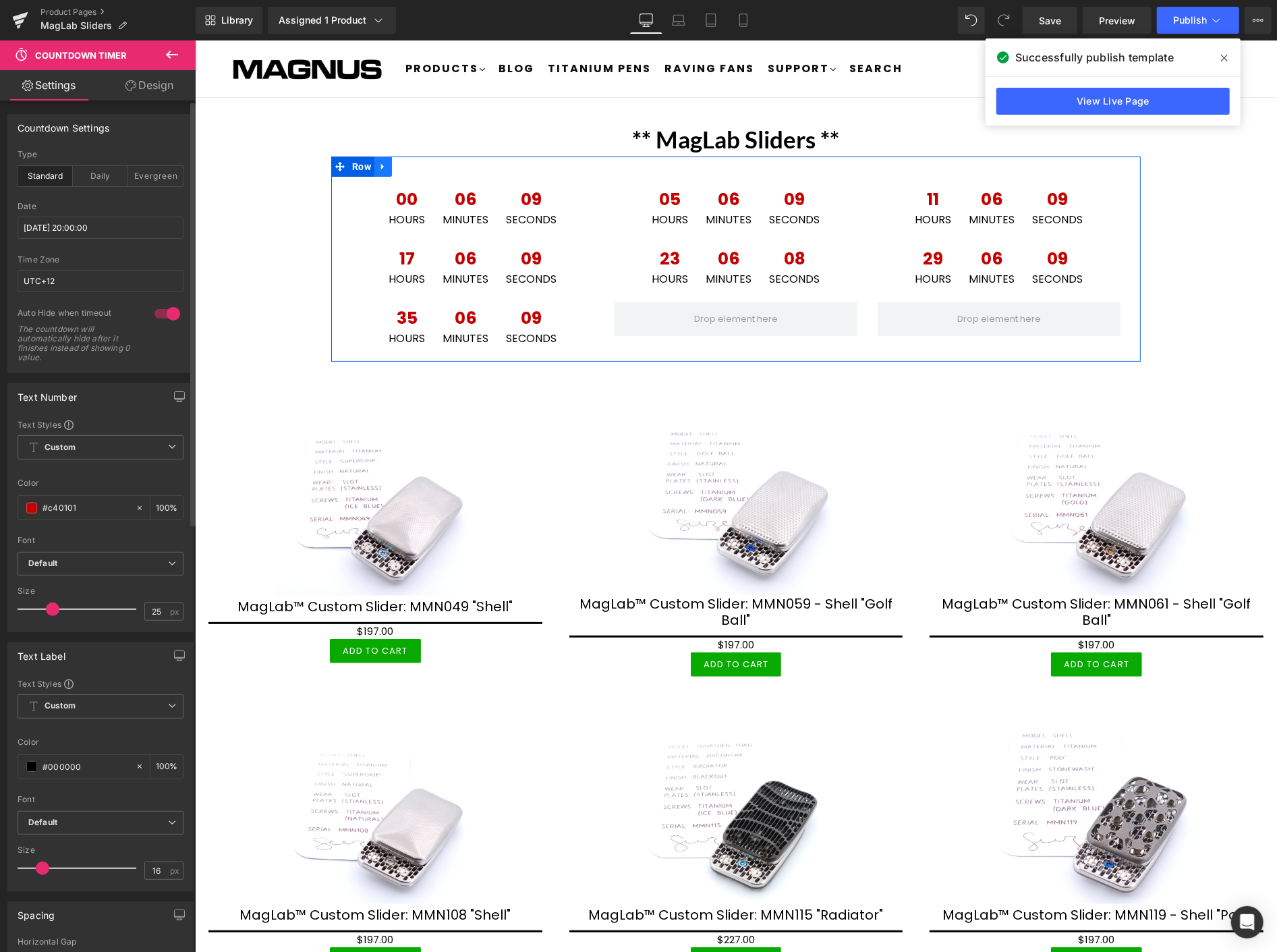
click at [378, 161] on icon at bounding box center [382, 166] width 9 height 10
click at [378, 162] on icon at bounding box center [382, 166] width 9 height 10
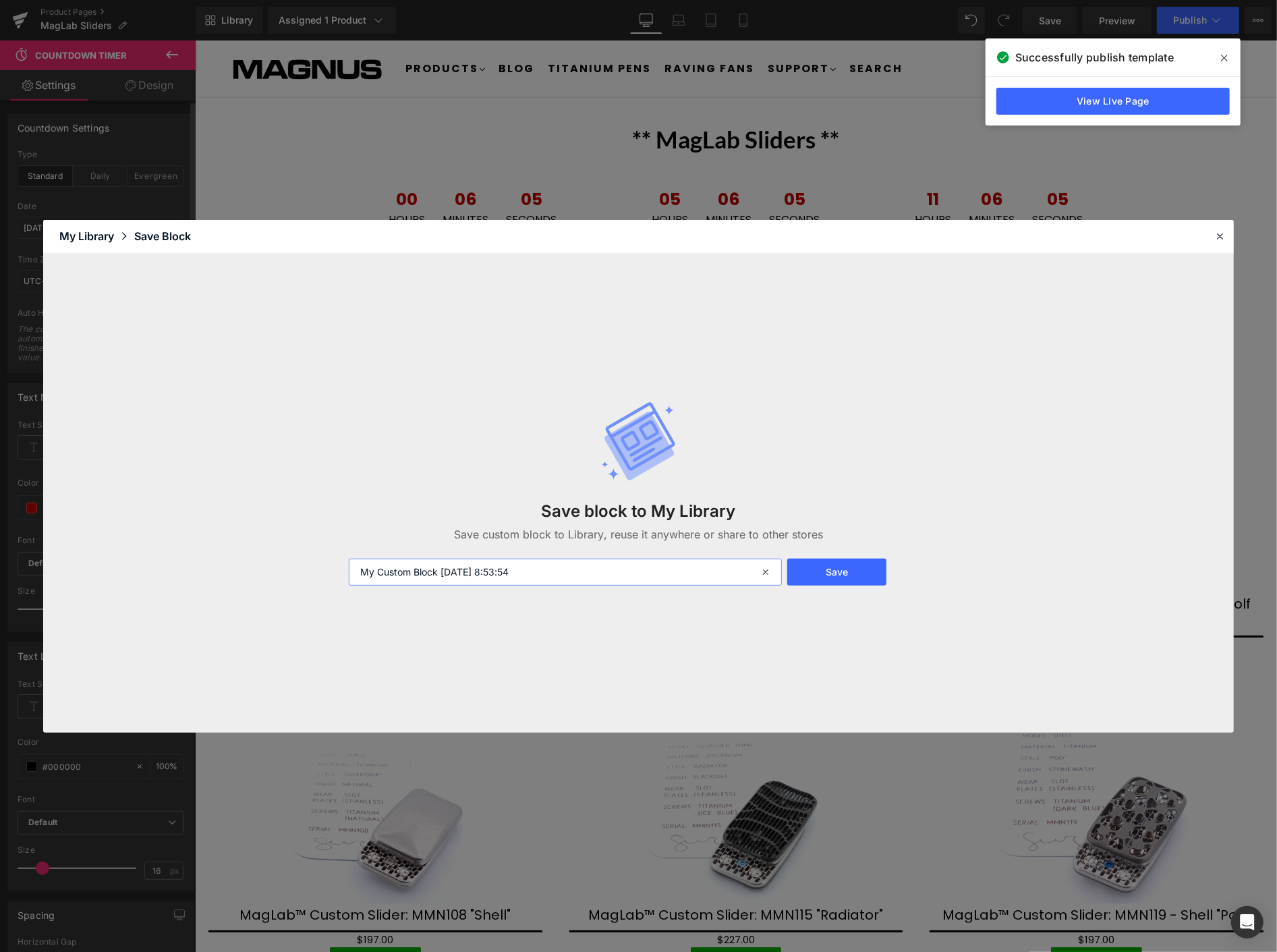
drag, startPoint x: 584, startPoint y: 572, endPoint x: 364, endPoint y: 549, distance: 221.2
click at [364, 549] on div "Save block to My Library Save custom block to Library, reuse it anywhere or sha…" at bounding box center [638, 493] width 595 height 239
type input "Clock 1"
click at [838, 566] on button "Save" at bounding box center [836, 572] width 99 height 27
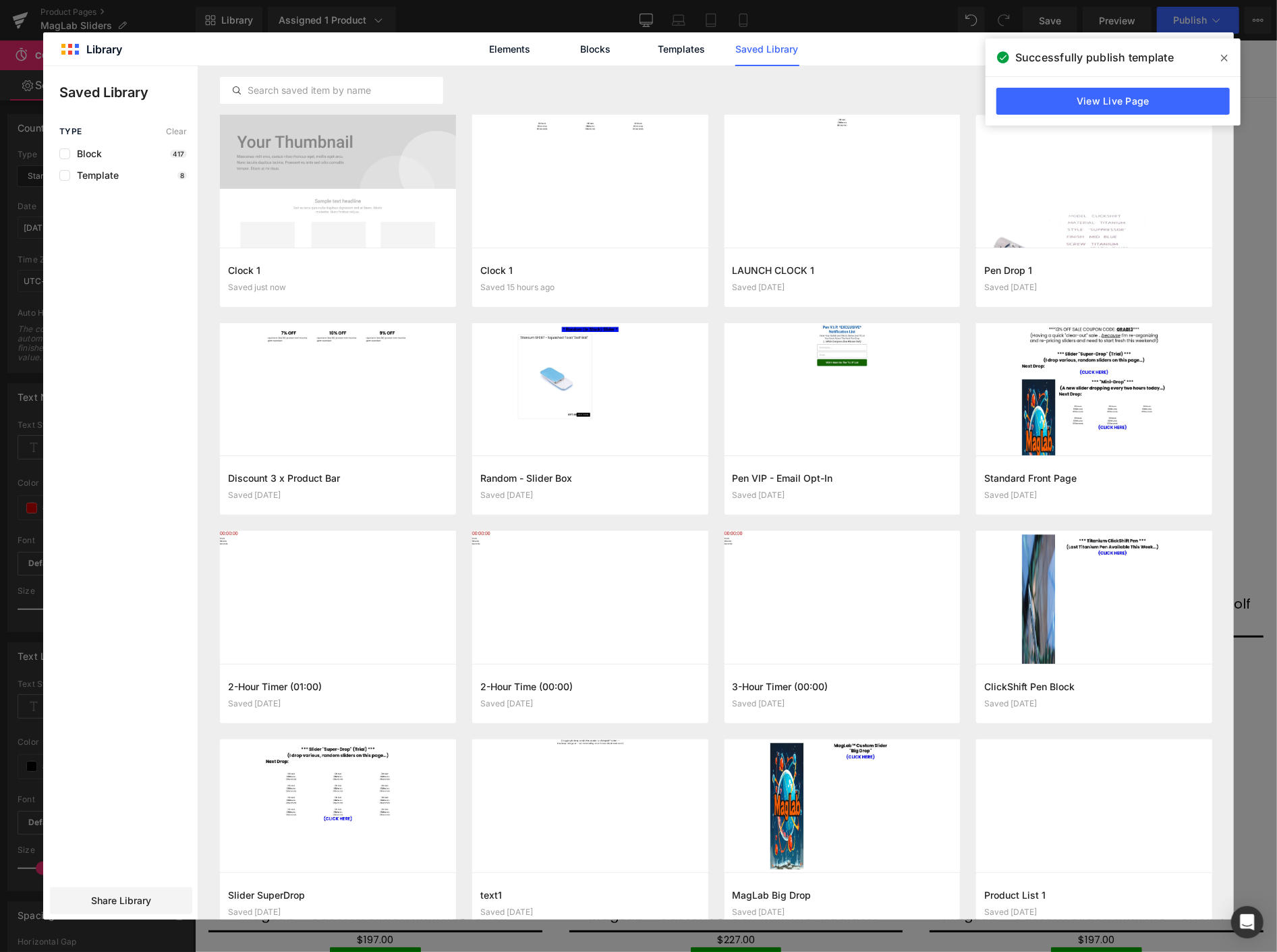
click at [1221, 53] on icon at bounding box center [1224, 58] width 7 height 11
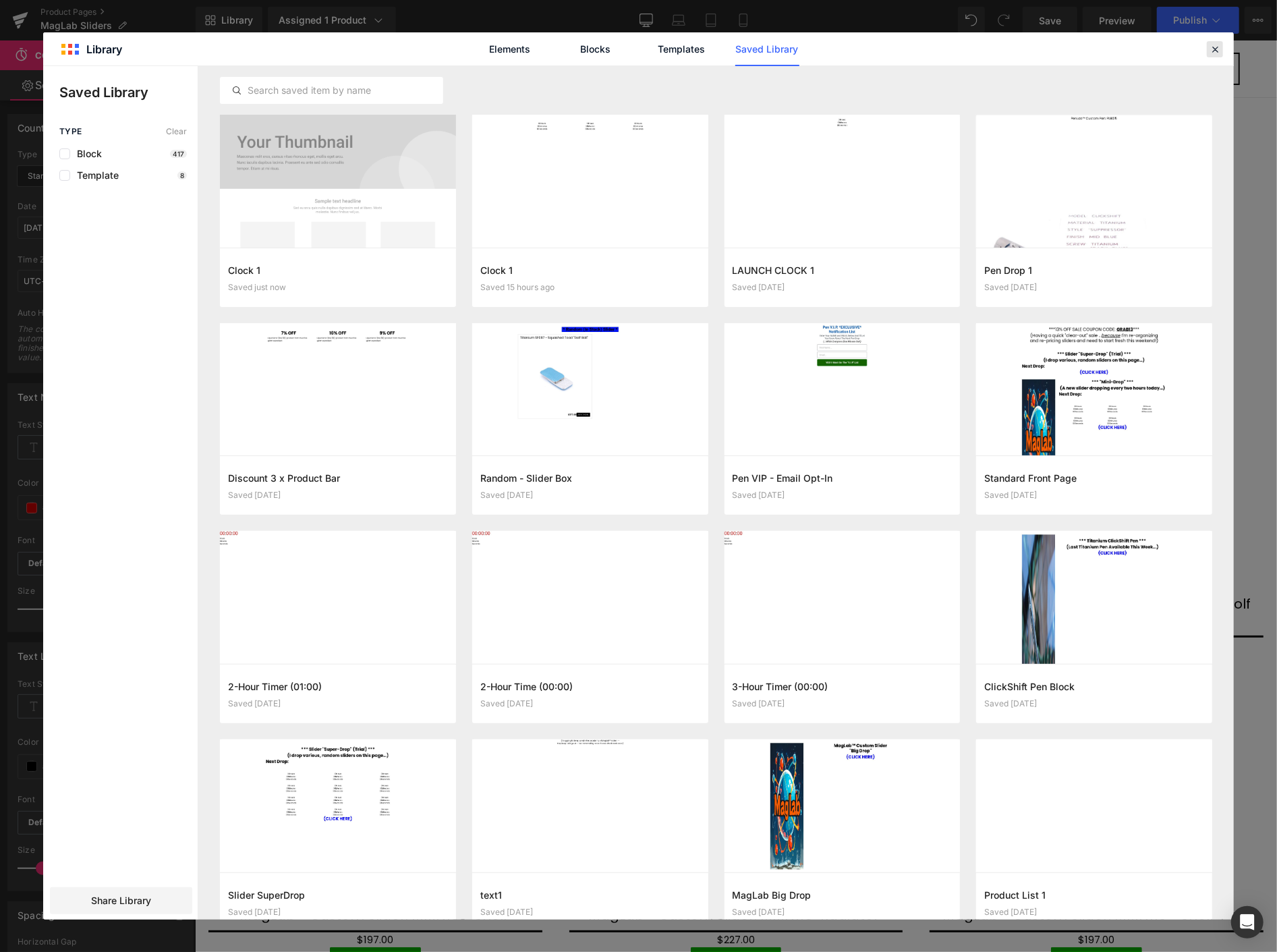
click at [1218, 48] on icon at bounding box center [1215, 49] width 12 height 12
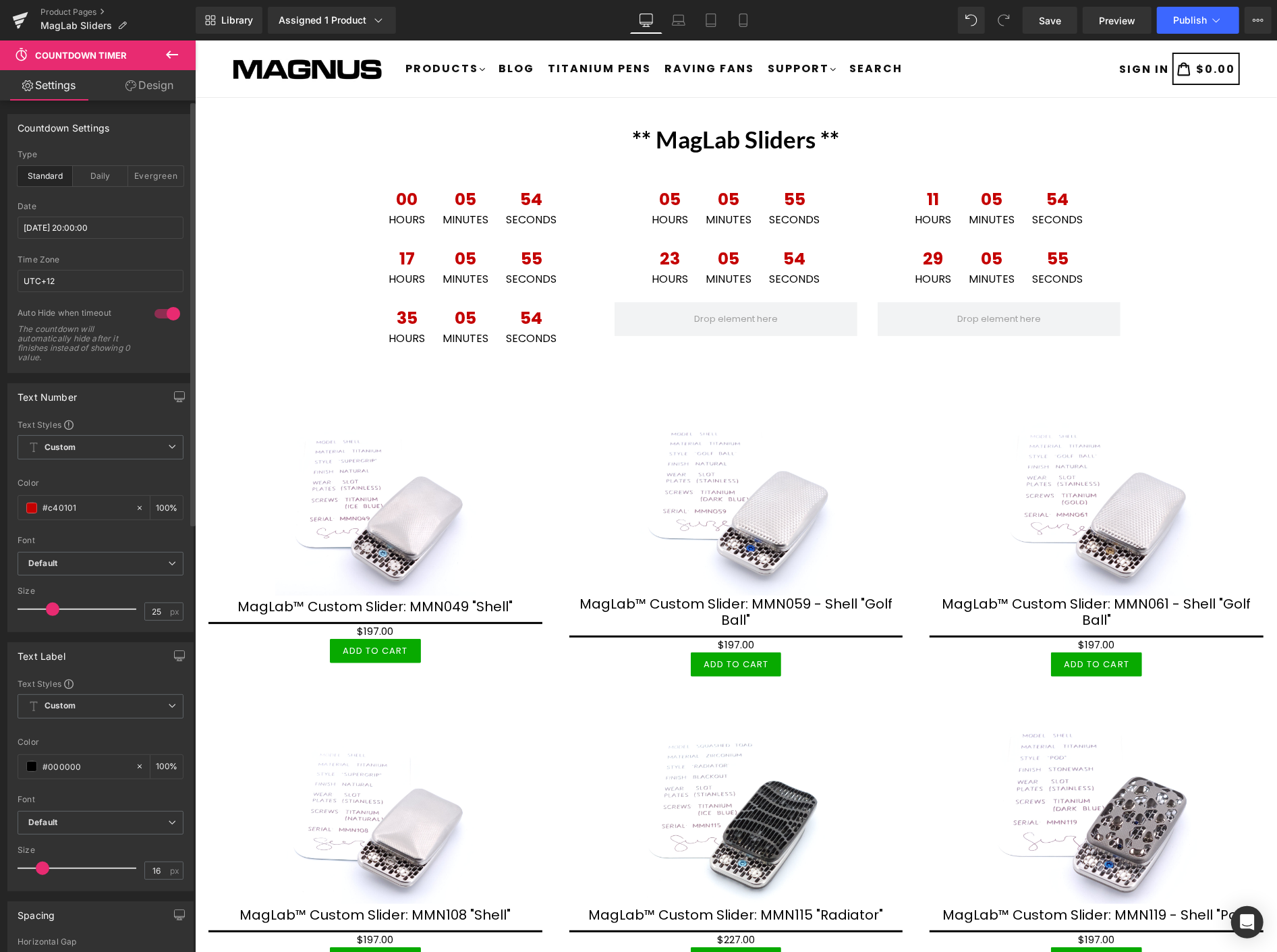
click at [86, 5] on div "Product Pages MagLab Sliders" at bounding box center [98, 20] width 195 height 41
click at [88, 8] on link "Product Pages" at bounding box center [118, 12] width 155 height 11
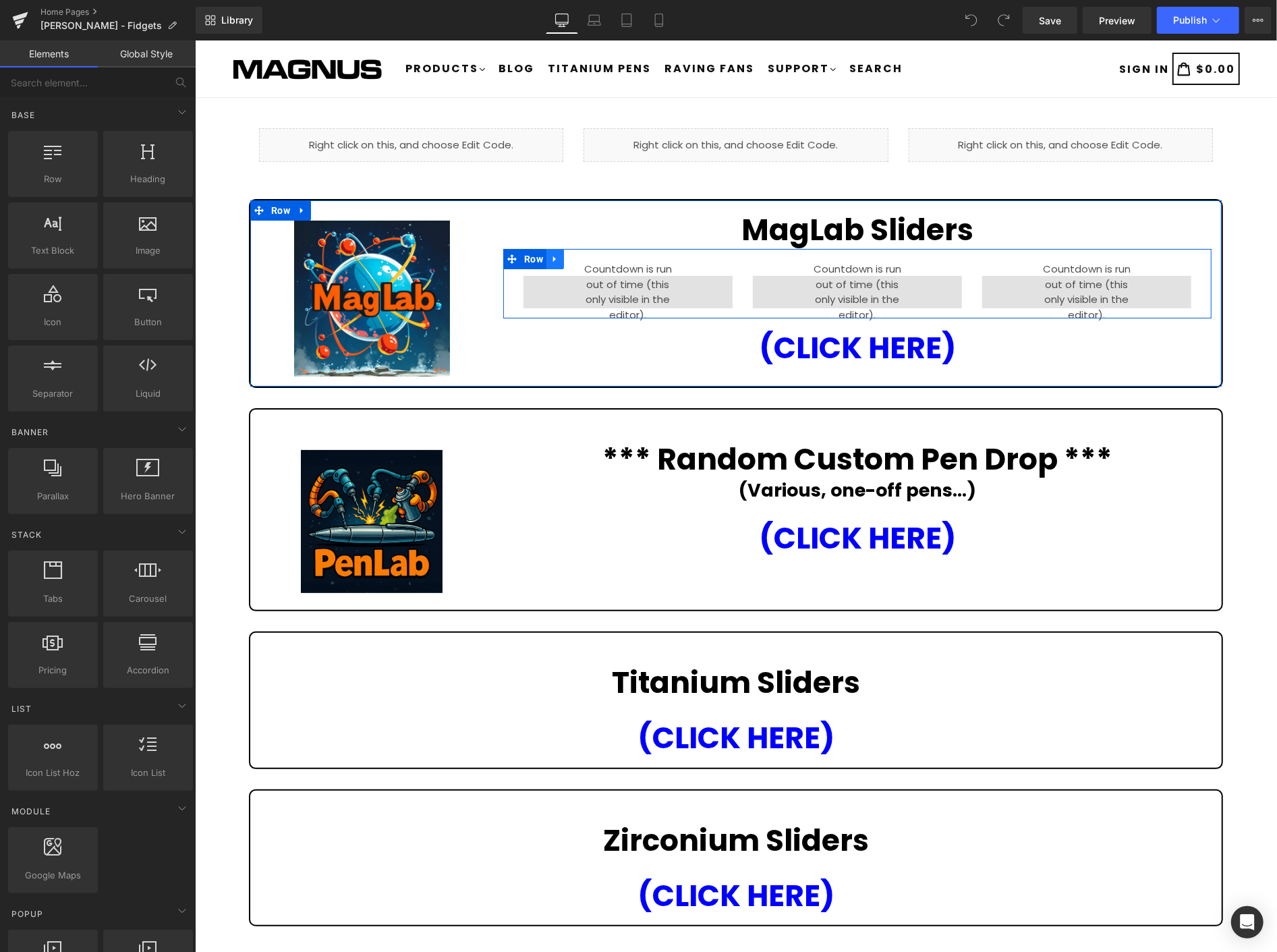
click at [551, 256] on icon at bounding box center [554, 259] width 9 height 10
click at [586, 257] on icon at bounding box center [589, 259] width 9 height 10
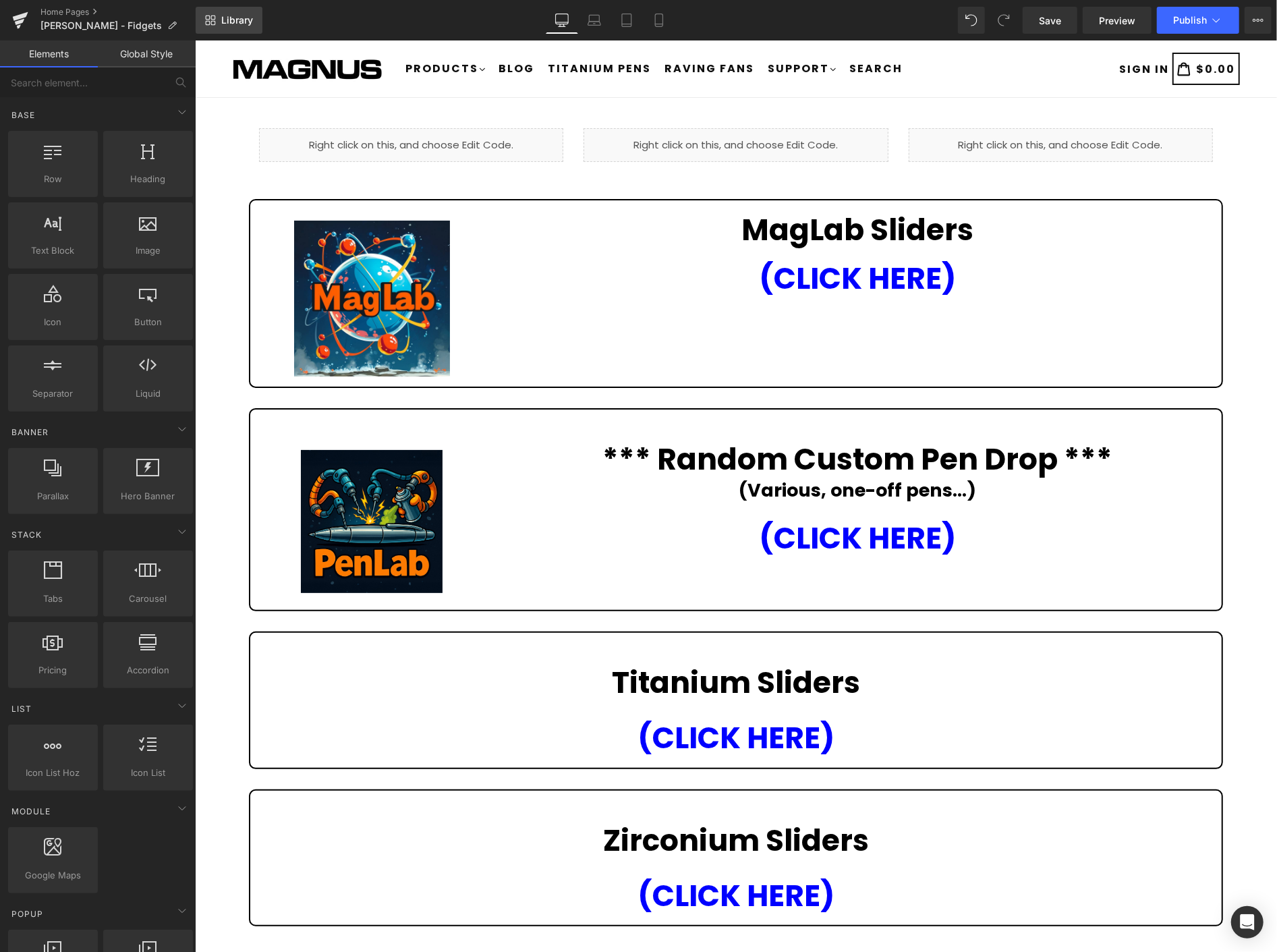
click at [234, 9] on link "Library" at bounding box center [228, 20] width 67 height 27
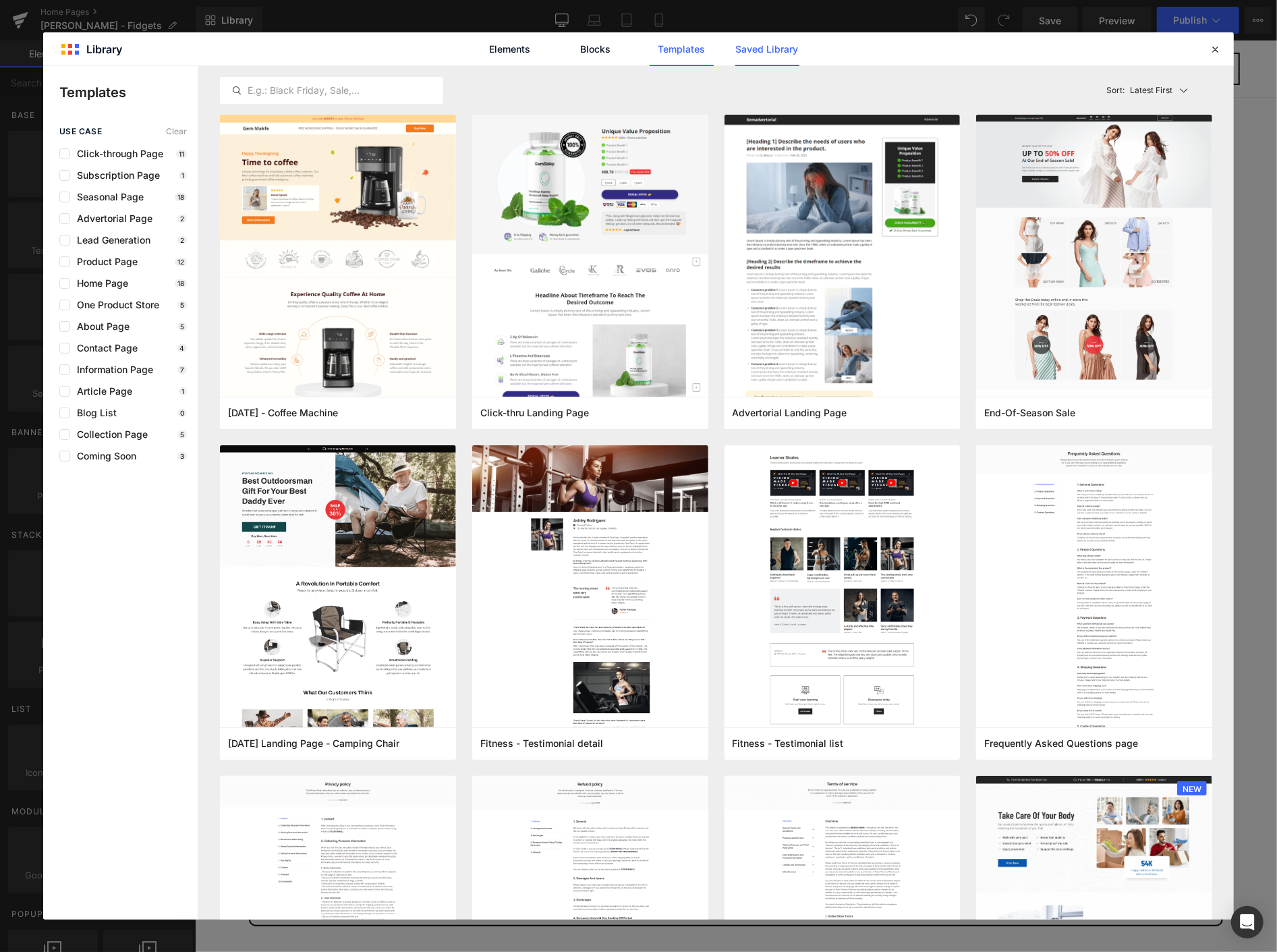
drag, startPoint x: 773, startPoint y: 42, endPoint x: 770, endPoint y: 34, distance: 8.5
click at [772, 38] on link "Saved Library" at bounding box center [767, 49] width 64 height 34
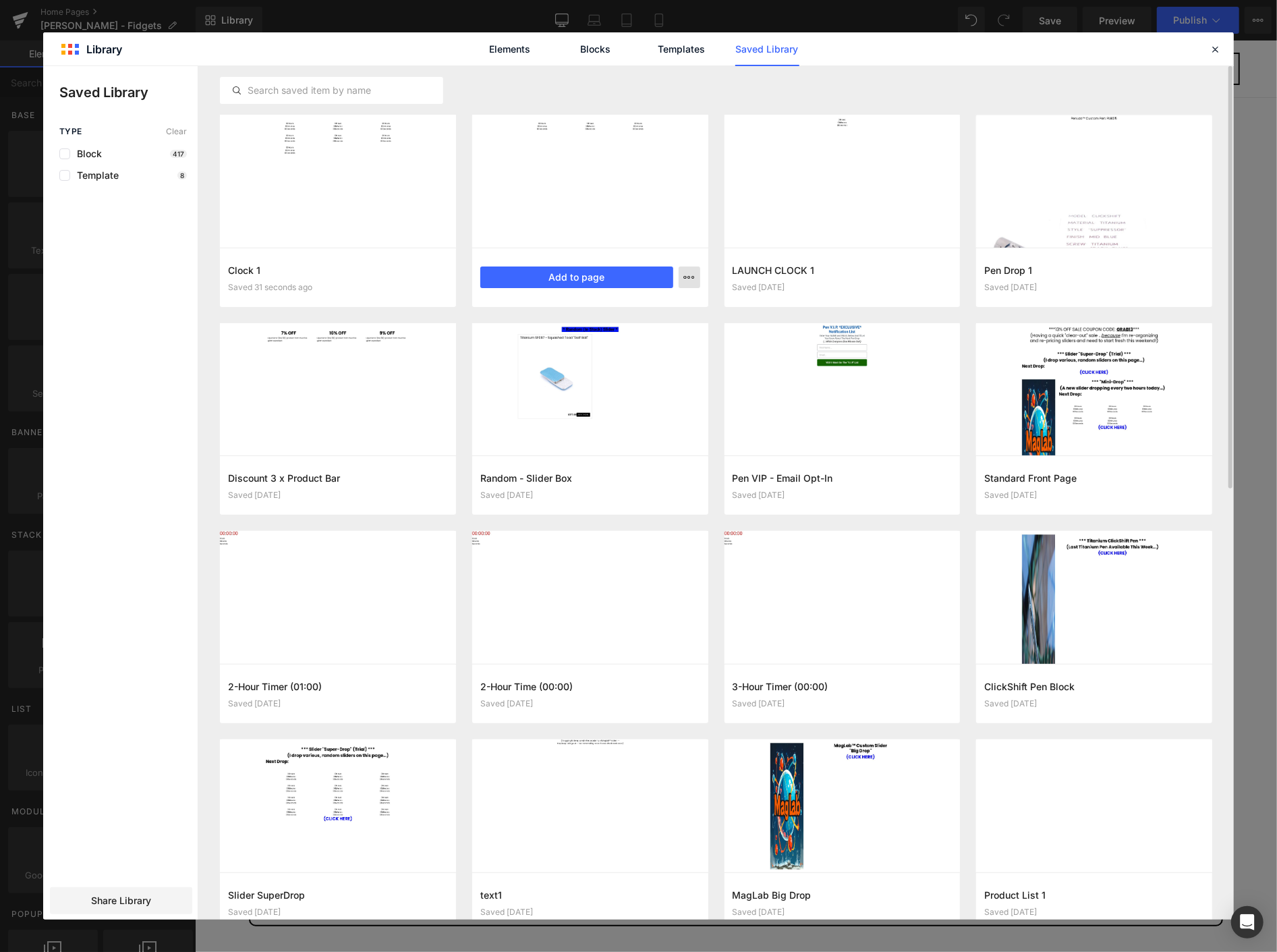
click at [684, 279] on icon "button" at bounding box center [689, 277] width 11 height 11
click at [636, 333] on div "Delete" at bounding box center [622, 335] width 154 height 28
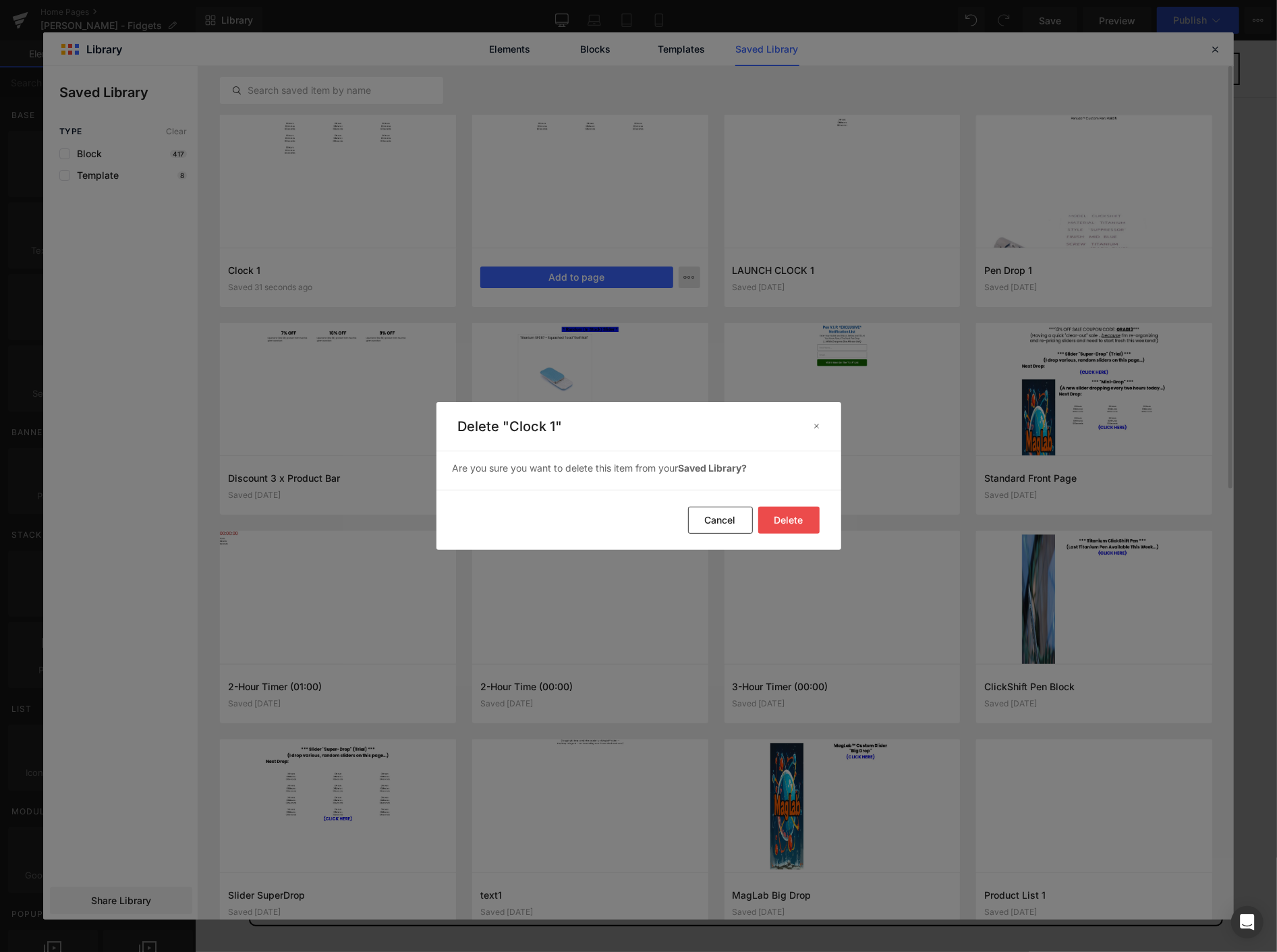
click at [798, 516] on button "Delete" at bounding box center [789, 521] width 61 height 27
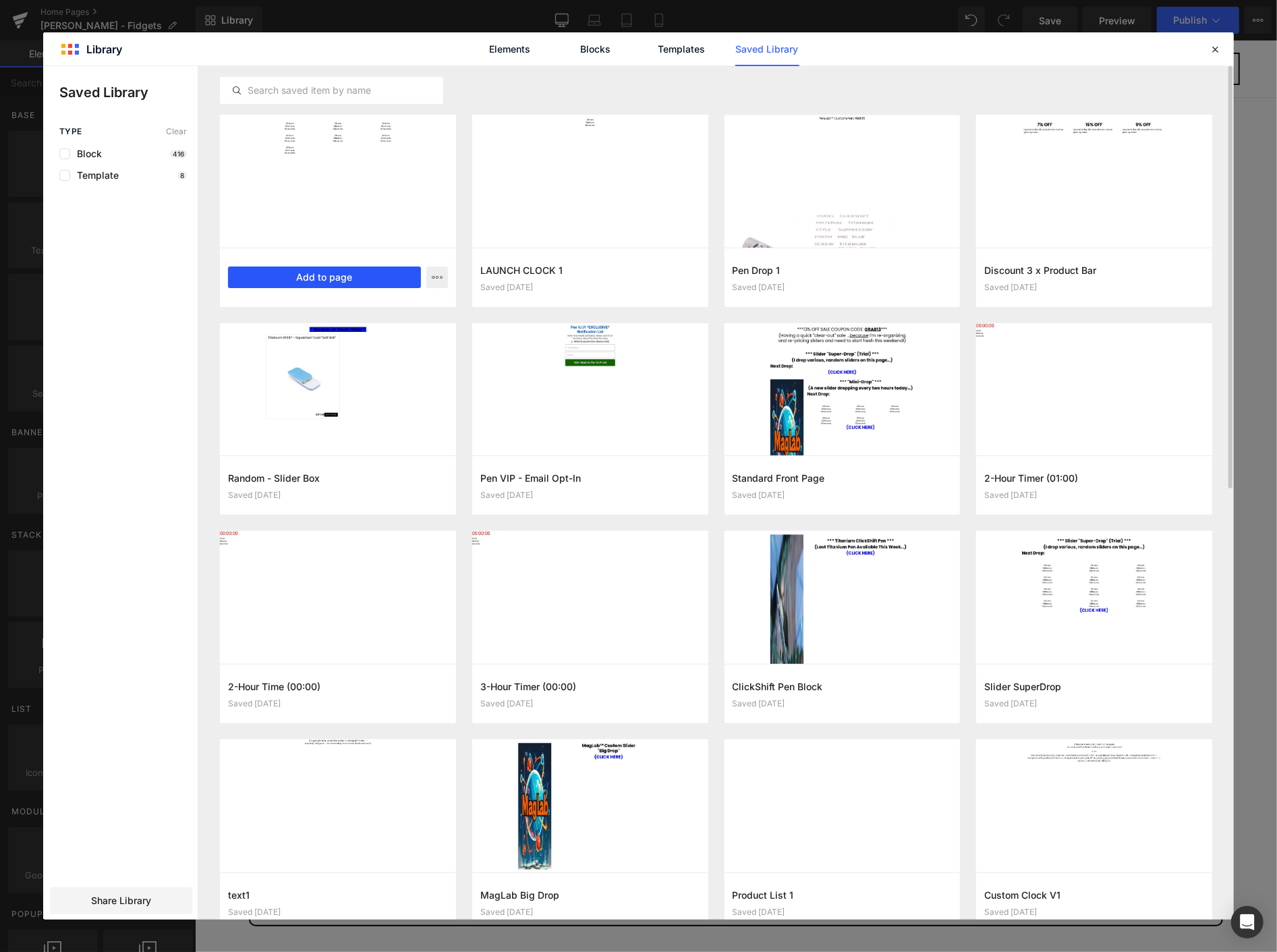
click at [315, 275] on button "Add to page" at bounding box center [324, 277] width 193 height 21
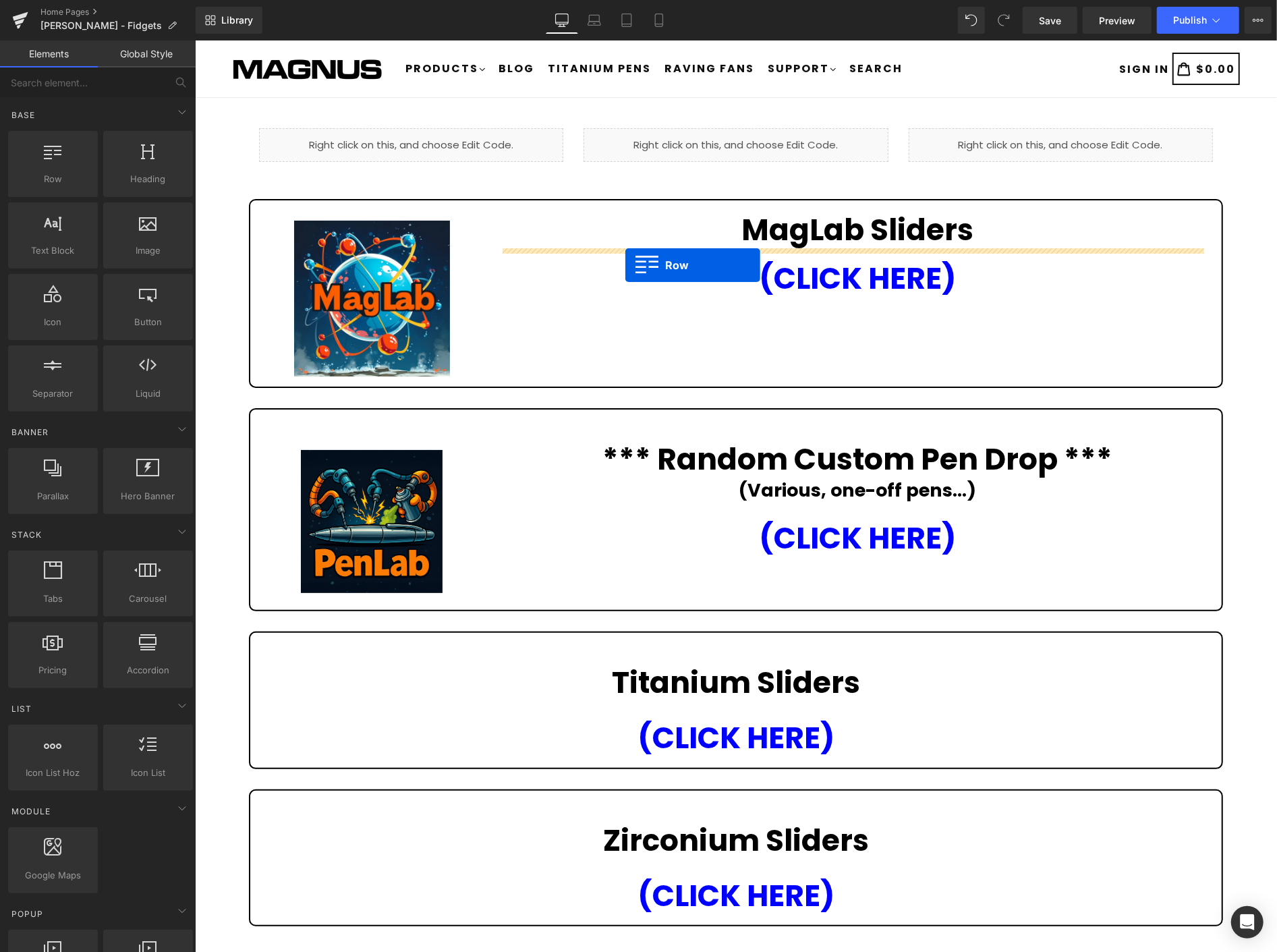
drag, startPoint x: 335, startPoint y: 515, endPoint x: 625, endPoint y: 264, distance: 383.5
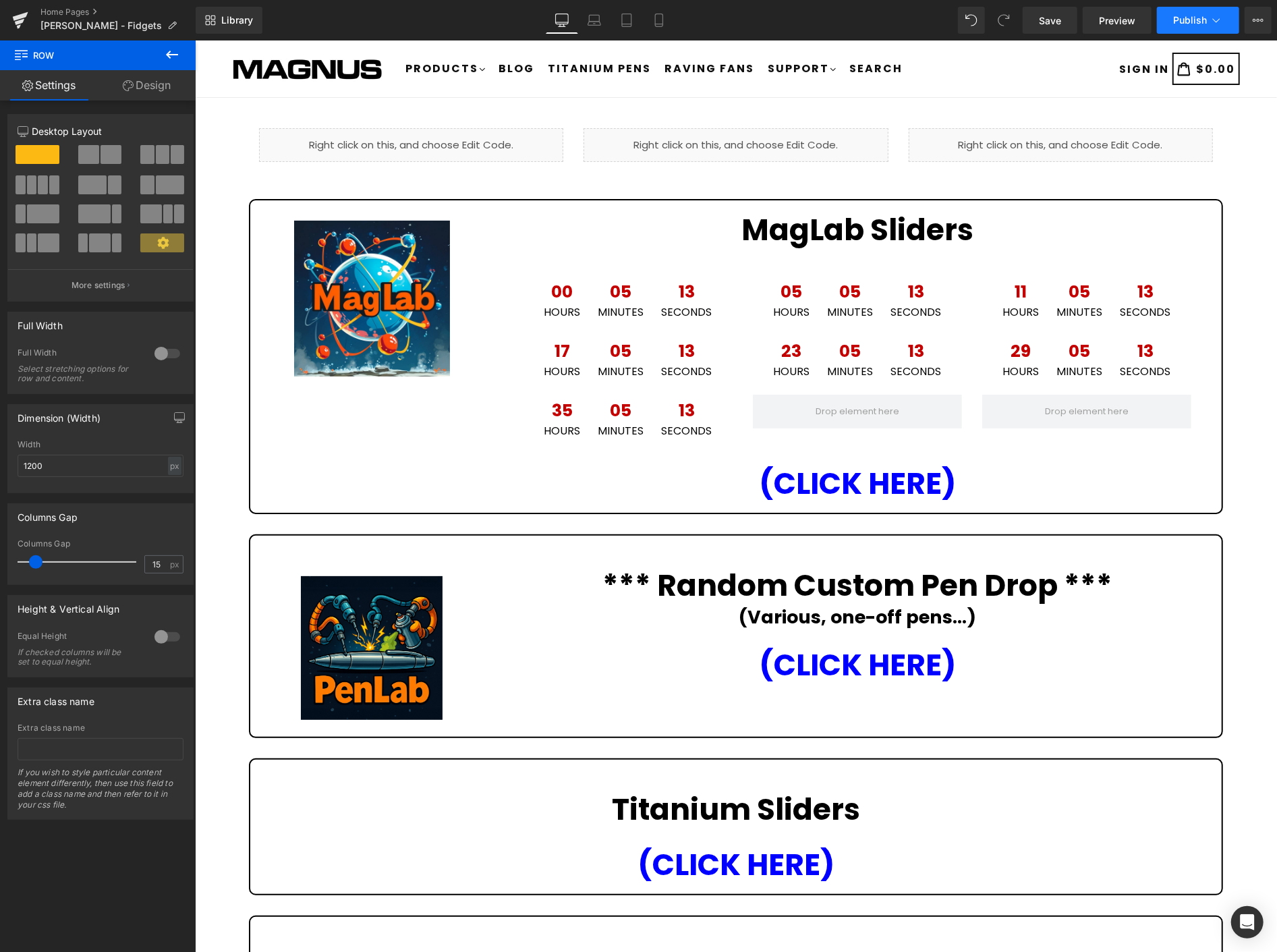
click at [1182, 12] on button "Publish" at bounding box center [1197, 20] width 82 height 27
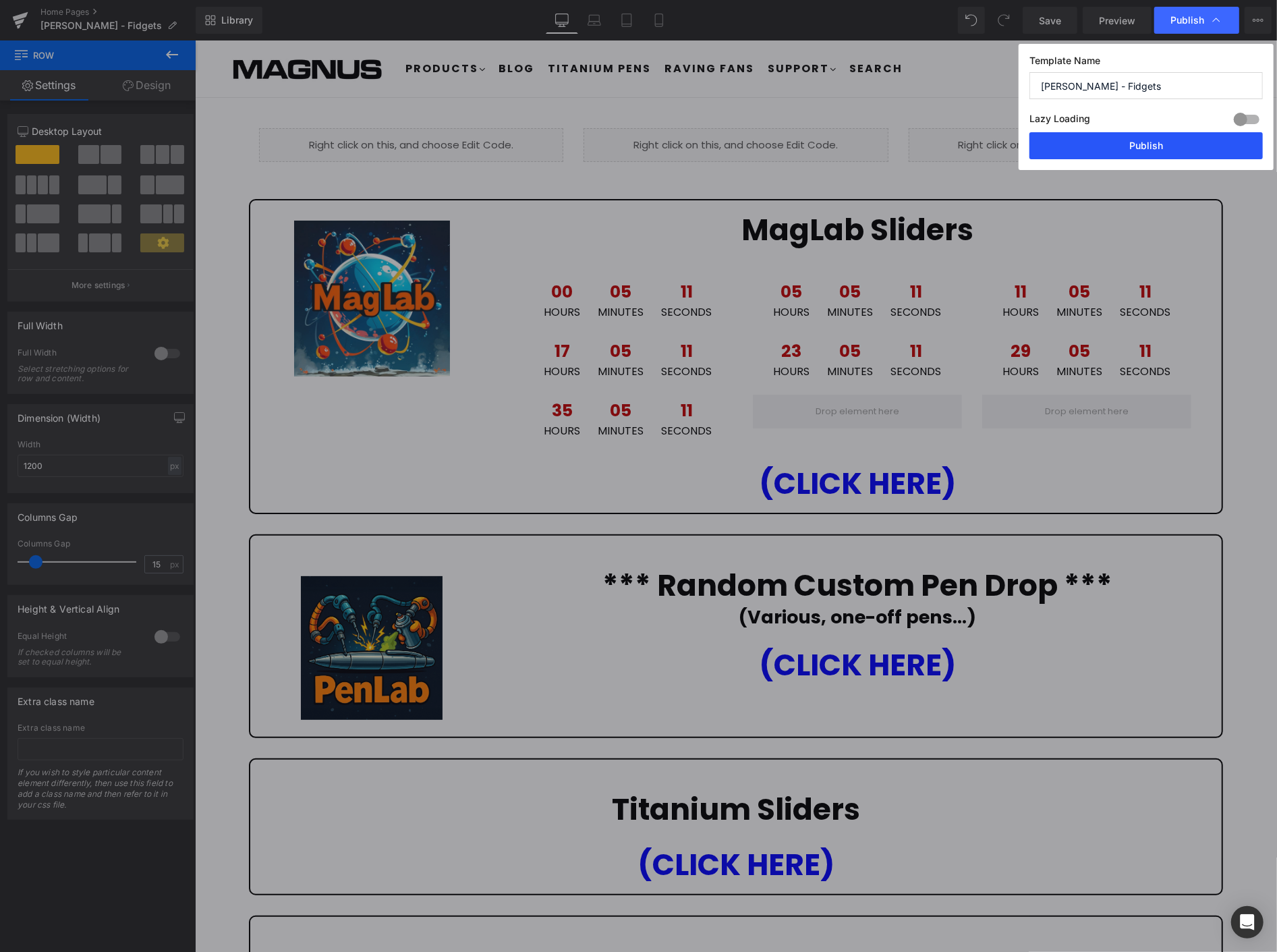
click at [1169, 144] on button "Publish" at bounding box center [1145, 146] width 233 height 27
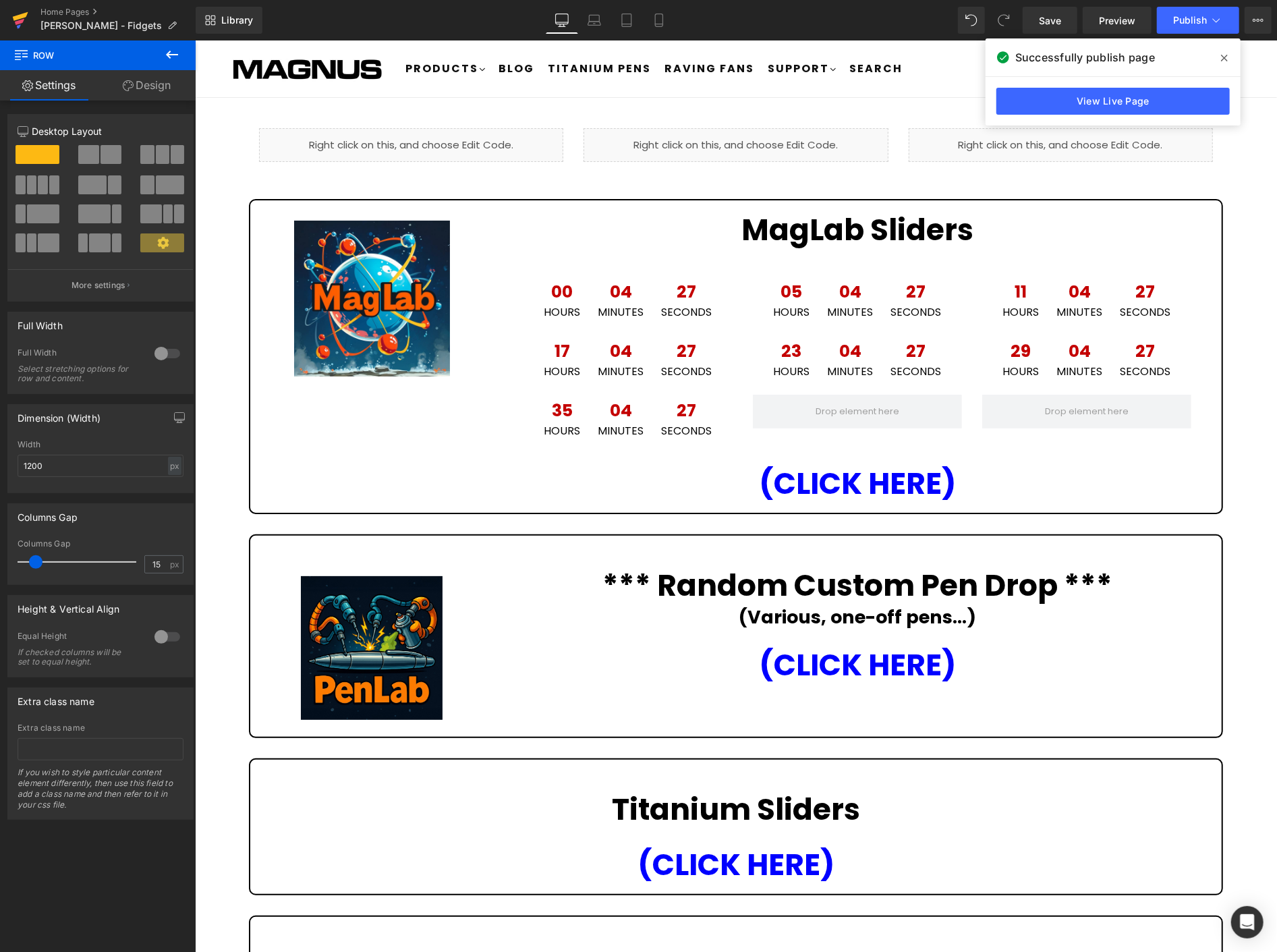
click at [17, 20] on icon at bounding box center [20, 20] width 16 height 34
